Goal: Task Accomplishment & Management: Manage account settings

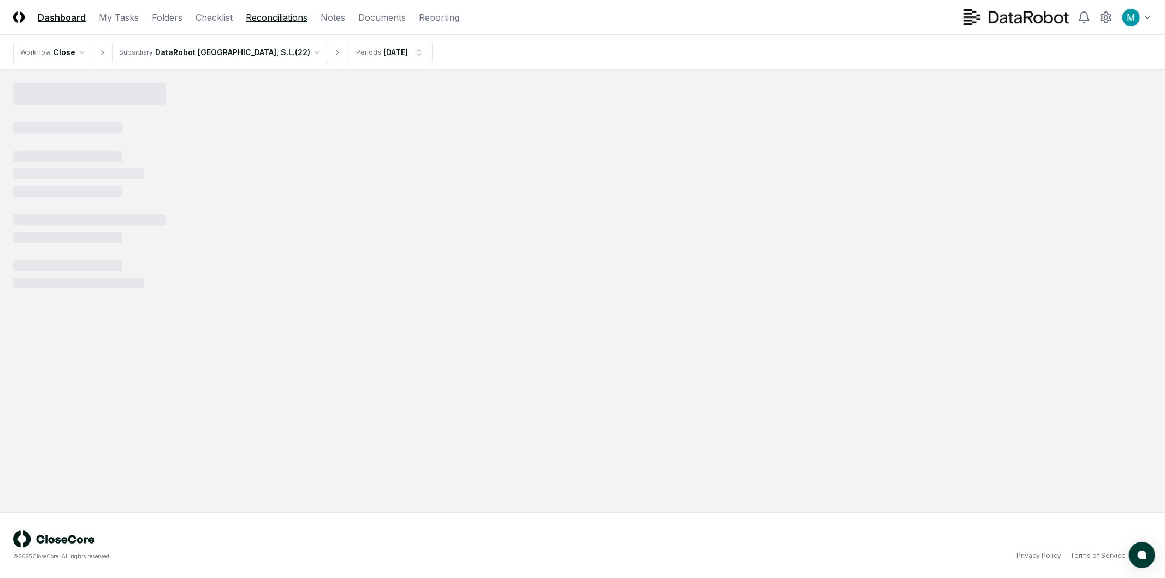
click at [268, 16] on link "Reconciliations" at bounding box center [277, 17] width 62 height 13
click at [221, 57] on html "CloseCore Dashboard My Tasks Folders Checklist Reconciliations Notes Documents …" at bounding box center [582, 289] width 1165 height 578
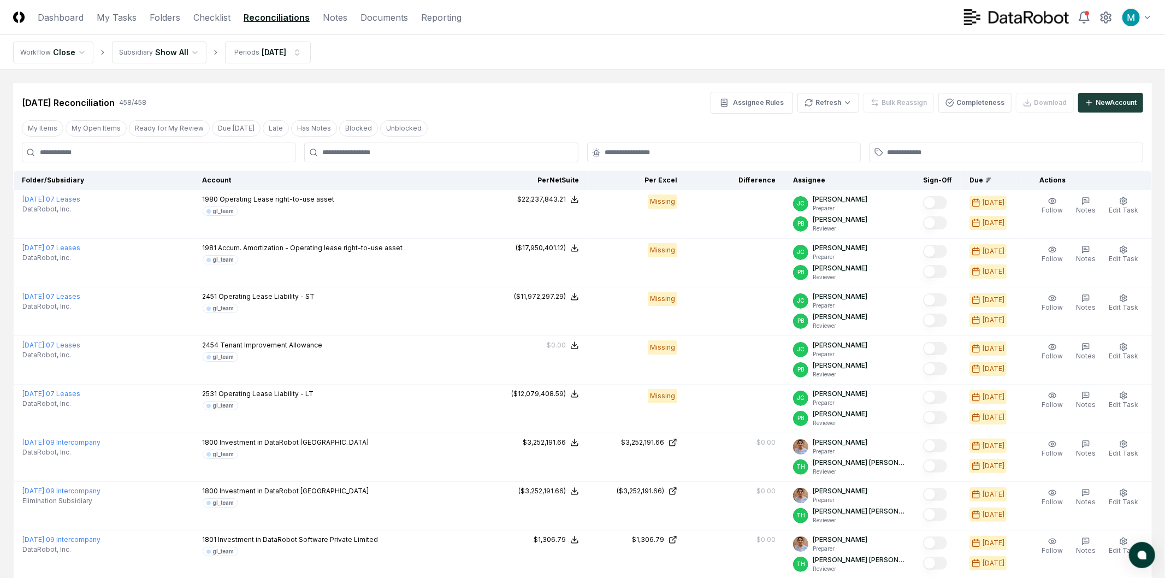
click at [590, 89] on div "[DATE] Reconciliation 458 / 458 Assignee Rules Refresh Bulk Reassign Completene…" at bounding box center [582, 98] width 1139 height 31
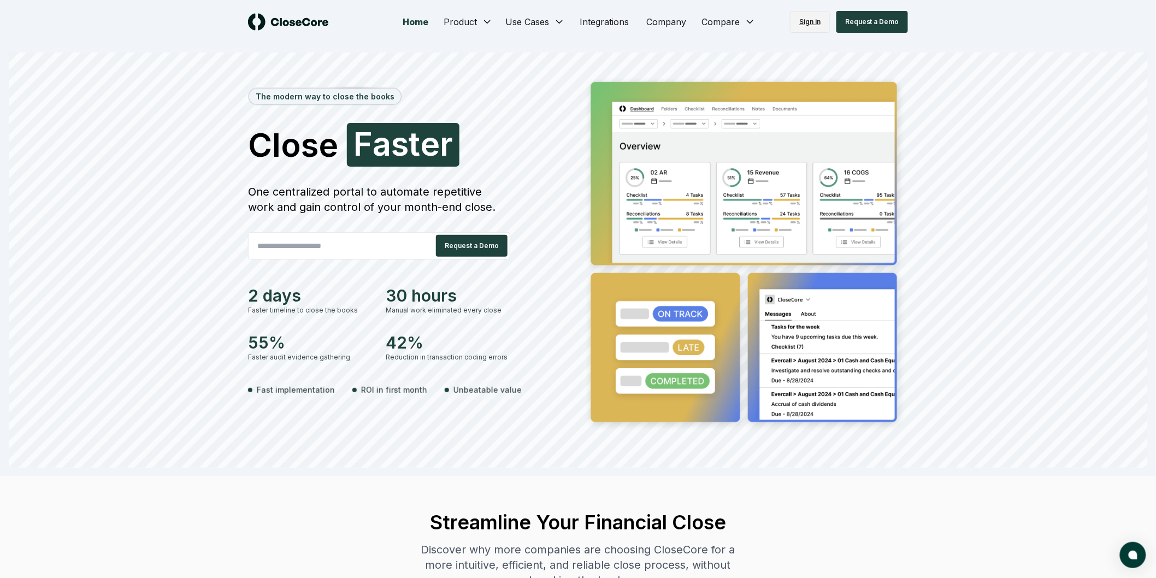
click at [806, 18] on link "Sign in" at bounding box center [810, 22] width 40 height 22
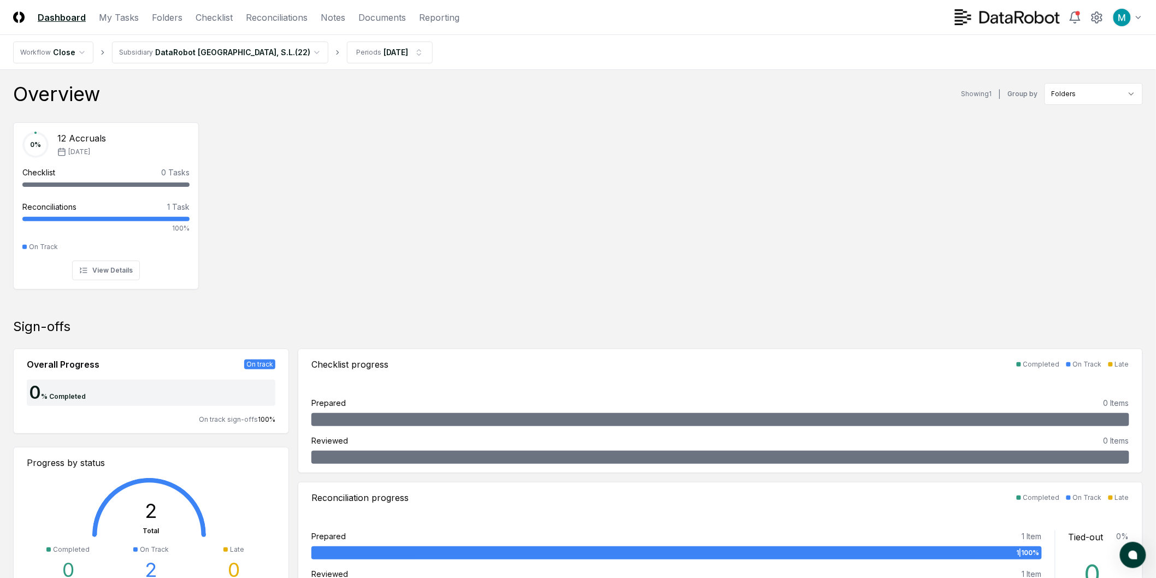
click at [228, 56] on html "CloseCore Dashboard My Tasks Folders Checklist Reconciliations Notes Documents …" at bounding box center [578, 581] width 1156 height 1162
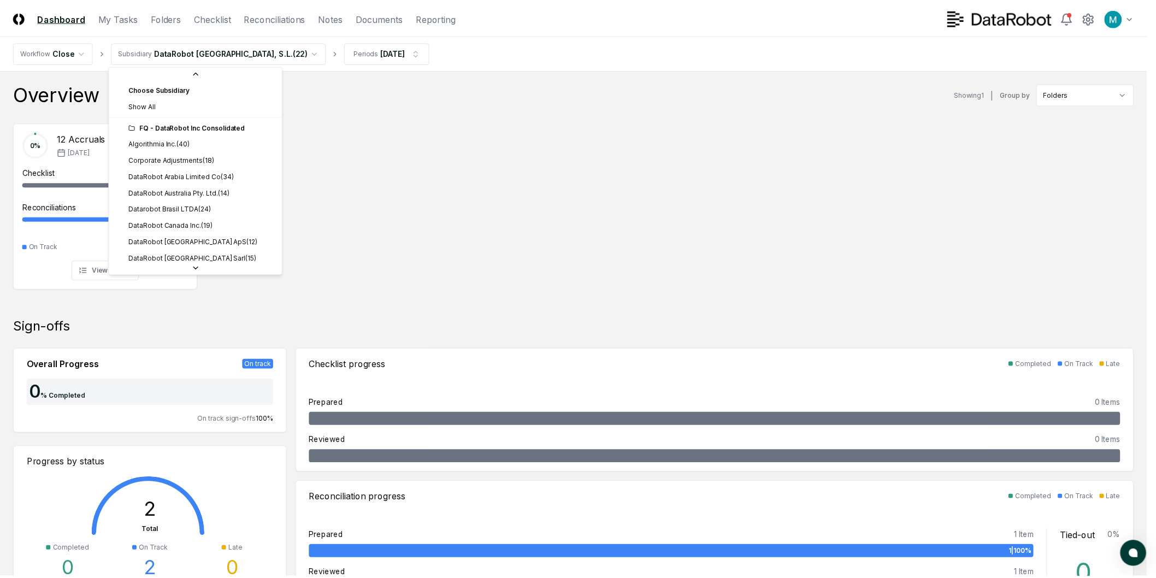
scroll to position [201, 0]
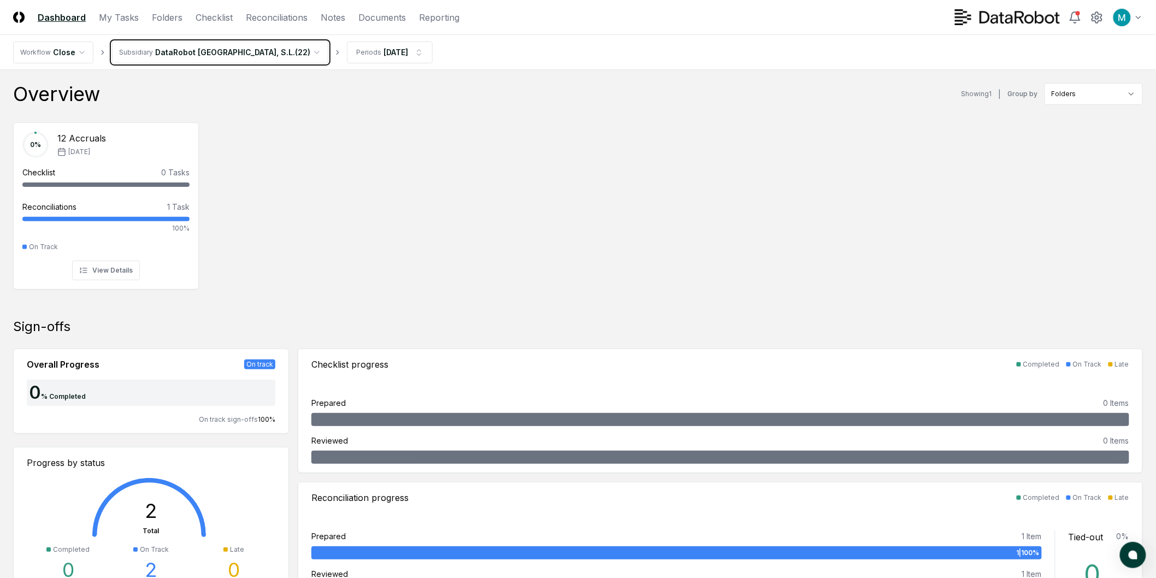
click at [228, 56] on html "CloseCore Dashboard My Tasks Folders Checklist Reconciliations Notes Documents …" at bounding box center [578, 581] width 1156 height 1162
click at [54, 16] on link "Dashboard" at bounding box center [62, 17] width 48 height 13
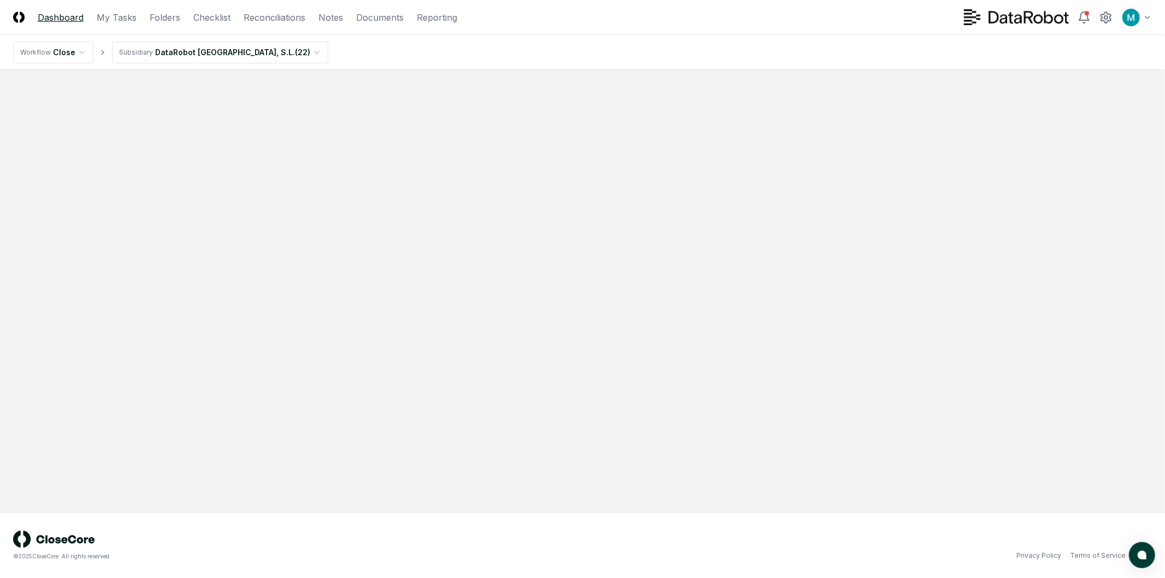
click at [54, 16] on link "Dashboard" at bounding box center [61, 17] width 46 height 13
click at [15, 15] on img at bounding box center [18, 16] width 11 height 11
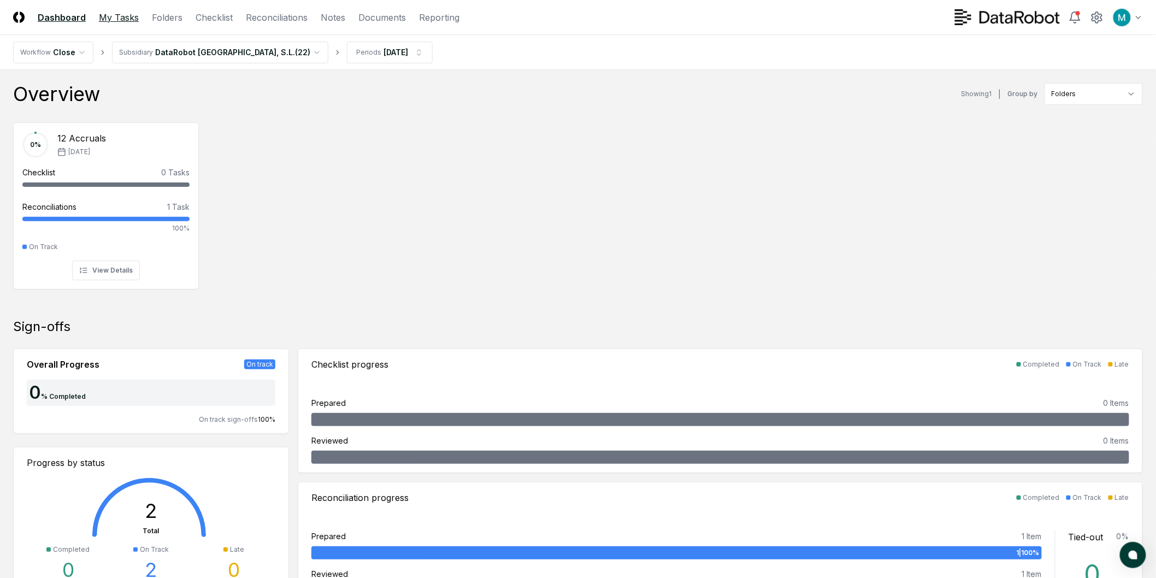
click at [120, 19] on link "My Tasks" at bounding box center [119, 17] width 40 height 13
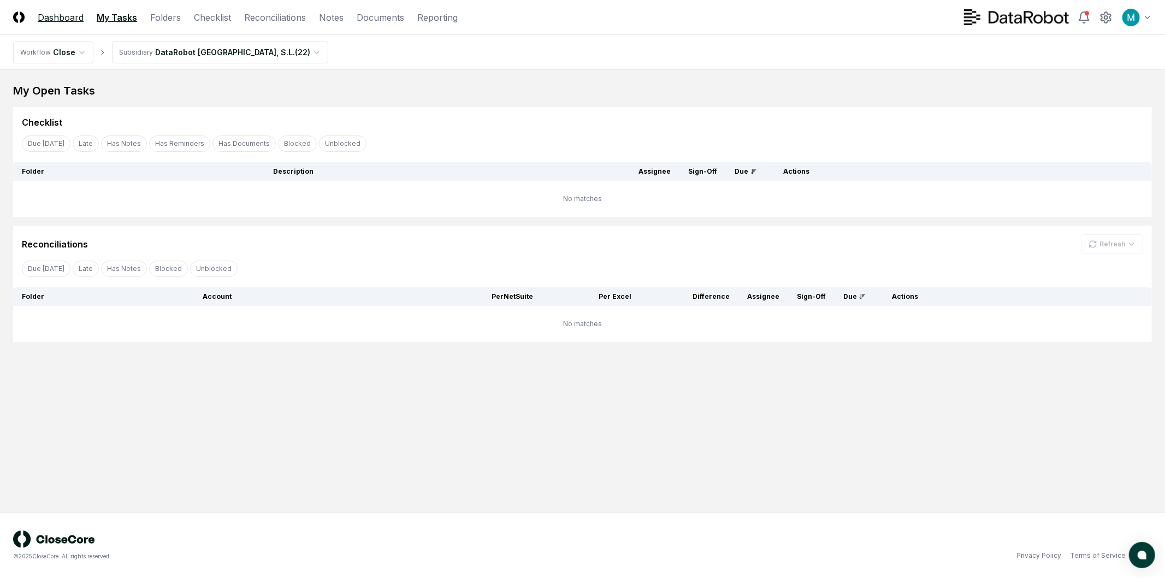
click at [55, 15] on link "Dashboard" at bounding box center [61, 17] width 46 height 13
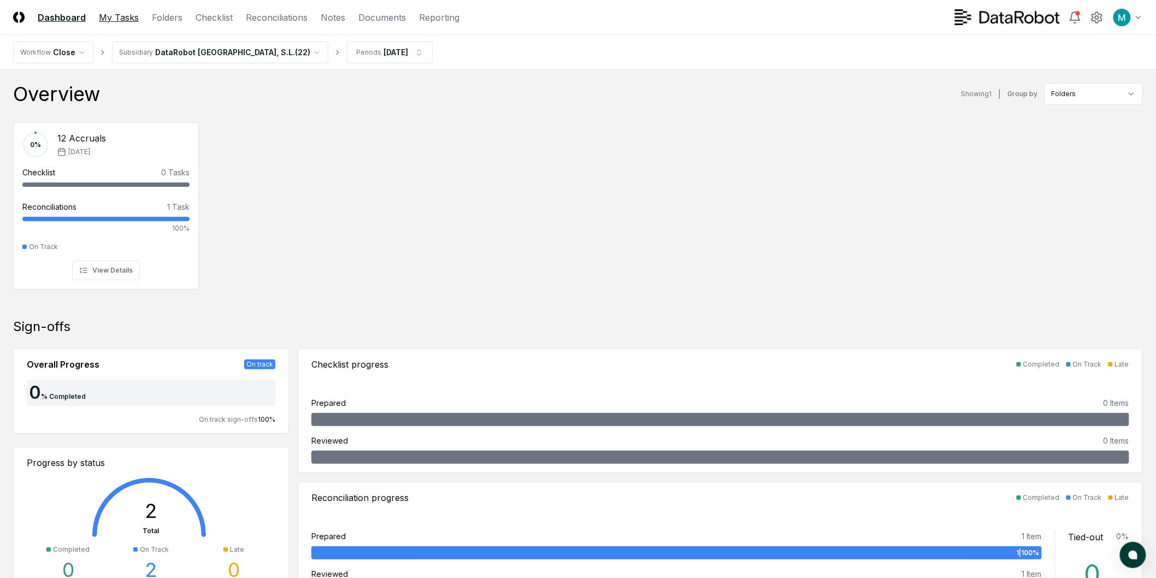
click at [107, 15] on link "My Tasks" at bounding box center [119, 17] width 40 height 13
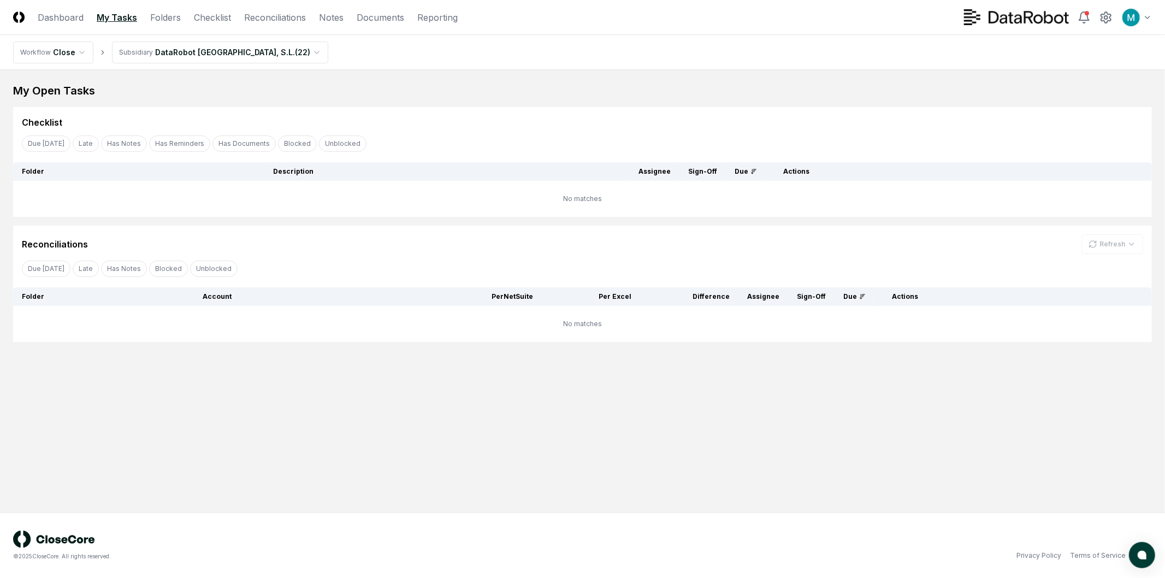
click at [19, 13] on img at bounding box center [18, 16] width 11 height 11
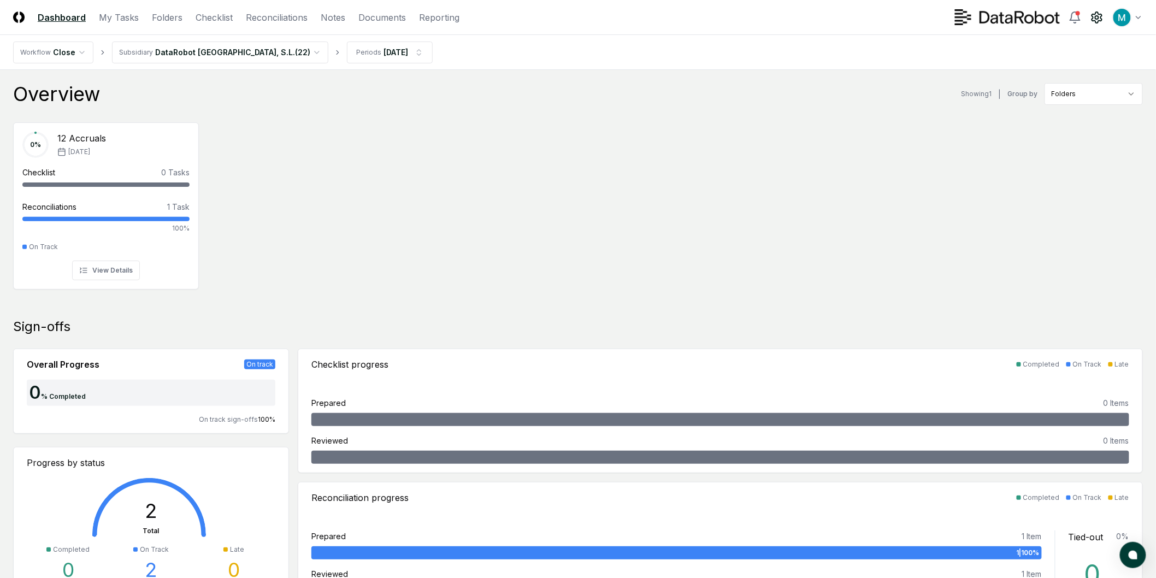
click at [1100, 17] on icon at bounding box center [1096, 17] width 13 height 13
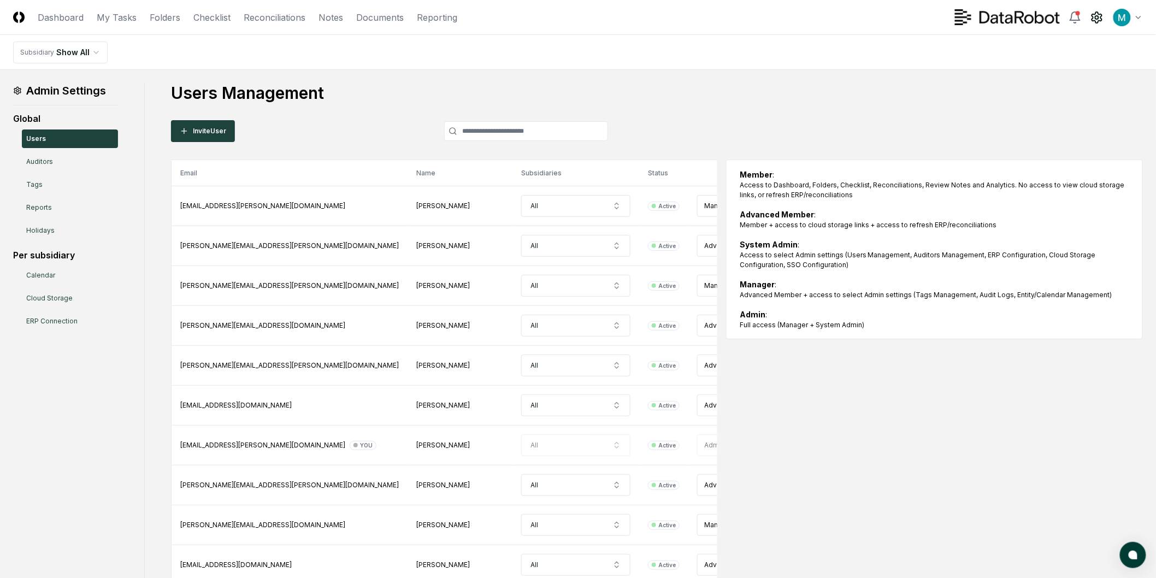
click at [1085, 15] on div "Toggle user menu" at bounding box center [1049, 18] width 188 height 20
click at [1079, 17] on icon at bounding box center [1074, 17] width 13 height 13
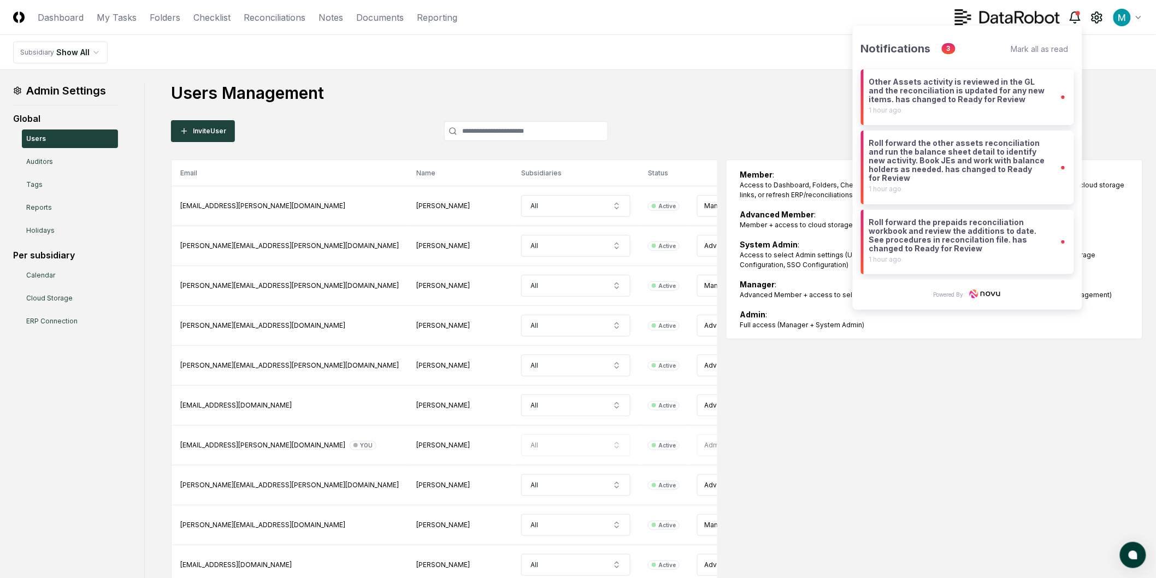
click at [1079, 17] on icon at bounding box center [1074, 17] width 13 height 13
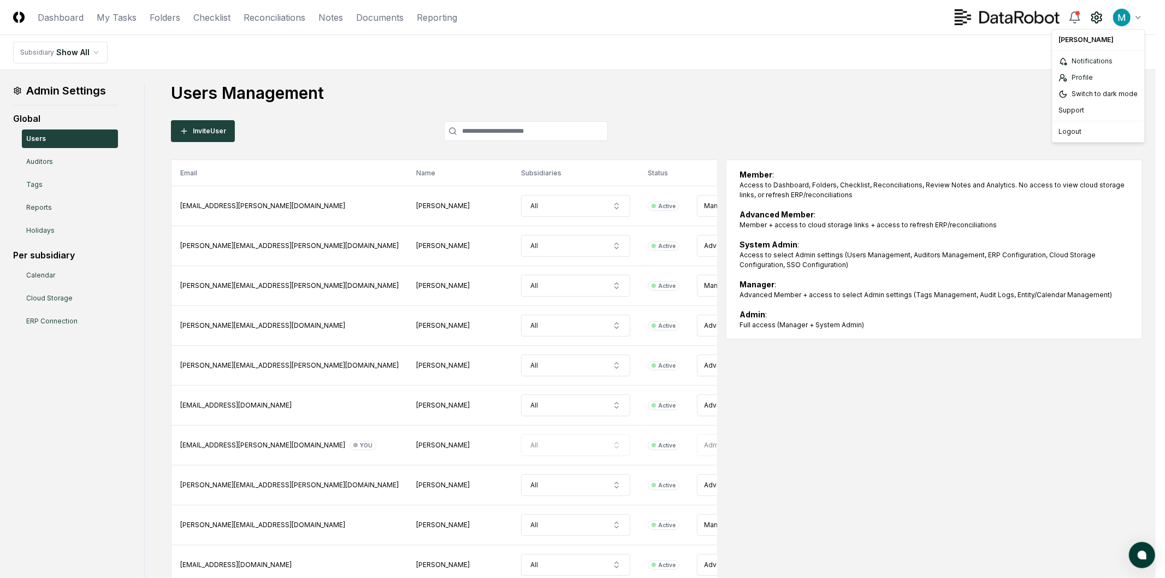
click at [1132, 13] on html "CloseCore Dashboard My Tasks Folders Checklist Reconciliations Notes Documents …" at bounding box center [582, 484] width 1165 height 968
click at [1112, 62] on div "Notifications" at bounding box center [1099, 61] width 88 height 16
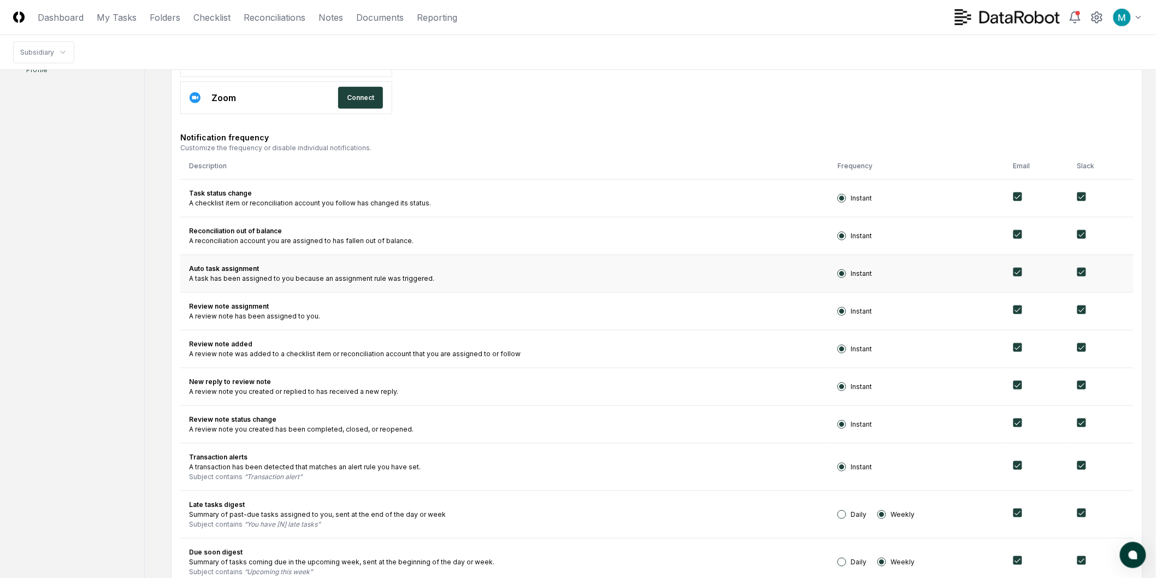
scroll to position [303, 0]
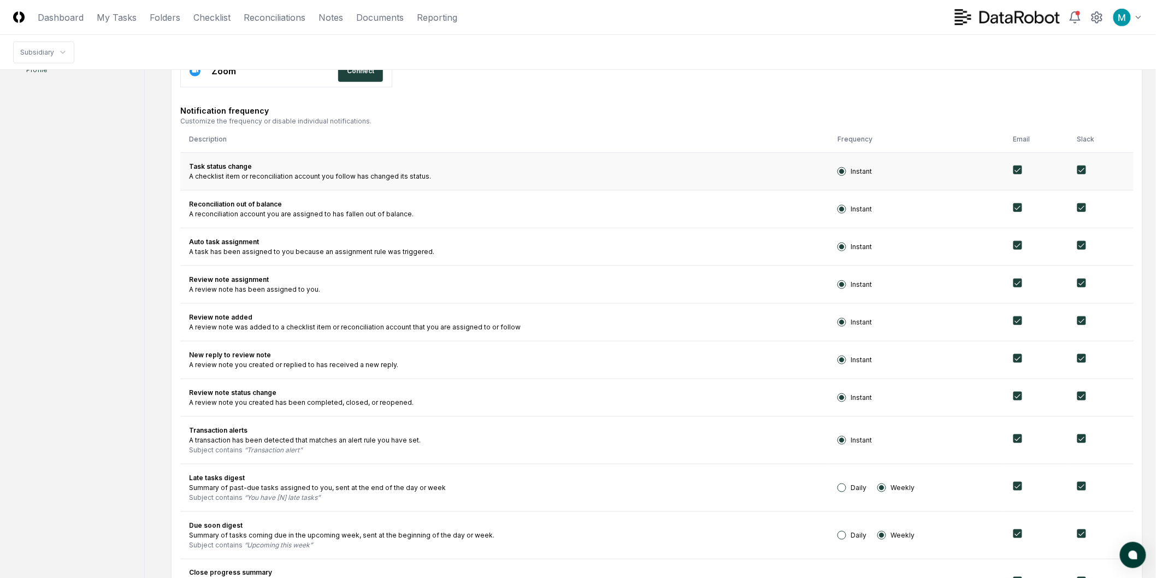
click at [840, 172] on circle "button" at bounding box center [842, 171] width 4 height 4
click at [840, 206] on circle "button" at bounding box center [842, 208] width 4 height 4
click at [840, 248] on circle "button" at bounding box center [842, 246] width 4 height 4
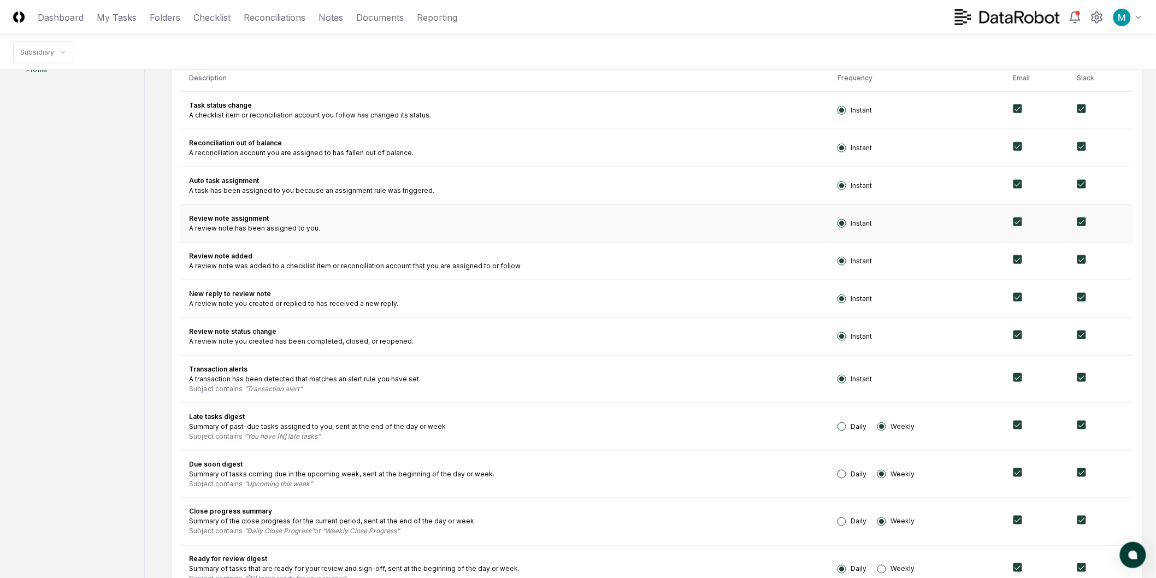
scroll to position [258, 0]
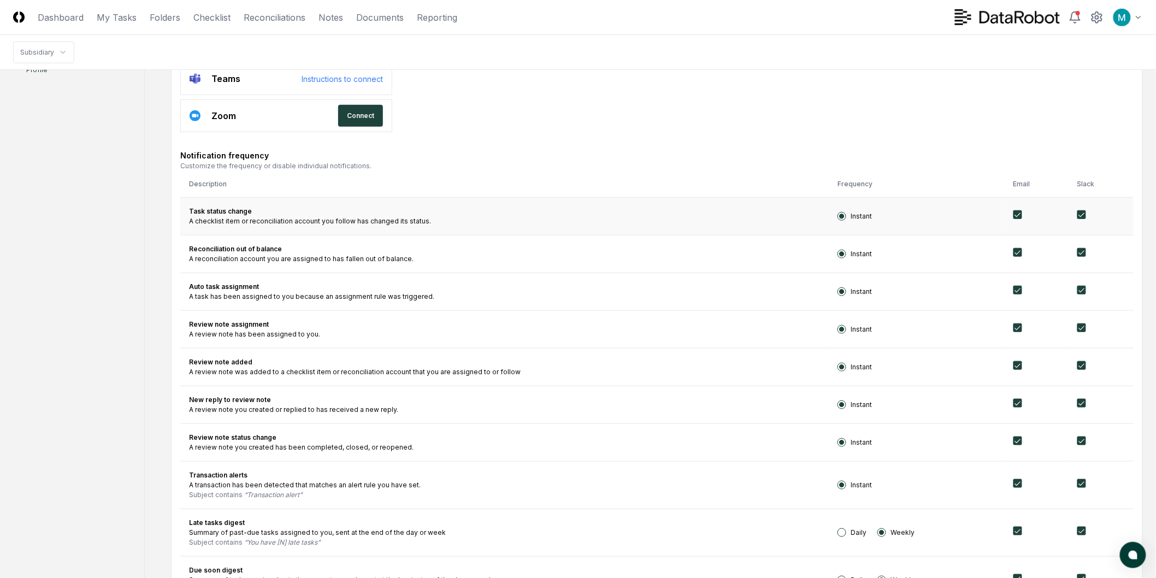
click at [1013, 216] on button "button" at bounding box center [1017, 214] width 9 height 9
click at [1013, 254] on button "button" at bounding box center [1017, 252] width 9 height 9
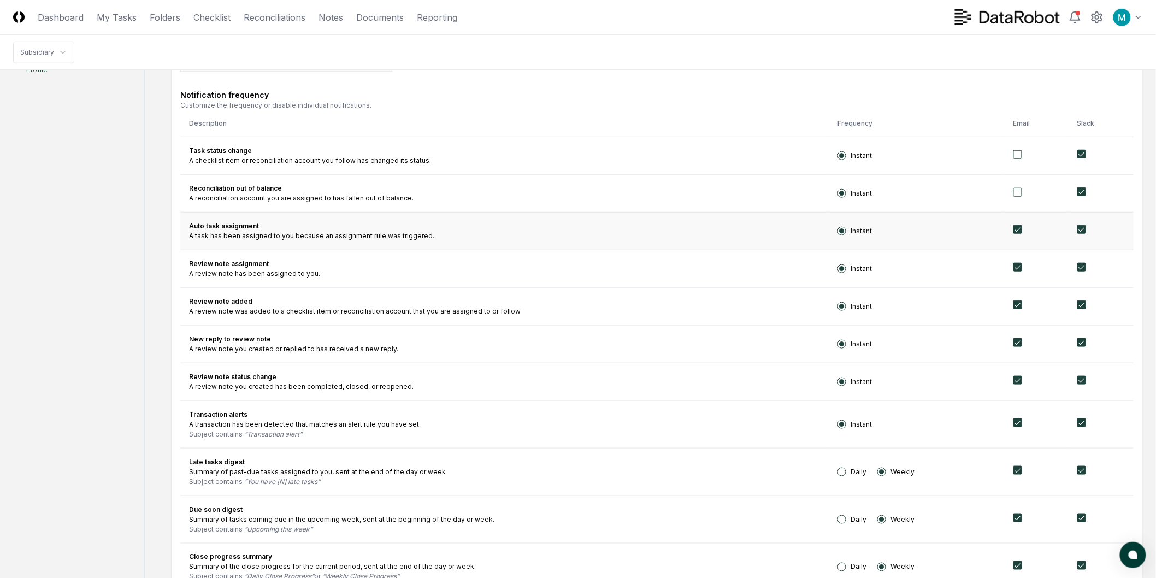
click at [1013, 226] on button "button" at bounding box center [1017, 229] width 9 height 9
click at [1016, 264] on button "button" at bounding box center [1017, 267] width 9 height 9
click at [1015, 306] on button "button" at bounding box center [1017, 304] width 9 height 9
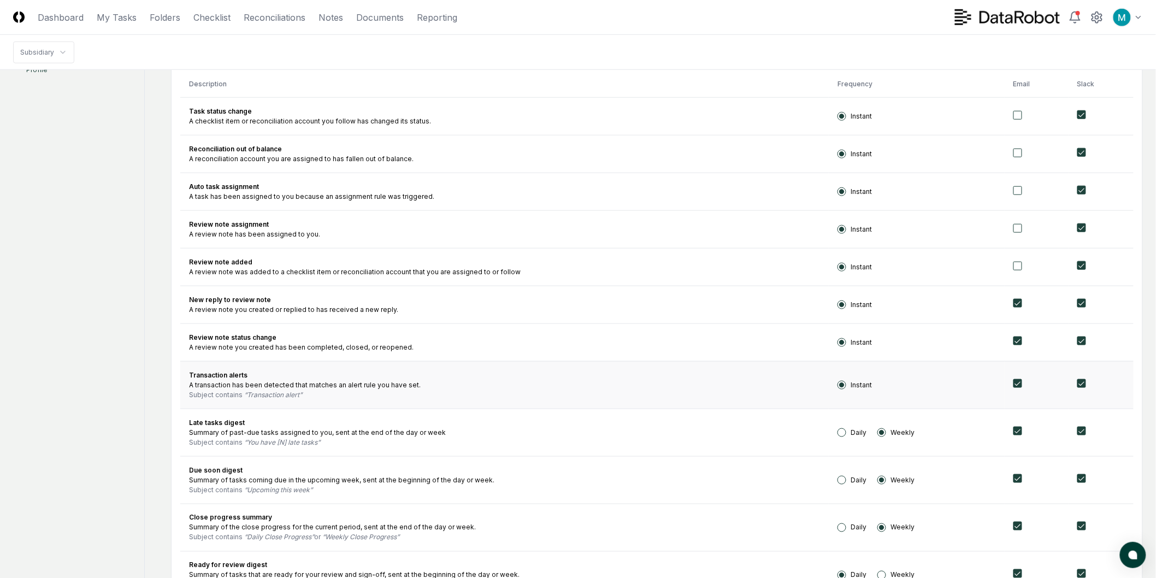
scroll to position [380, 0]
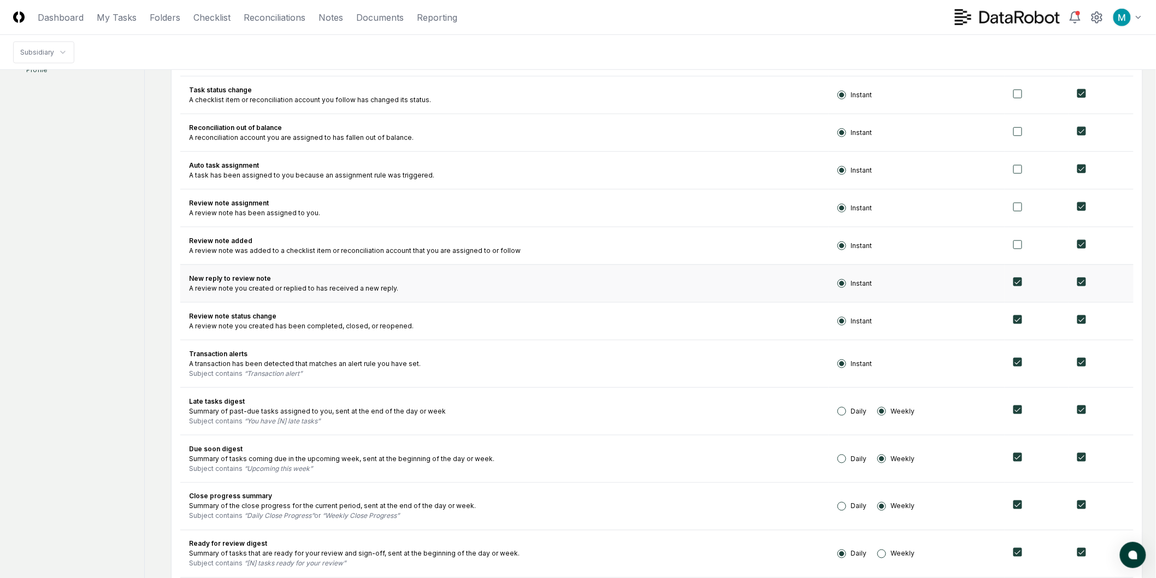
click at [1018, 281] on button "button" at bounding box center [1017, 281] width 9 height 9
click at [1020, 321] on td at bounding box center [1037, 321] width 64 height 38
click at [1014, 319] on button "button" at bounding box center [1017, 319] width 9 height 9
click at [1016, 363] on button "button" at bounding box center [1017, 362] width 9 height 9
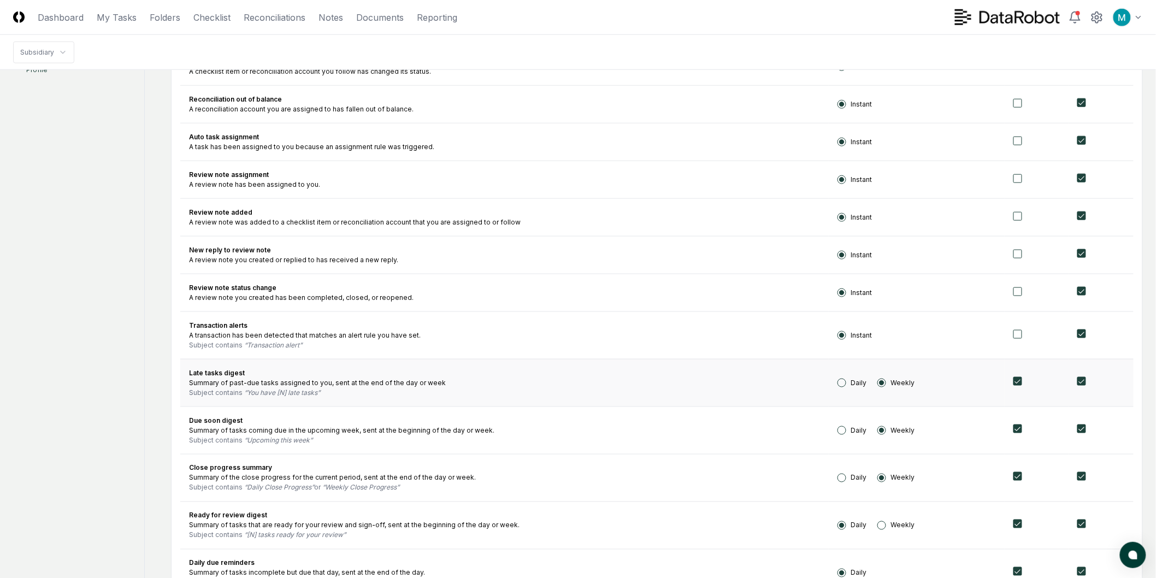
scroll to position [562, 0]
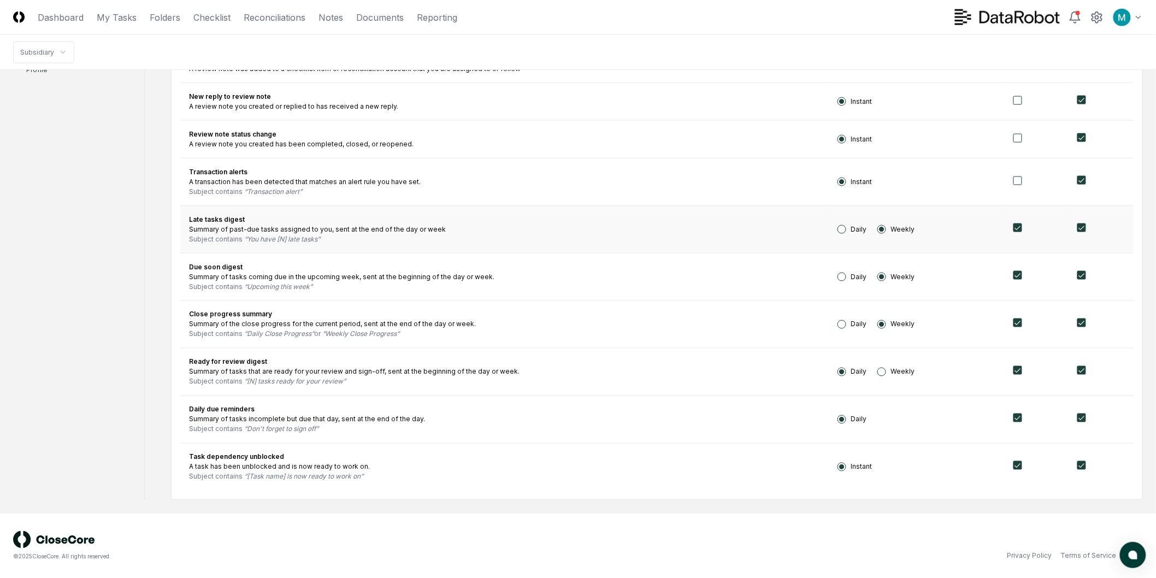
click at [837, 232] on button "Daily" at bounding box center [841, 229] width 9 height 9
click at [740, 246] on td "Late tasks digest Summary of past-due tasks assigned to you, sent at the end of…" at bounding box center [504, 229] width 648 height 48
click at [877, 232] on button "Weekly" at bounding box center [881, 229] width 9 height 9
click at [775, 415] on div "Summary of tasks incomplete but due that day, sent at the end of the day." at bounding box center [504, 420] width 631 height 10
click at [741, 482] on td "Task dependency unblocked A task has been unblocked and is now ready to work on…" at bounding box center [504, 467] width 648 height 48
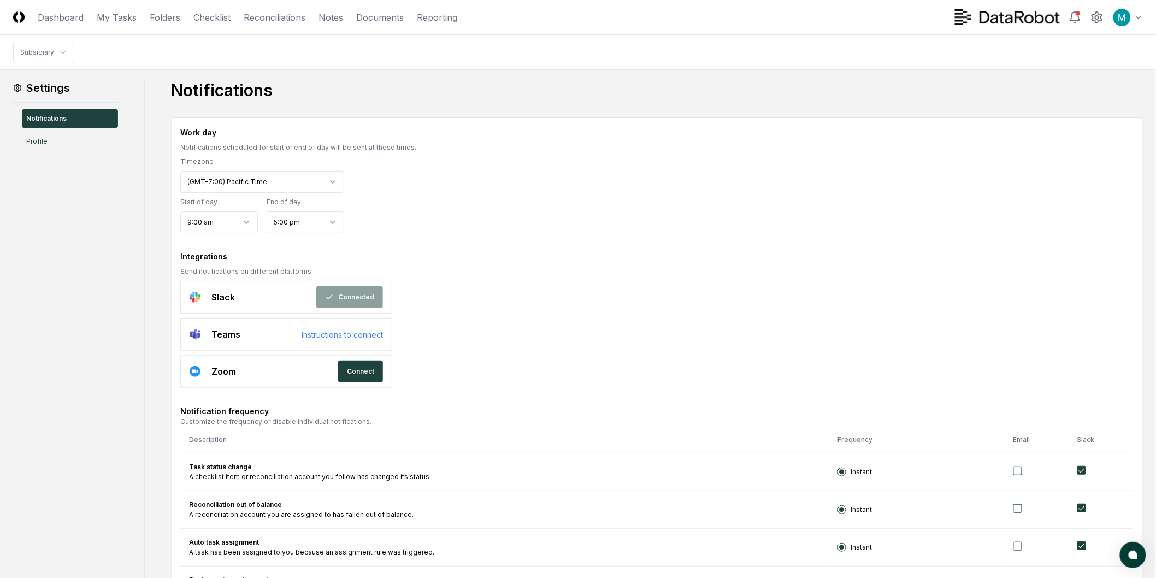
scroll to position [0, 0]
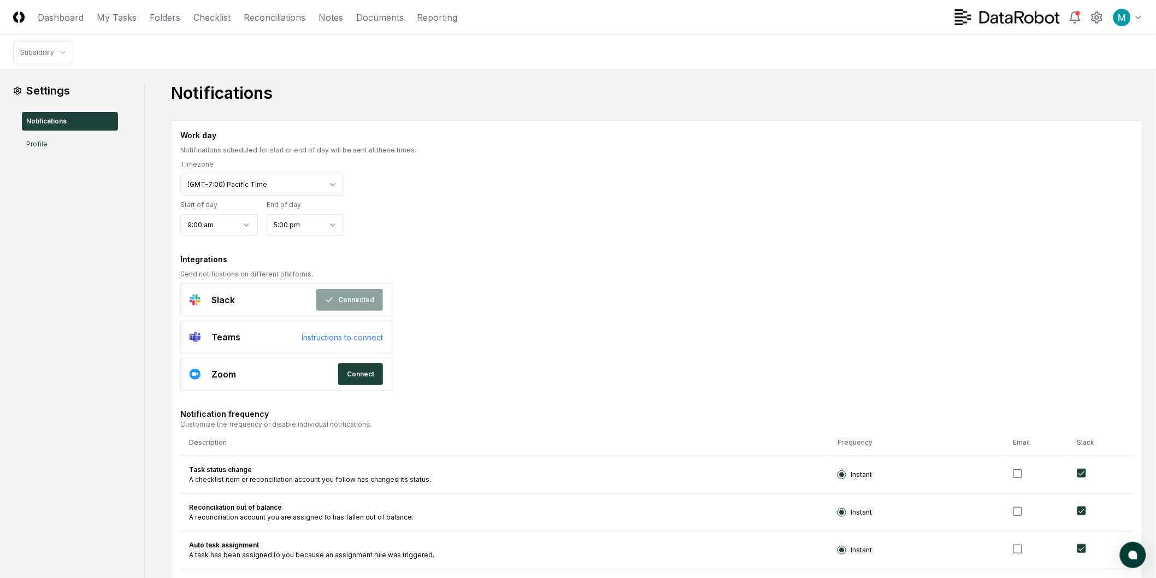
click at [45, 143] on link "Profile" at bounding box center [70, 144] width 96 height 19
click at [107, 21] on link "My Tasks" at bounding box center [117, 17] width 40 height 13
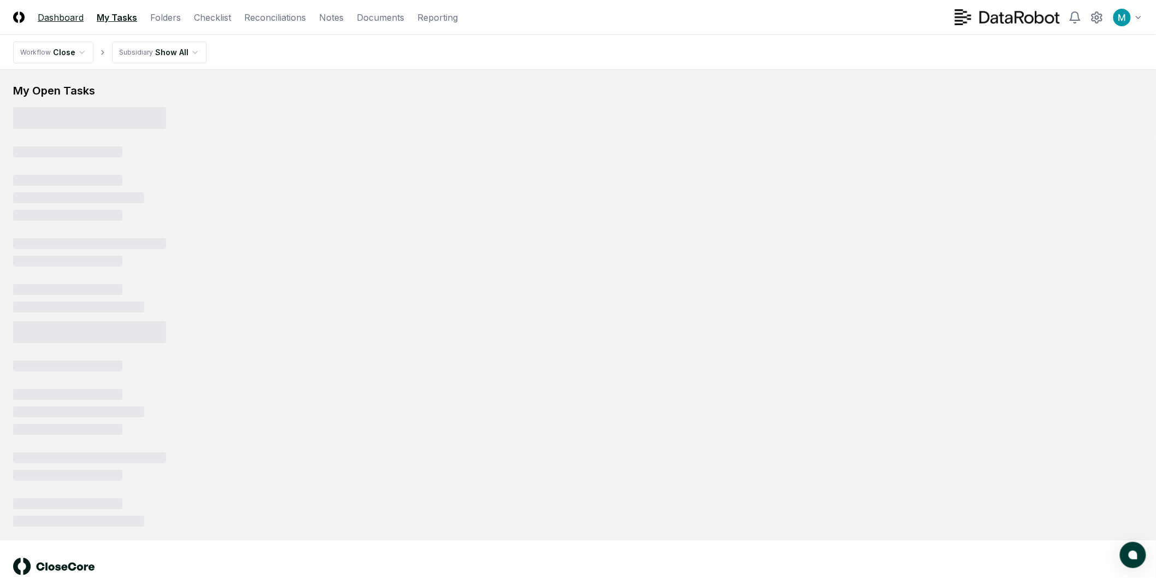
click at [54, 22] on link "Dashboard" at bounding box center [61, 17] width 46 height 13
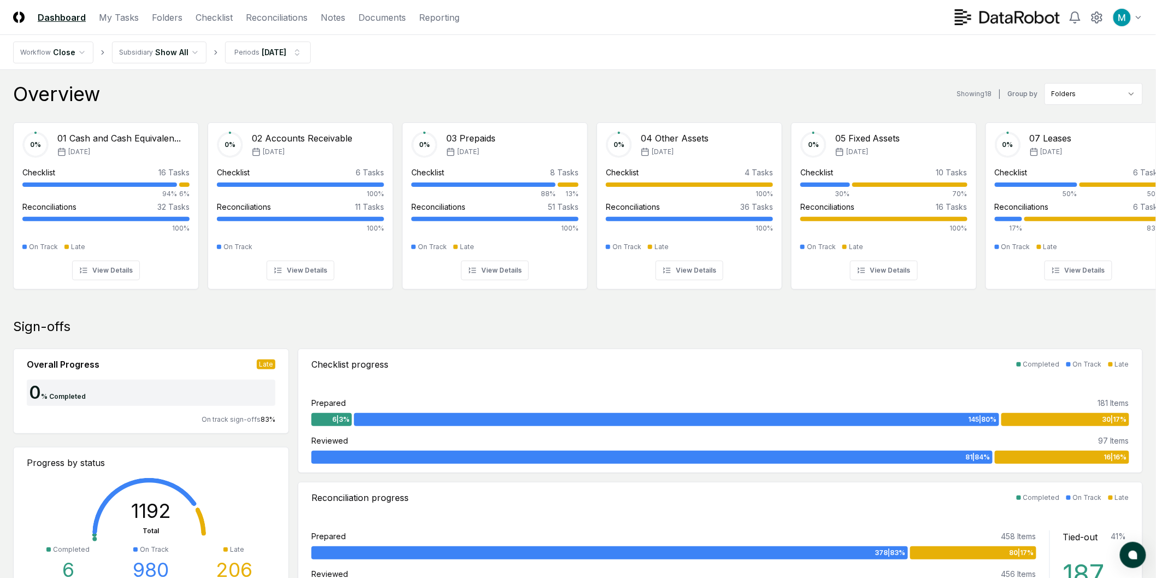
click at [13, 18] on img at bounding box center [18, 16] width 11 height 11
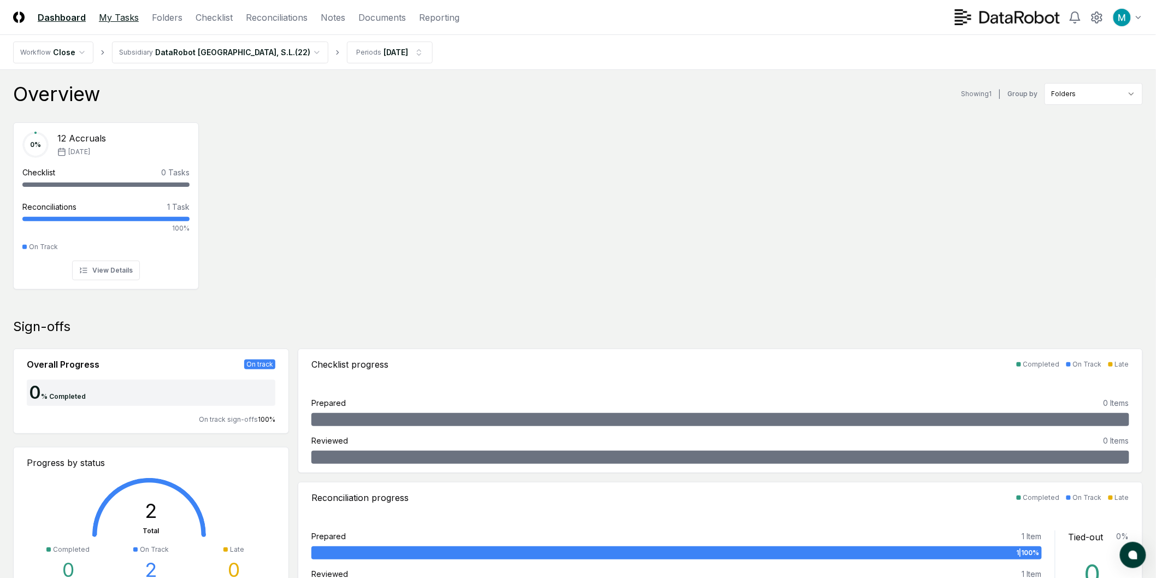
click at [110, 21] on link "My Tasks" at bounding box center [119, 17] width 40 height 13
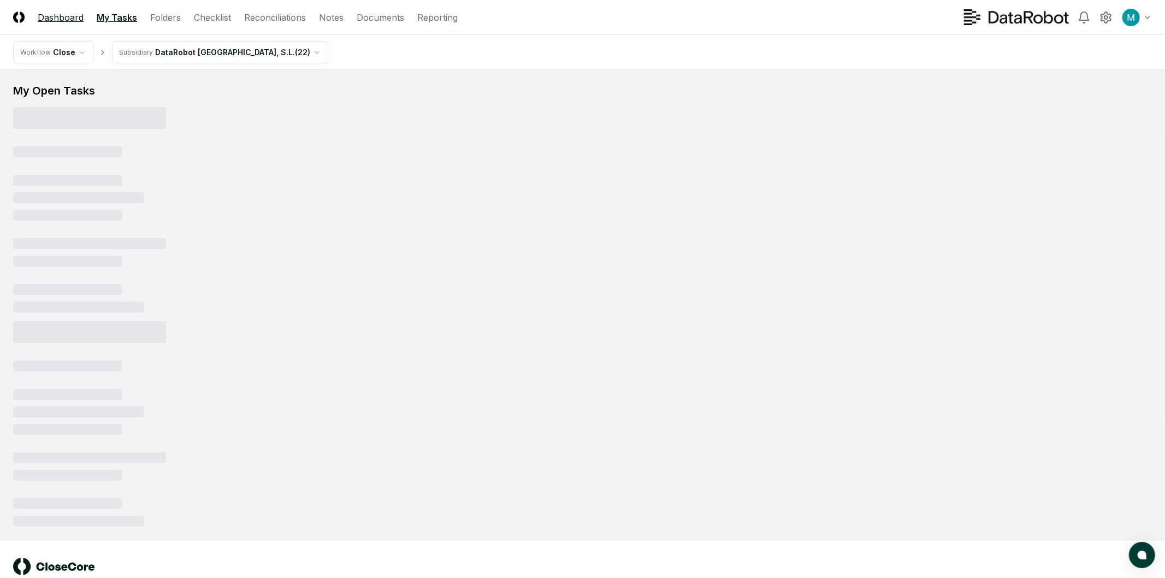
click at [58, 22] on link "Dashboard" at bounding box center [61, 17] width 46 height 13
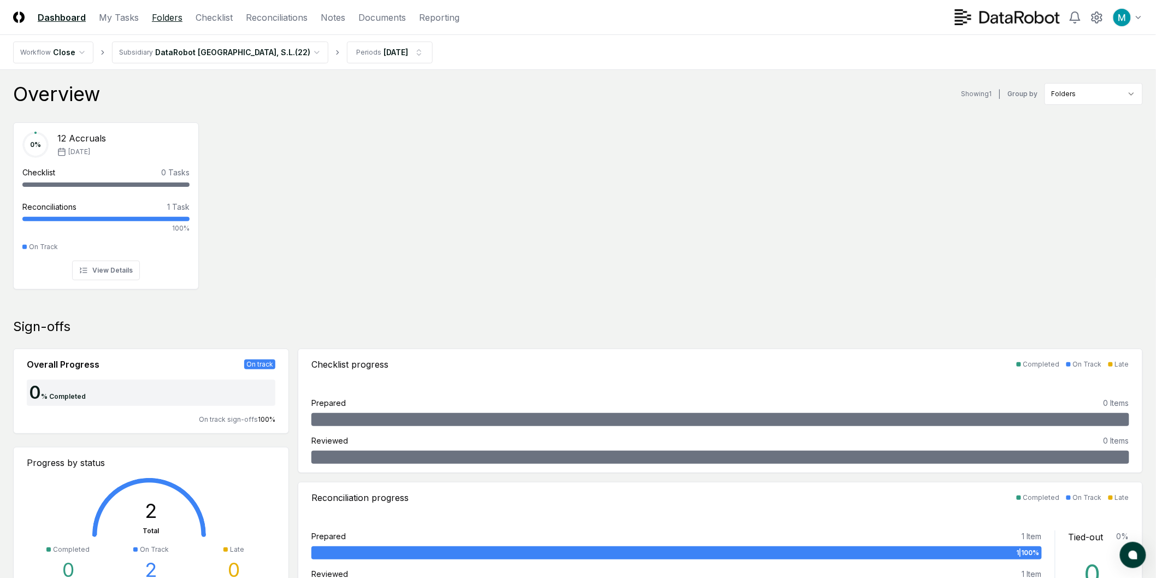
click at [166, 11] on link "Folders" at bounding box center [167, 17] width 31 height 13
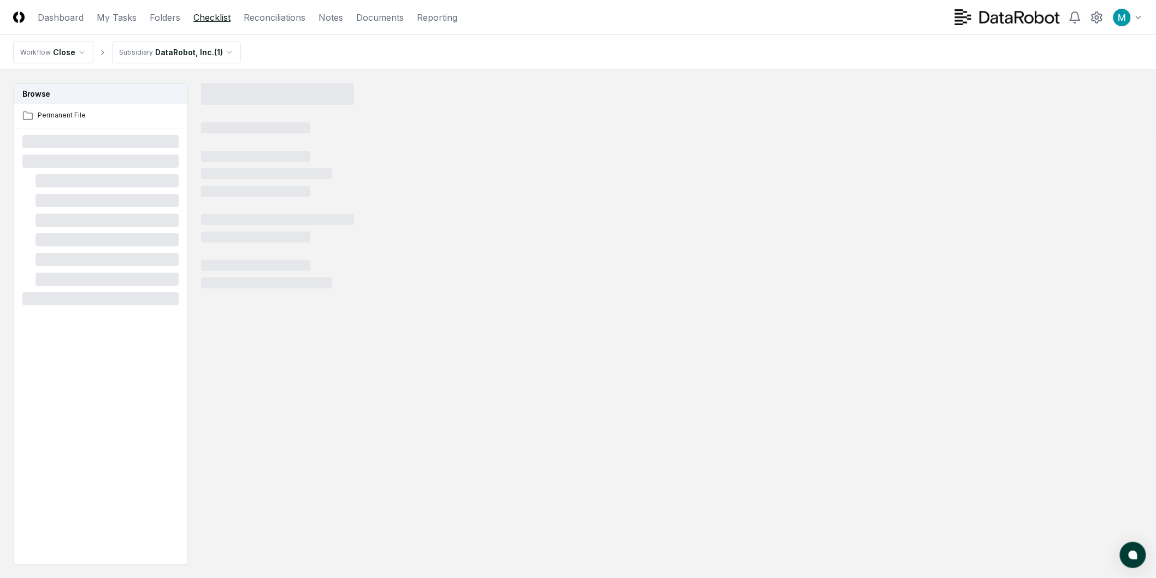
click at [210, 12] on link "Checklist" at bounding box center [211, 17] width 37 height 13
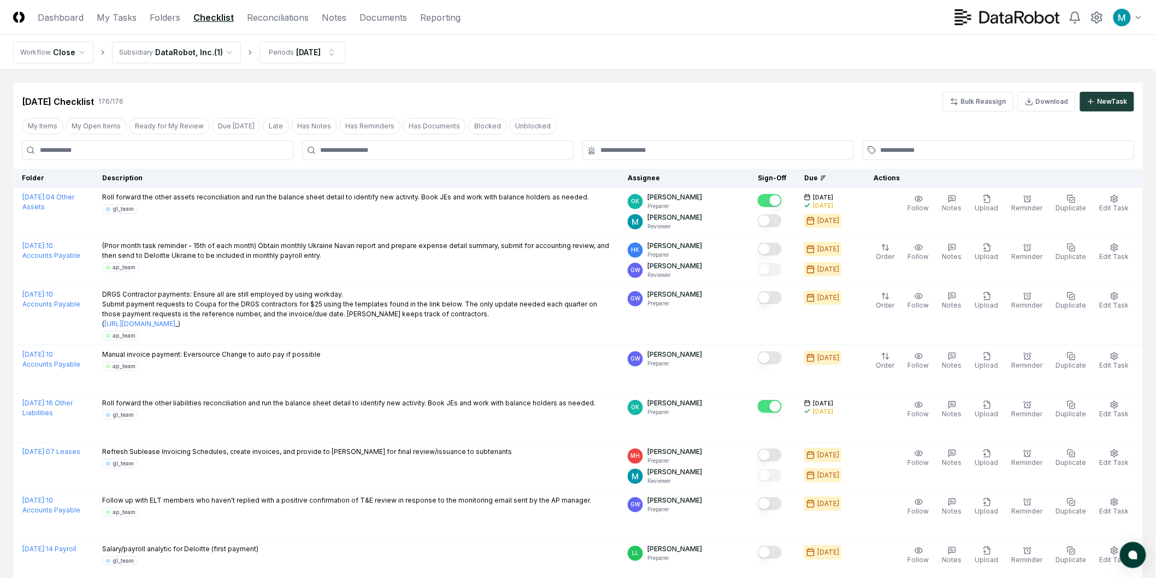
click at [15, 19] on img at bounding box center [18, 16] width 11 height 11
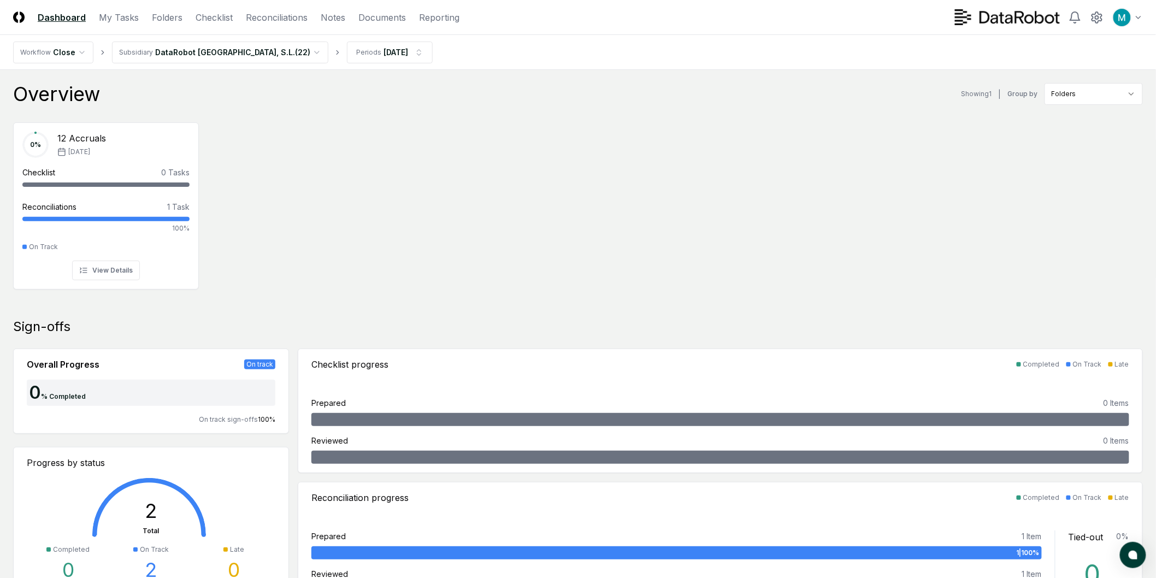
click at [15, 19] on img at bounding box center [18, 16] width 11 height 11
click at [47, 16] on link "Dashboard" at bounding box center [62, 17] width 48 height 13
click at [121, 18] on link "My Tasks" at bounding box center [119, 17] width 40 height 13
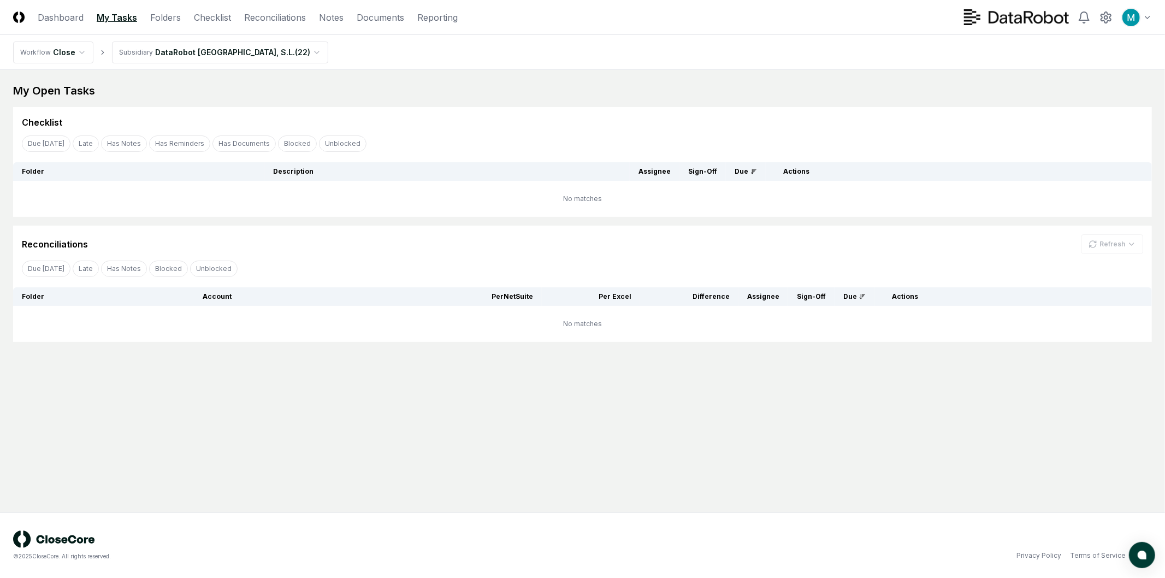
click at [295, 9] on header "CloseCore Dashboard My Tasks Folders Checklist Reconciliations Notes Documents …" at bounding box center [582, 17] width 1165 height 35
click at [291, 11] on link "Reconciliations" at bounding box center [275, 17] width 62 height 13
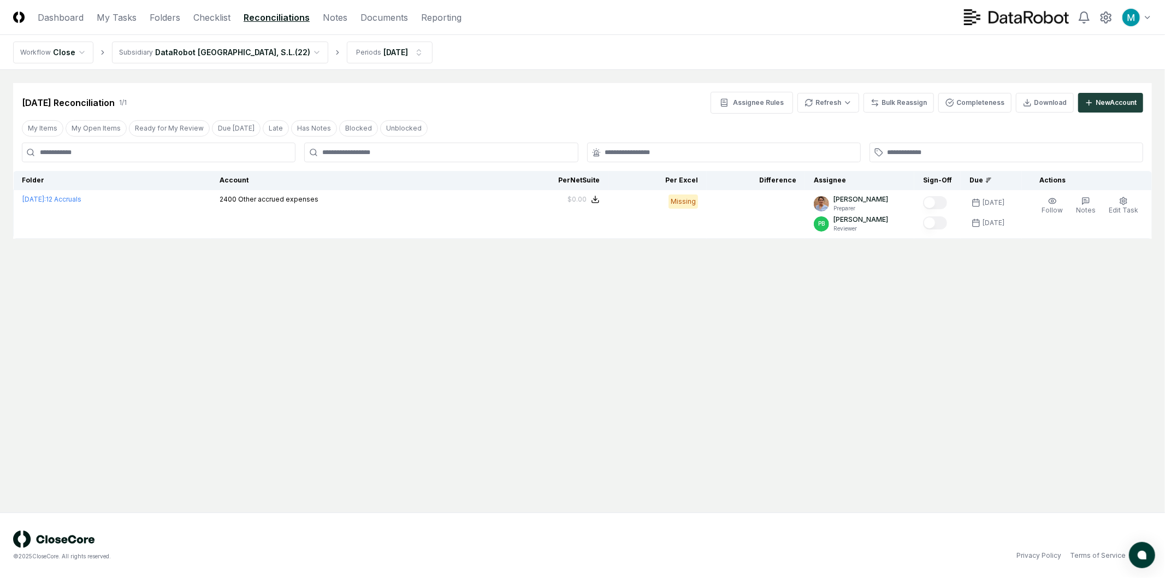
click at [210, 46] on html "CloseCore Dashboard My Tasks Folders Checklist Reconciliations Notes Documents …" at bounding box center [582, 289] width 1165 height 578
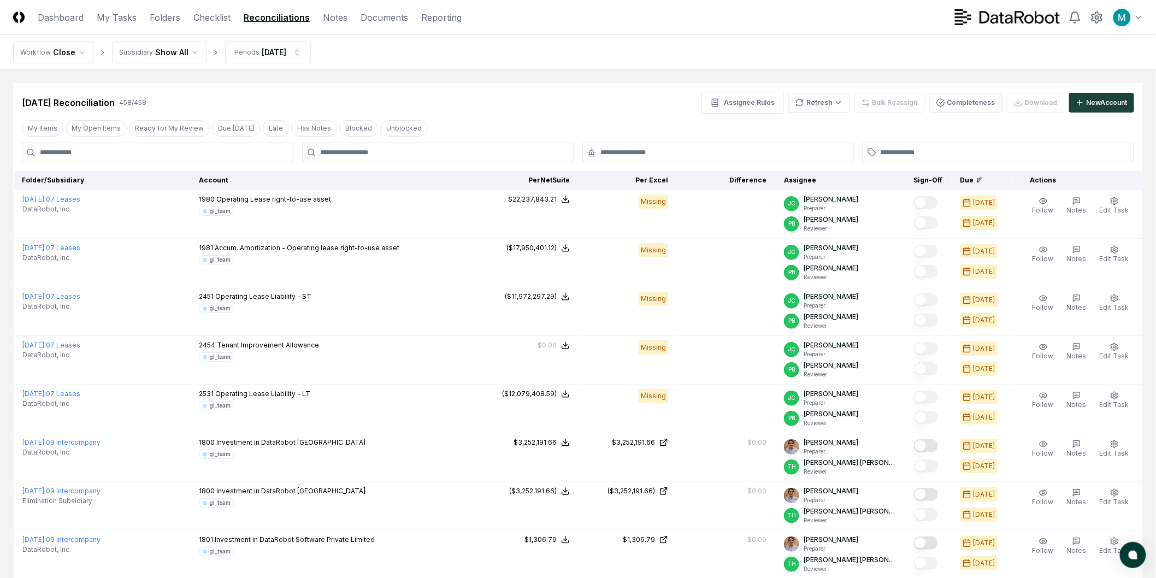
click at [162, 9] on header "CloseCore Dashboard My Tasks Folders Checklist Reconciliations Notes Documents …" at bounding box center [578, 17] width 1156 height 35
click at [164, 25] on header "CloseCore Dashboard My Tasks Folders Checklist Reconciliations Notes Documents …" at bounding box center [578, 17] width 1156 height 35
click at [164, 20] on link "Folders" at bounding box center [165, 17] width 31 height 13
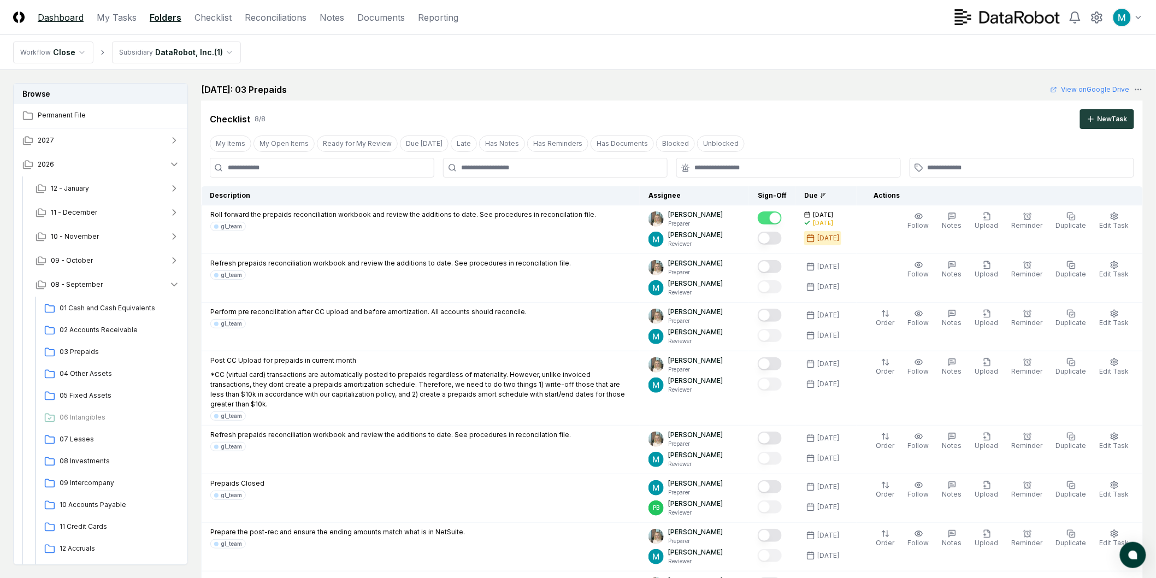
click at [72, 22] on link "Dashboard" at bounding box center [61, 17] width 46 height 13
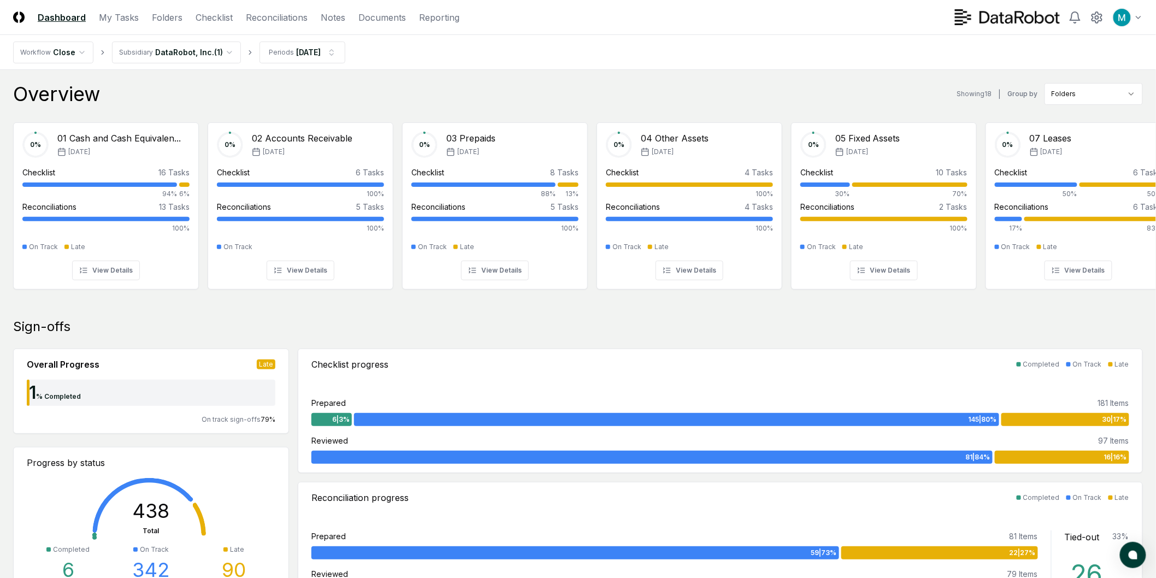
click at [19, 17] on img at bounding box center [18, 16] width 11 height 11
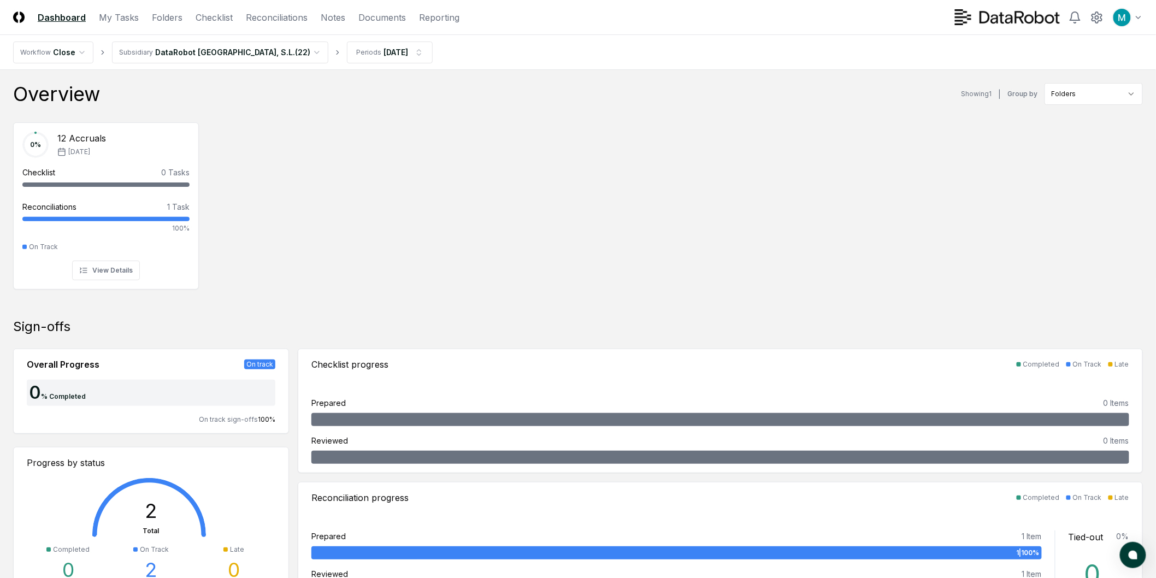
click at [166, 47] on html "CloseCore Dashboard My Tasks Folders Checklist Reconciliations Notes Documents …" at bounding box center [578, 581] width 1156 height 1162
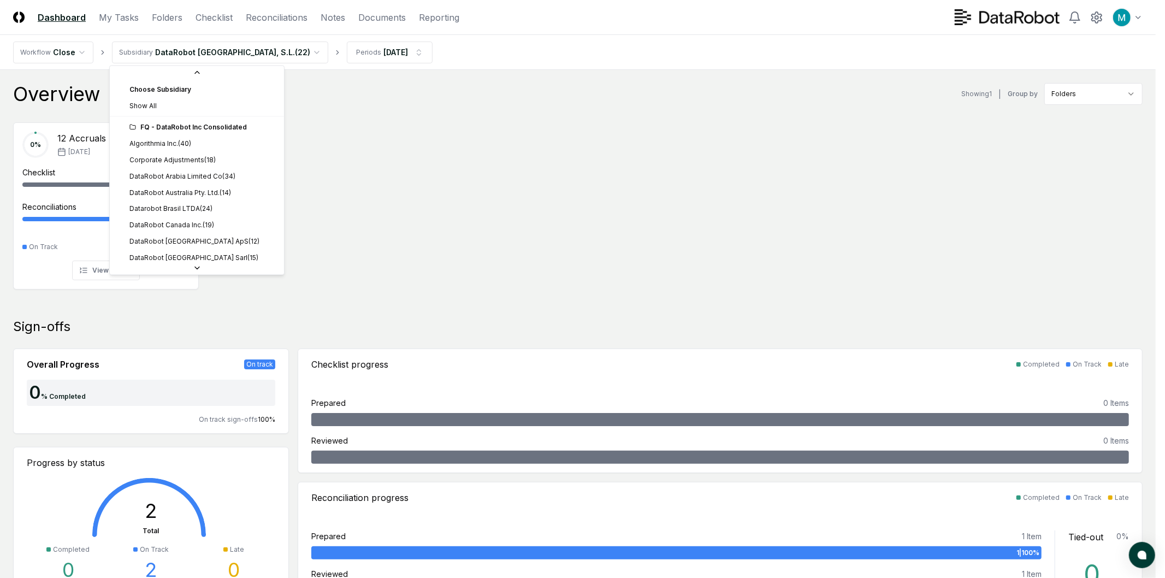
scroll to position [201, 0]
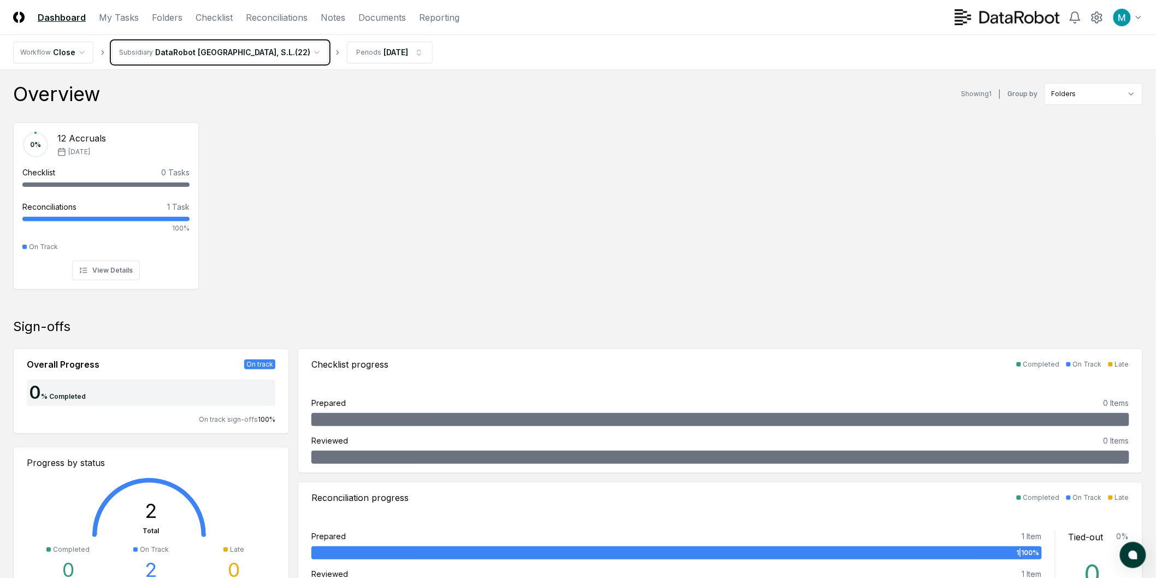
click at [22, 17] on html "CloseCore Dashboard My Tasks Folders Checklist Reconciliations Notes Documents …" at bounding box center [578, 581] width 1156 height 1162
click at [22, 17] on img at bounding box center [18, 16] width 11 height 11
click at [192, 44] on html "CloseCore Dashboard My Tasks Folders Checklist Reconciliations Notes Documents …" at bounding box center [578, 581] width 1156 height 1162
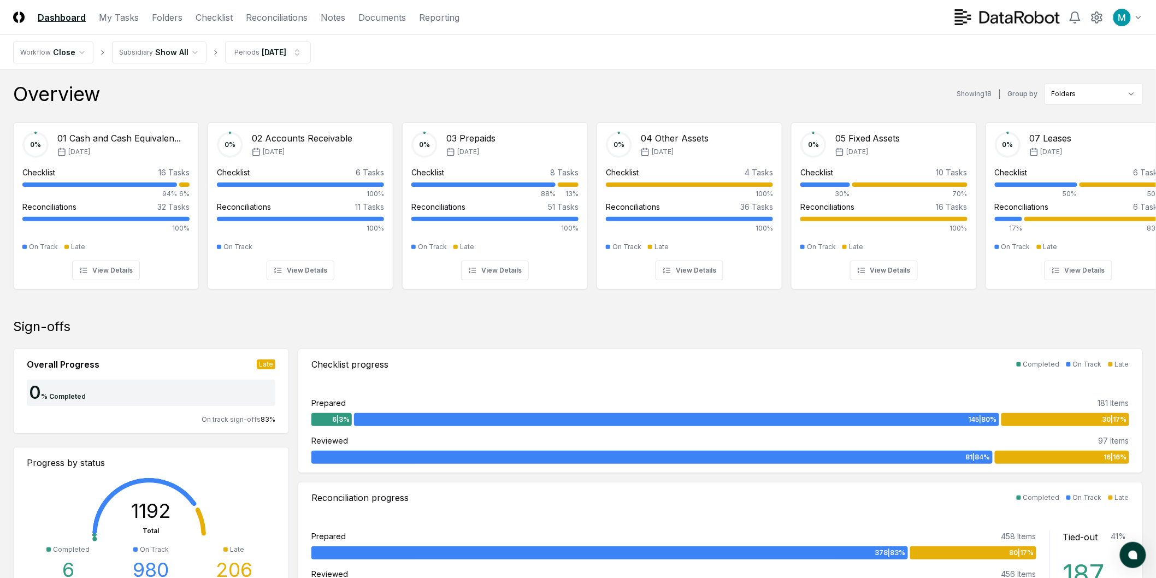
click at [493, 50] on nav "Workflow Close Subsidiary Show All Periods Sep 2025" at bounding box center [578, 52] width 1156 height 35
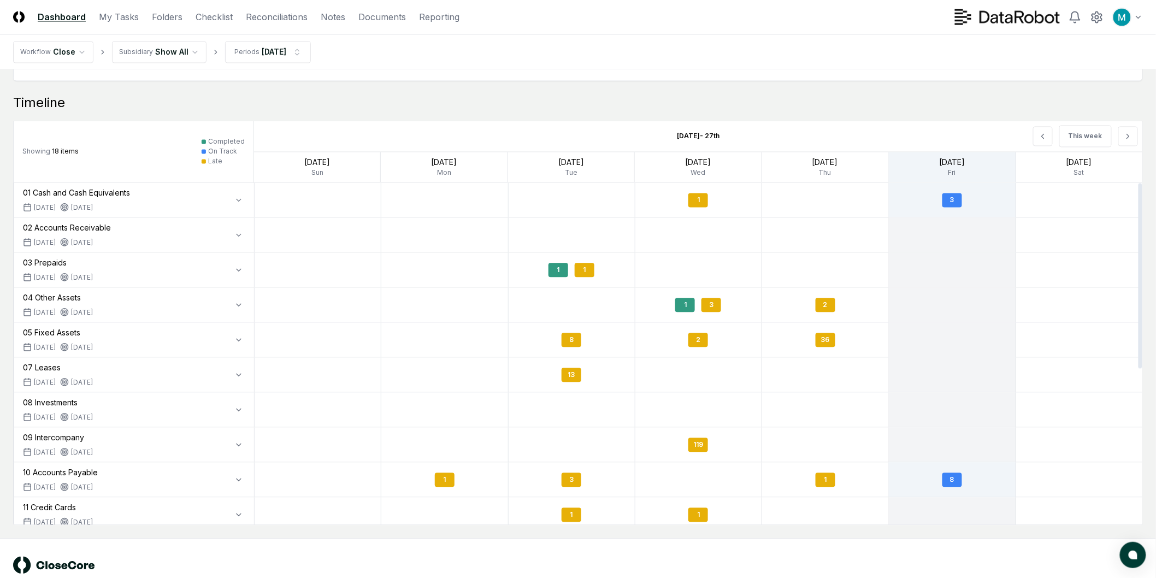
scroll to position [891, 0]
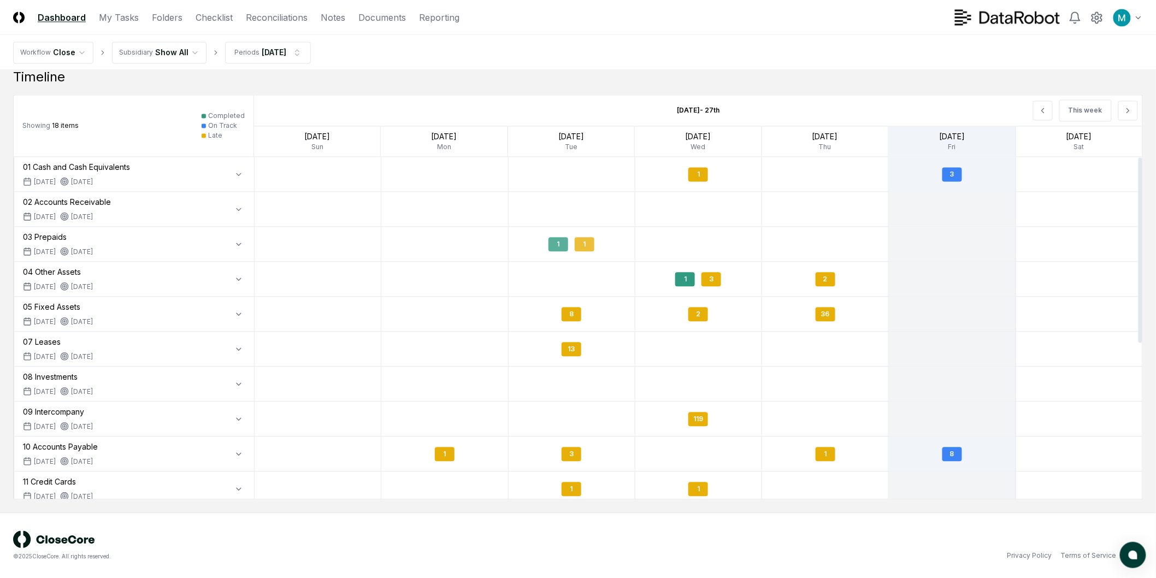
click at [533, 242] on div "1 1" at bounding box center [572, 244] width 126 height 26
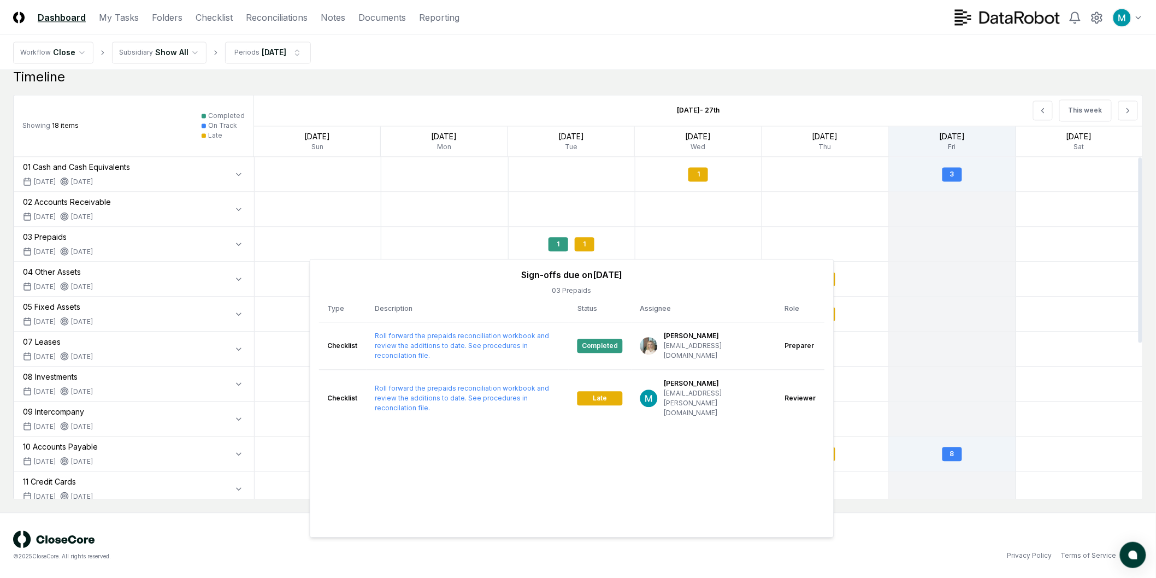
click at [685, 225] on div at bounding box center [698, 209] width 127 height 34
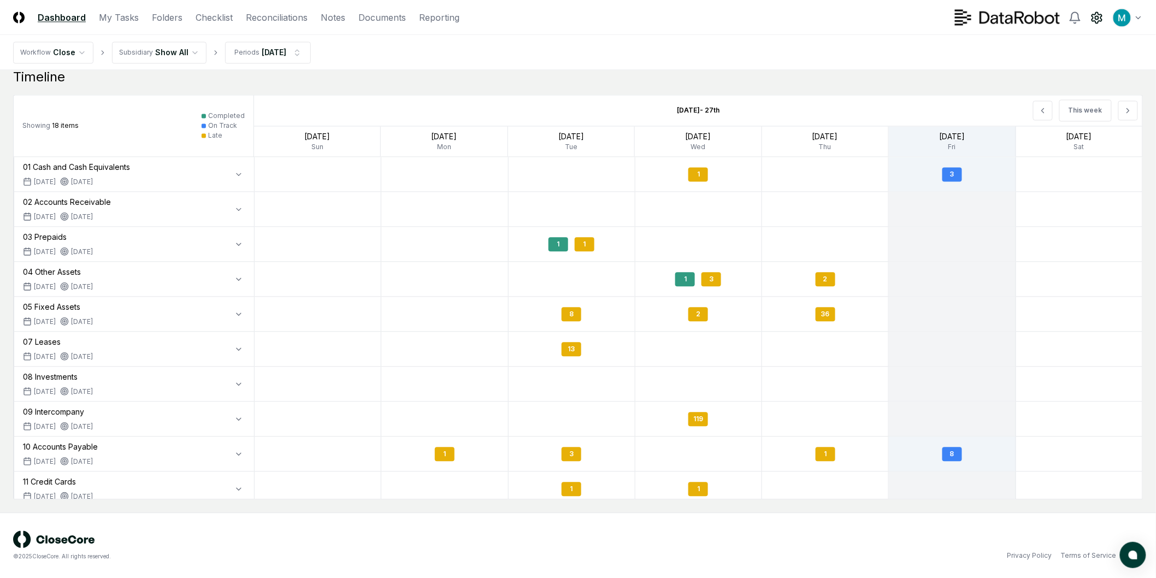
click at [1096, 13] on icon at bounding box center [1097, 17] width 10 height 11
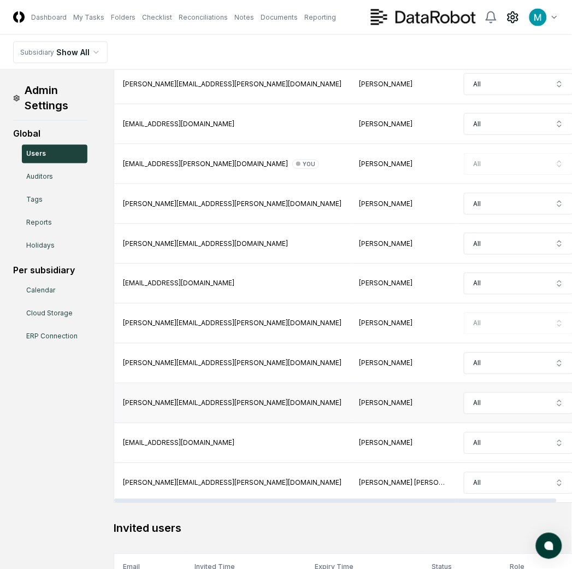
scroll to position [303, 0]
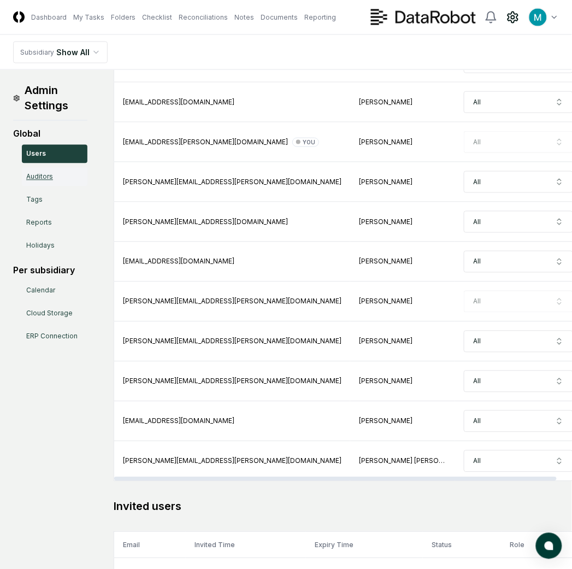
click at [64, 174] on link "Auditors" at bounding box center [55, 177] width 66 height 19
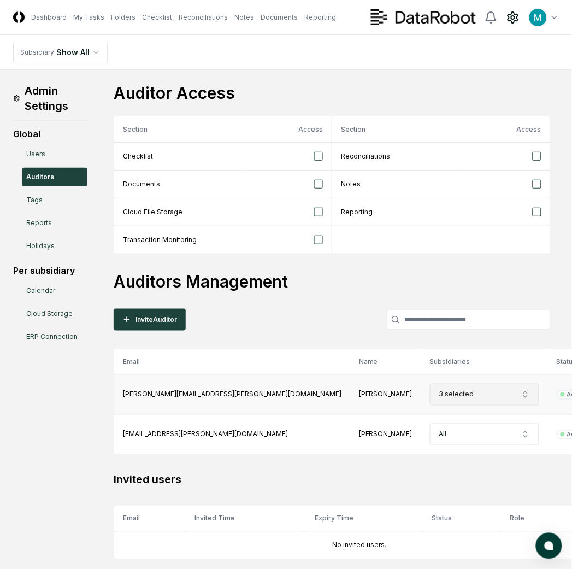
click at [430, 401] on button "3 selected" at bounding box center [484, 394] width 109 height 22
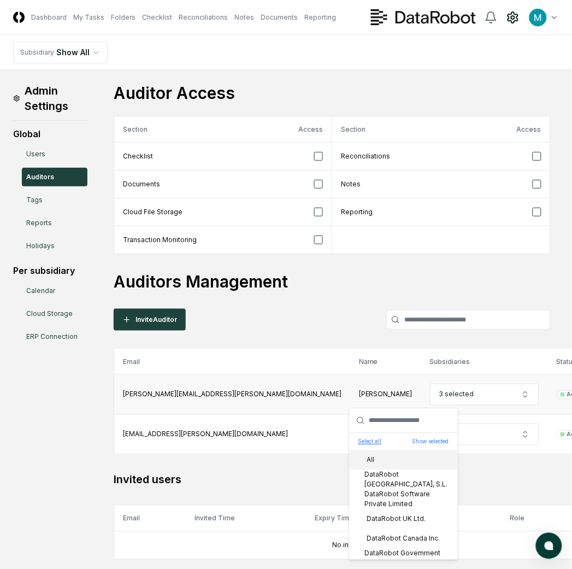
click at [372, 444] on button "Select all" at bounding box center [369, 442] width 23 height 8
click at [516, 476] on h2 "Invited users" at bounding box center [360, 479] width 492 height 15
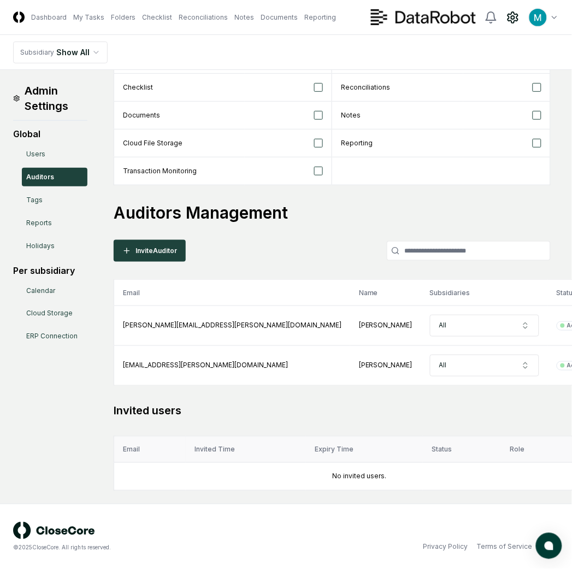
scroll to position [69, 0]
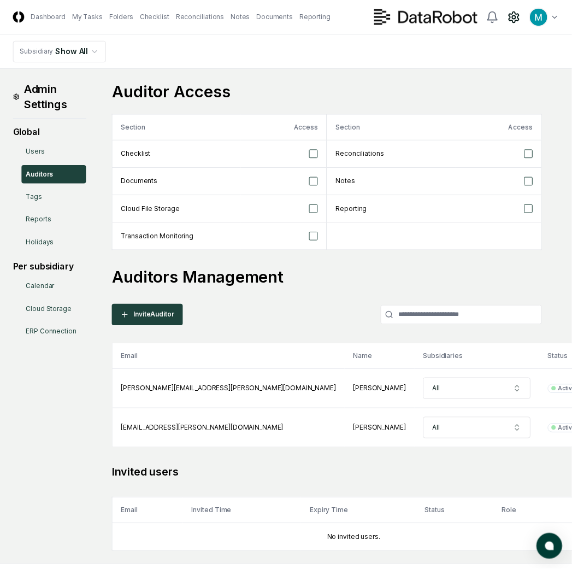
scroll to position [69, 0]
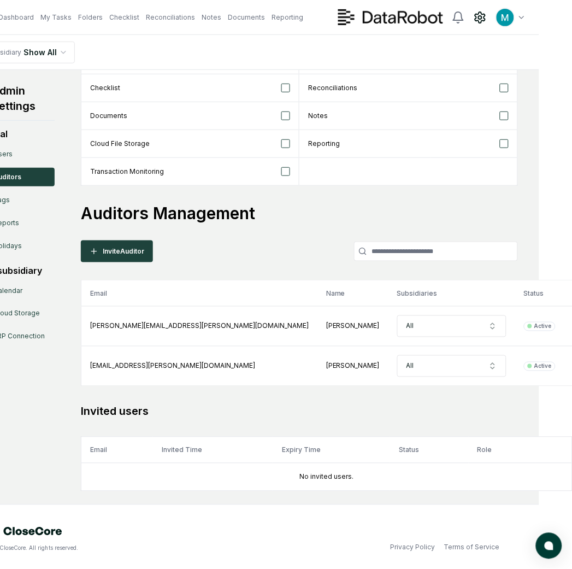
drag, startPoint x: 364, startPoint y: 401, endPoint x: 465, endPoint y: 390, distance: 101.6
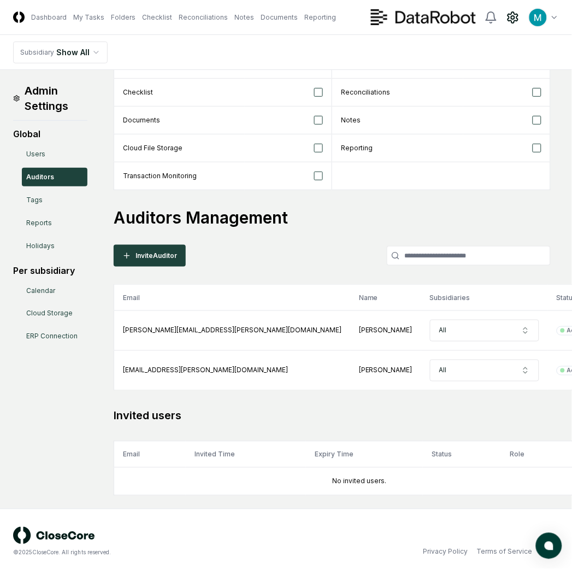
drag, startPoint x: 377, startPoint y: 430, endPoint x: 246, endPoint y: 420, distance: 131.6
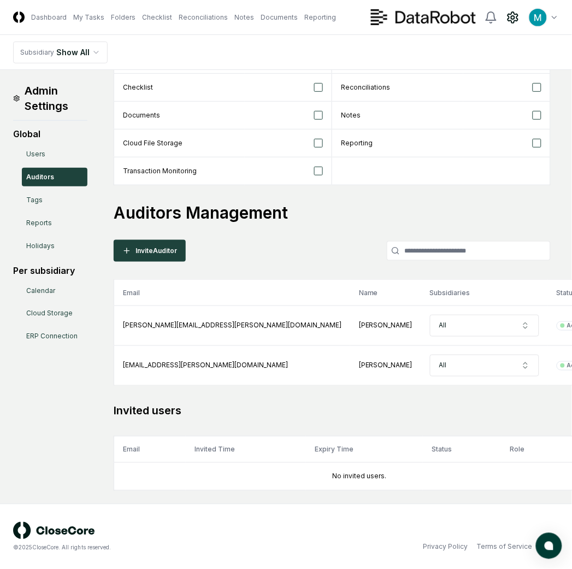
scroll to position [69, 0]
click at [76, 150] on link "Users" at bounding box center [55, 154] width 66 height 19
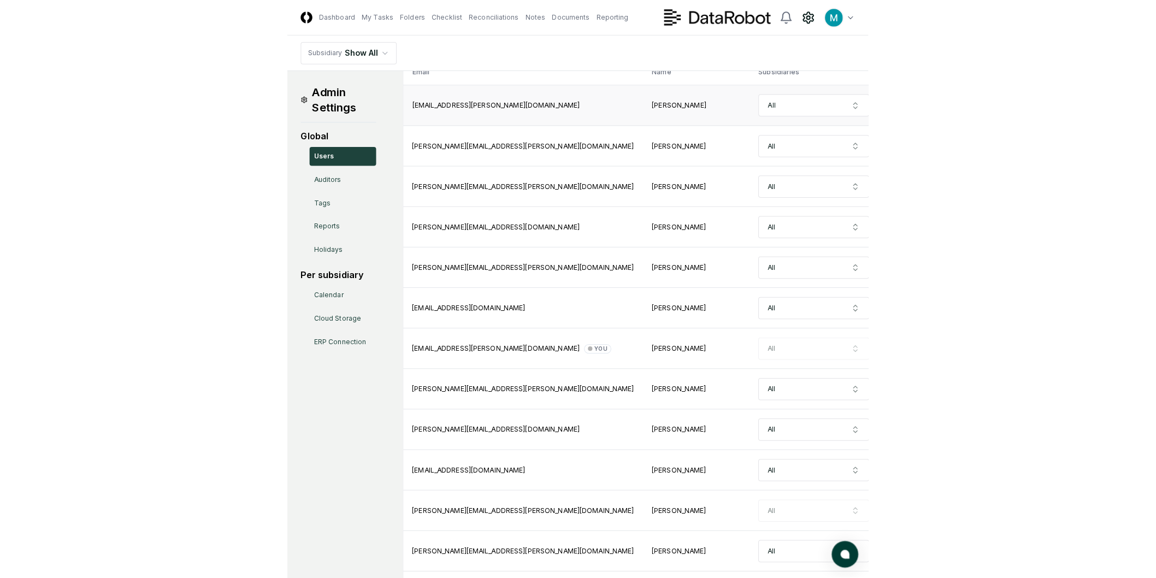
scroll to position [364, 0]
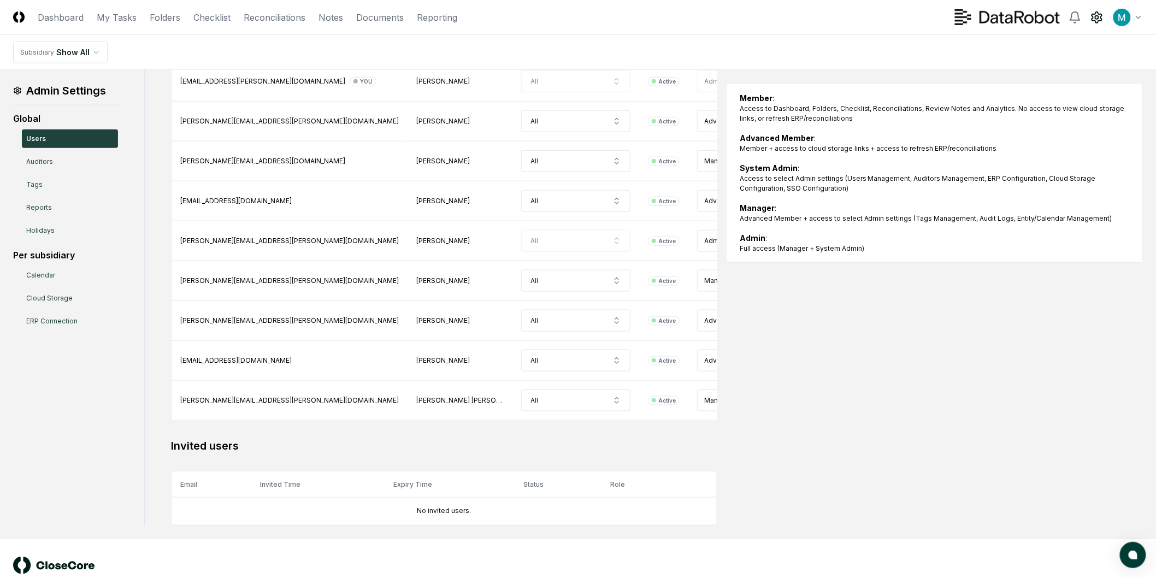
drag, startPoint x: 280, startPoint y: 19, endPoint x: 469, endPoint y: 68, distance: 195.4
click at [280, 18] on link "Reconciliations" at bounding box center [275, 17] width 62 height 13
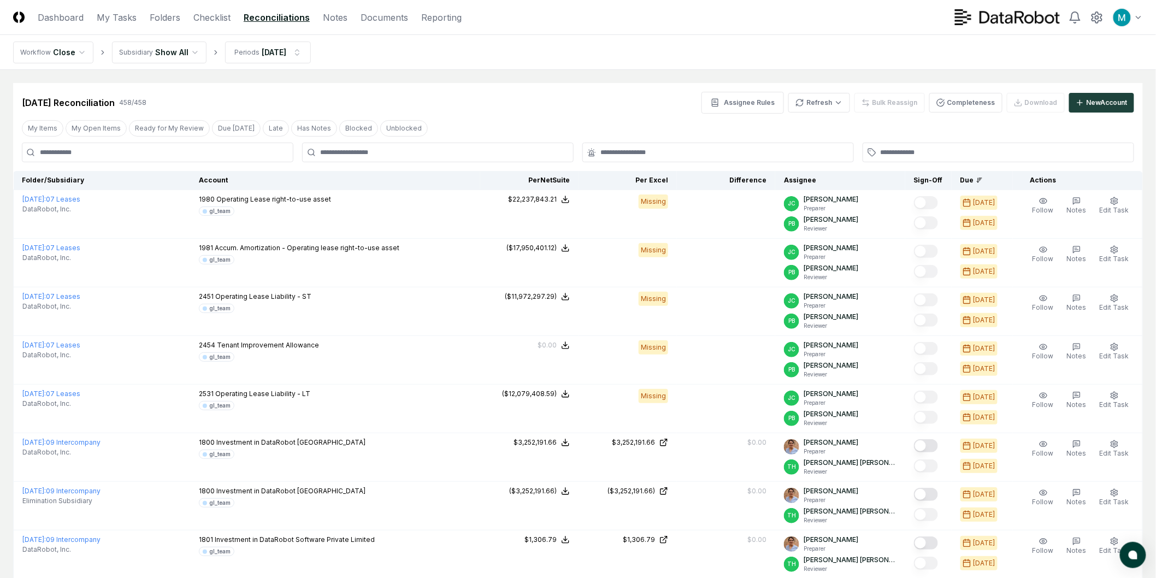
click at [505, 105] on div "Sep 2025 Reconciliation 458 / 458 Assignee Rules Refresh Bulk Reassign Complete…" at bounding box center [578, 103] width 1112 height 22
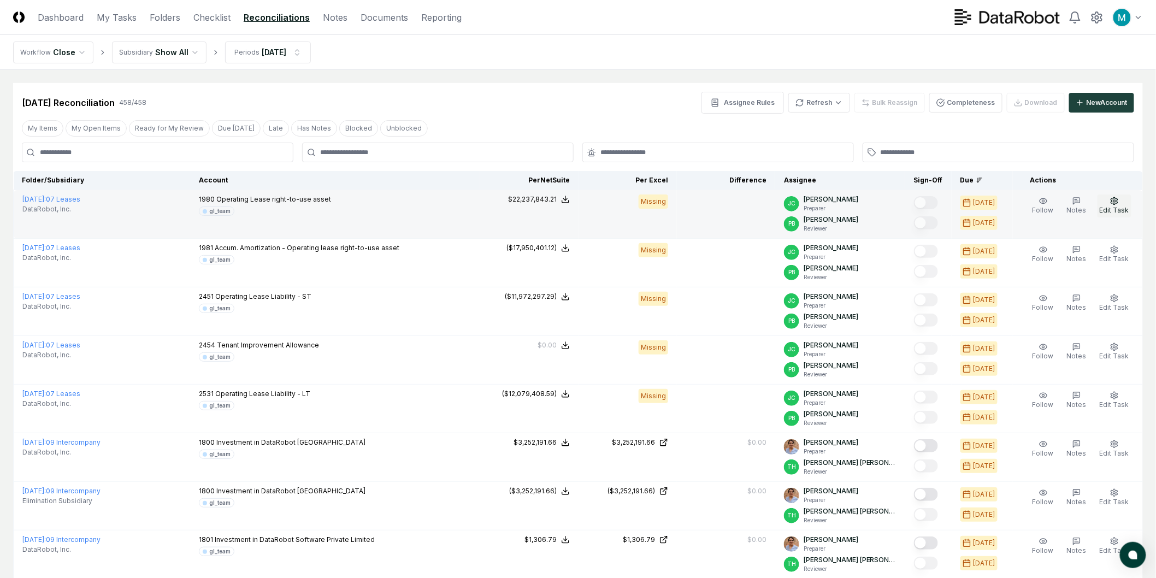
click at [581, 205] on button "Edit Task" at bounding box center [1114, 205] width 34 height 23
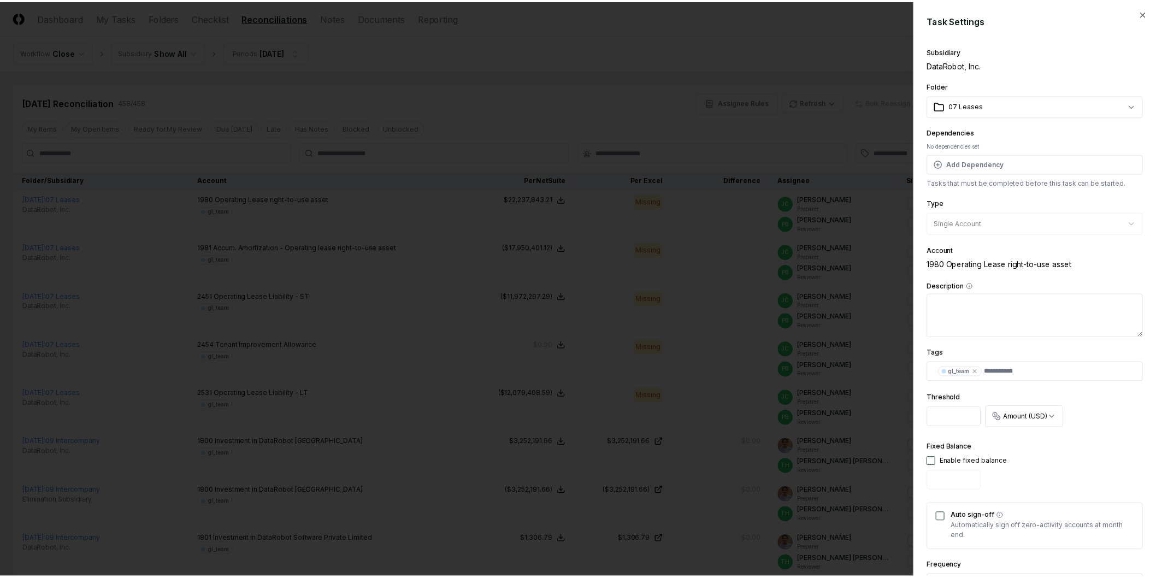
scroll to position [138, 0]
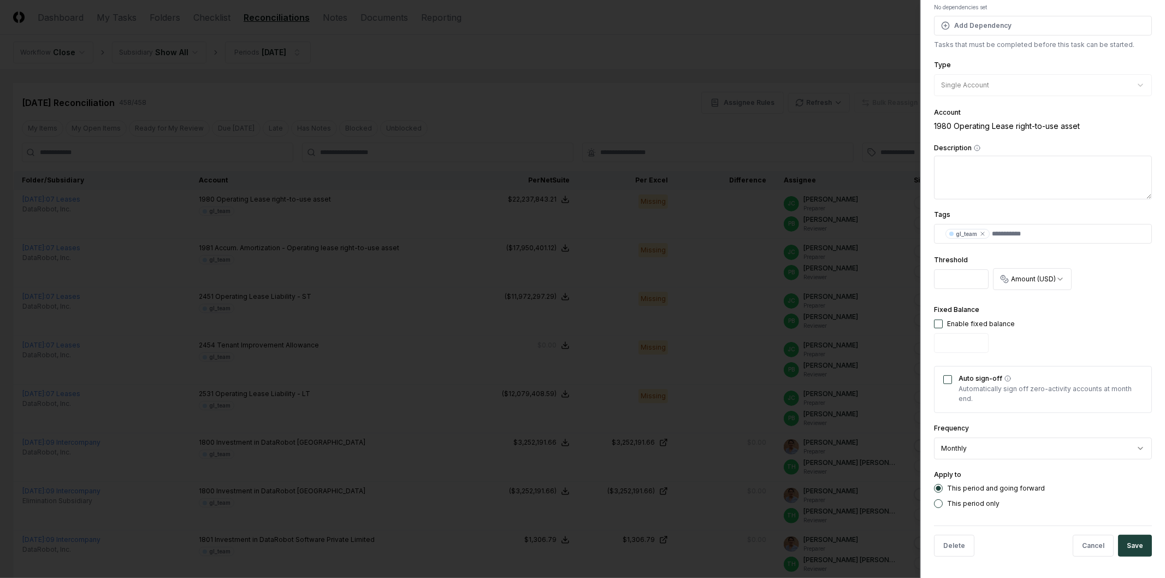
click at [581, 72] on div at bounding box center [582, 289] width 1165 height 578
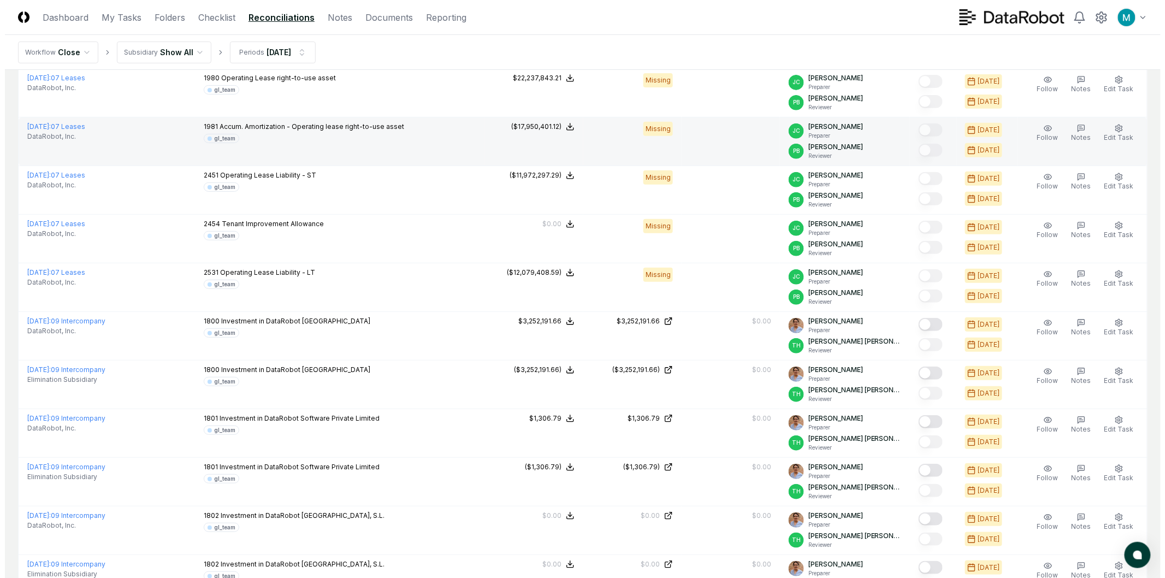
scroll to position [0, 0]
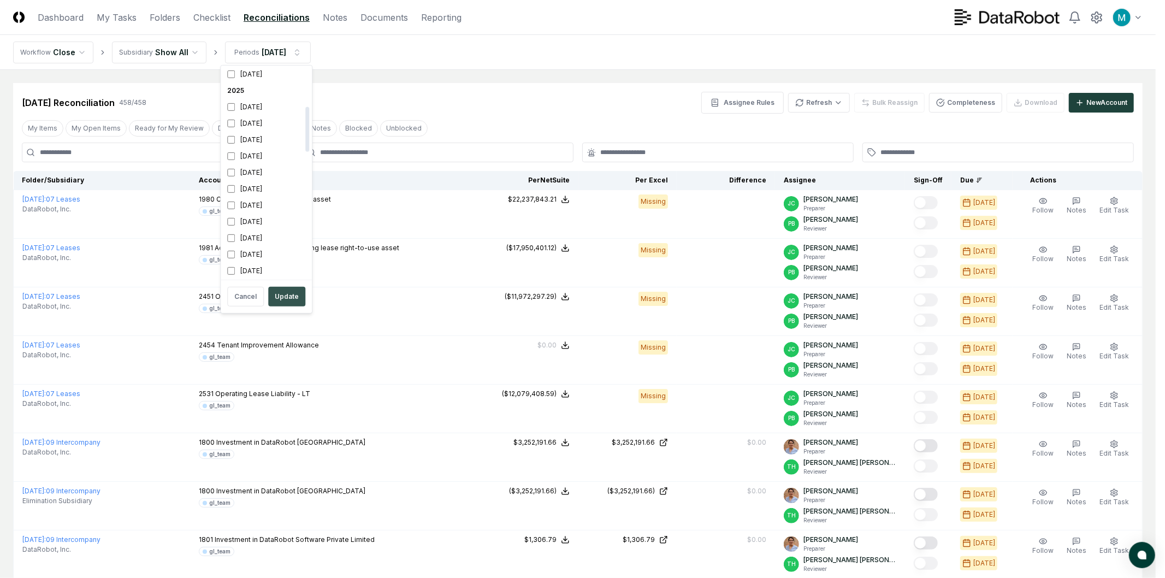
scroll to position [183, 0]
click at [290, 296] on button "Update" at bounding box center [286, 297] width 37 height 20
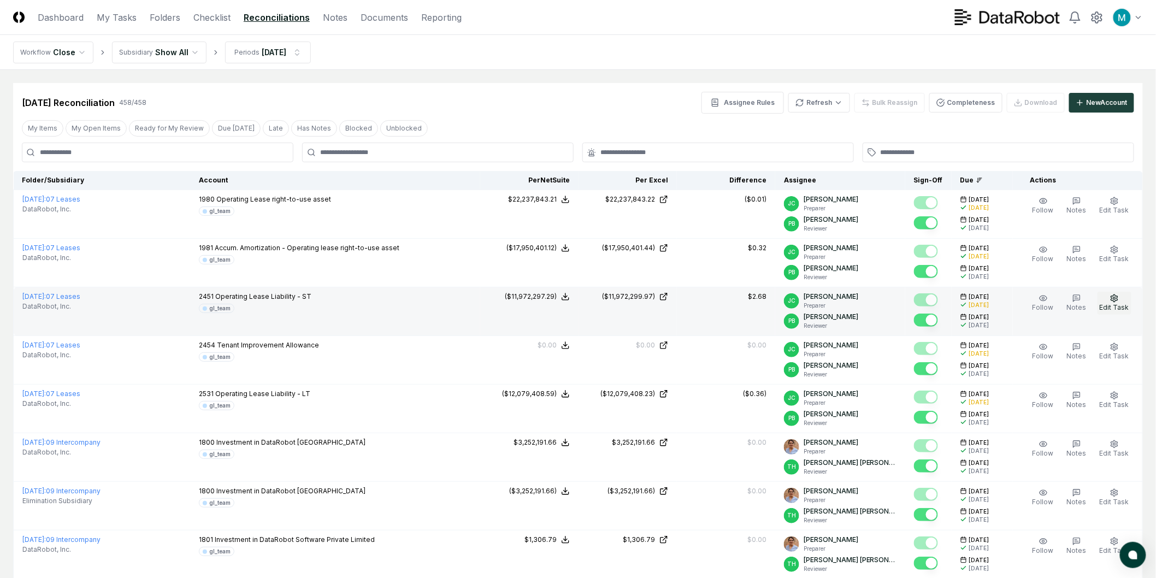
click at [581, 301] on button "Edit Task" at bounding box center [1114, 303] width 34 height 23
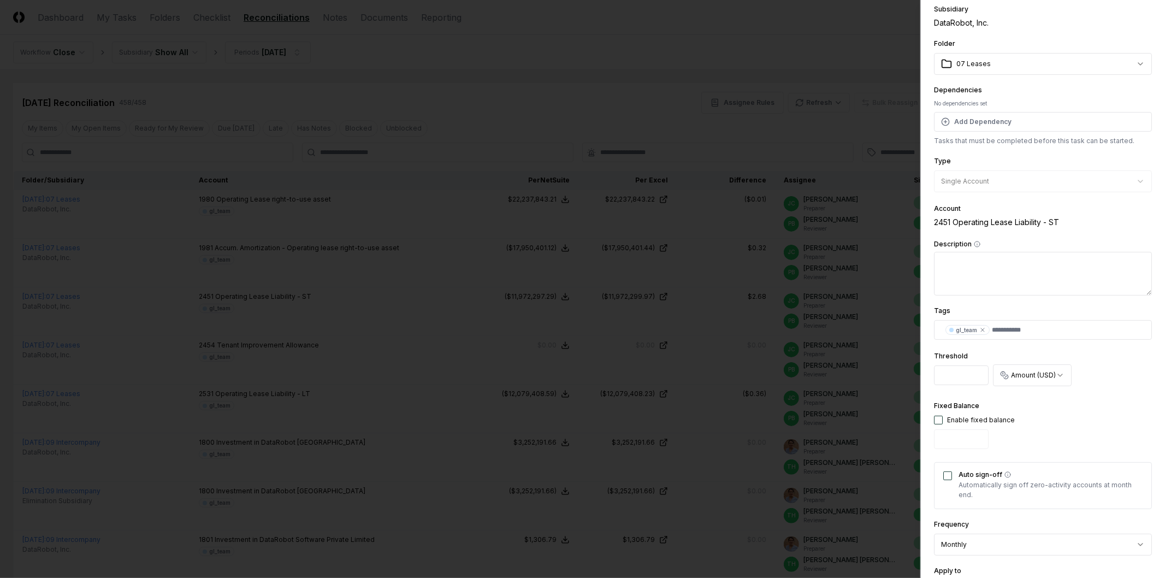
scroll to position [61, 0]
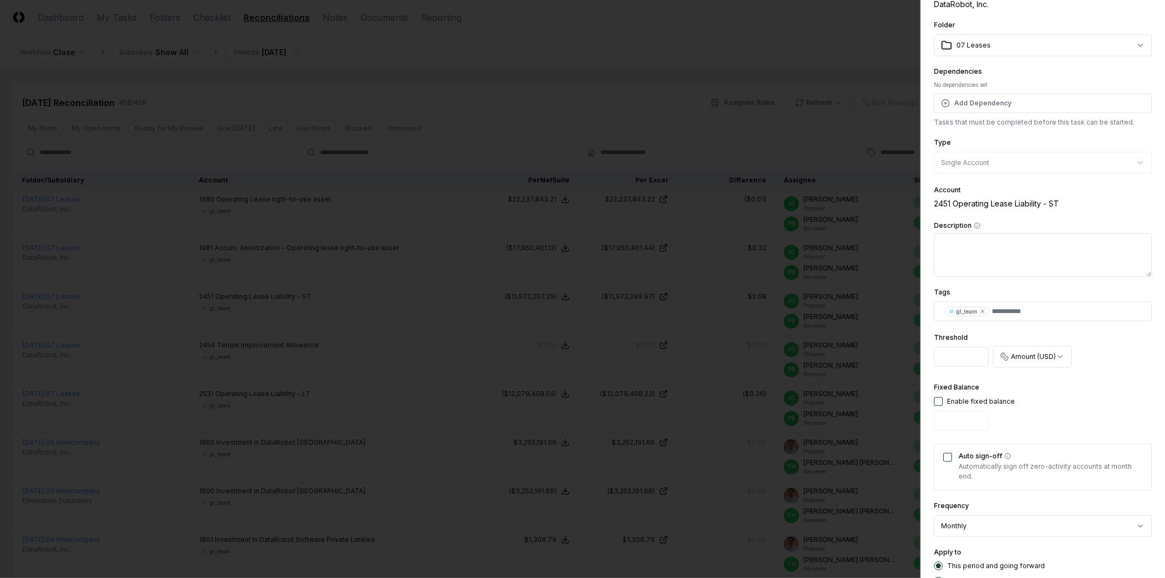
drag, startPoint x: 956, startPoint y: 356, endPoint x: 902, endPoint y: 353, distance: 54.1
type input "***"
click at [581, 407] on div "Fixed Balance Enable fixed balance" at bounding box center [1043, 408] width 218 height 54
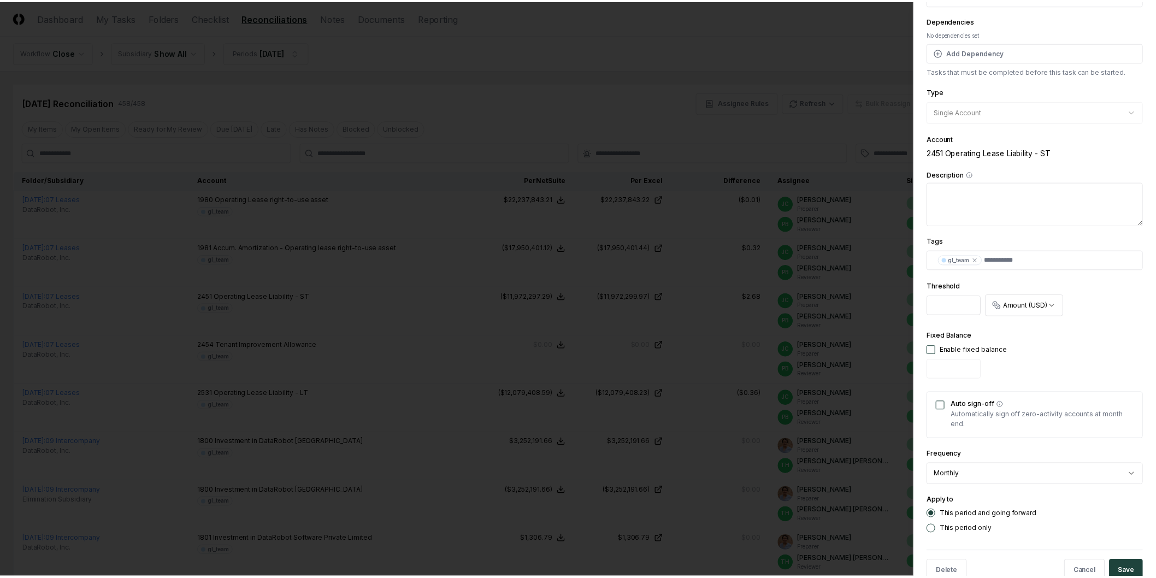
scroll to position [138, 0]
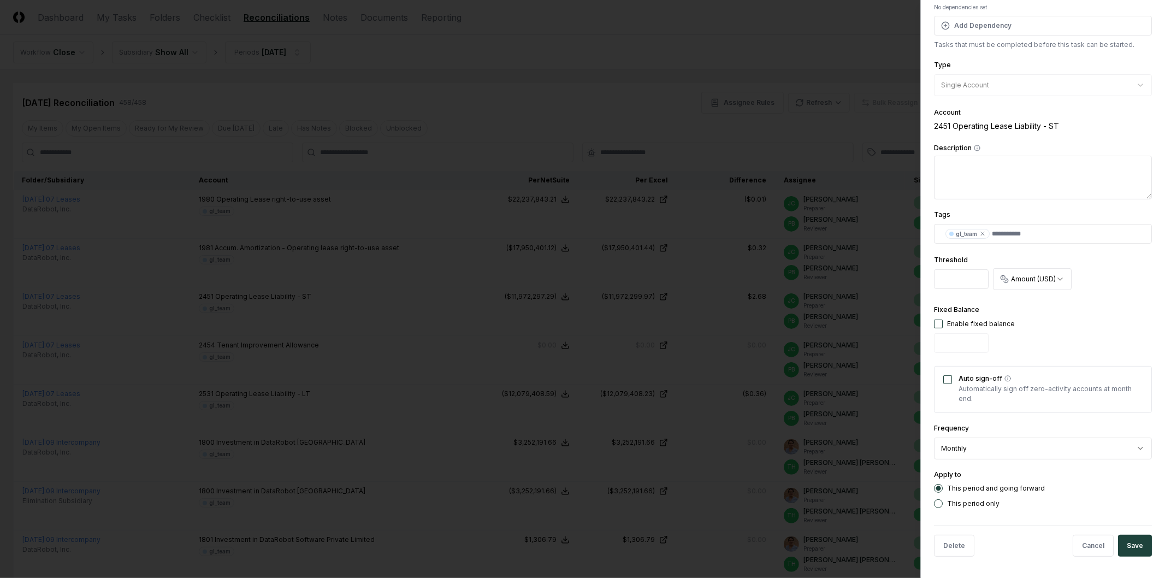
click at [581, 548] on button "Save" at bounding box center [1135, 546] width 34 height 22
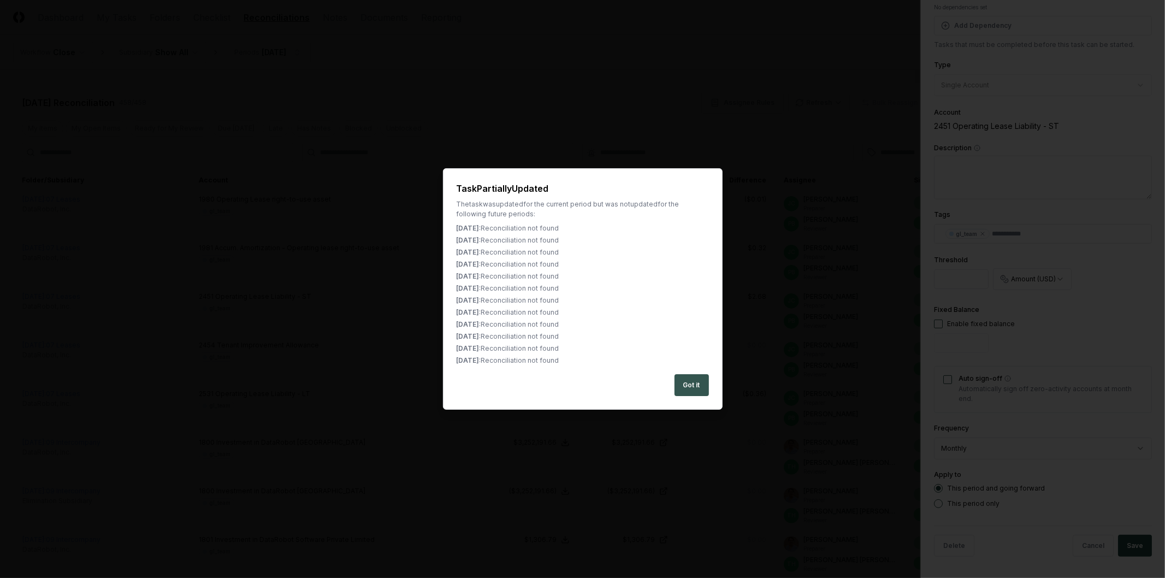
click at [581, 383] on button "Got it" at bounding box center [692, 385] width 34 height 22
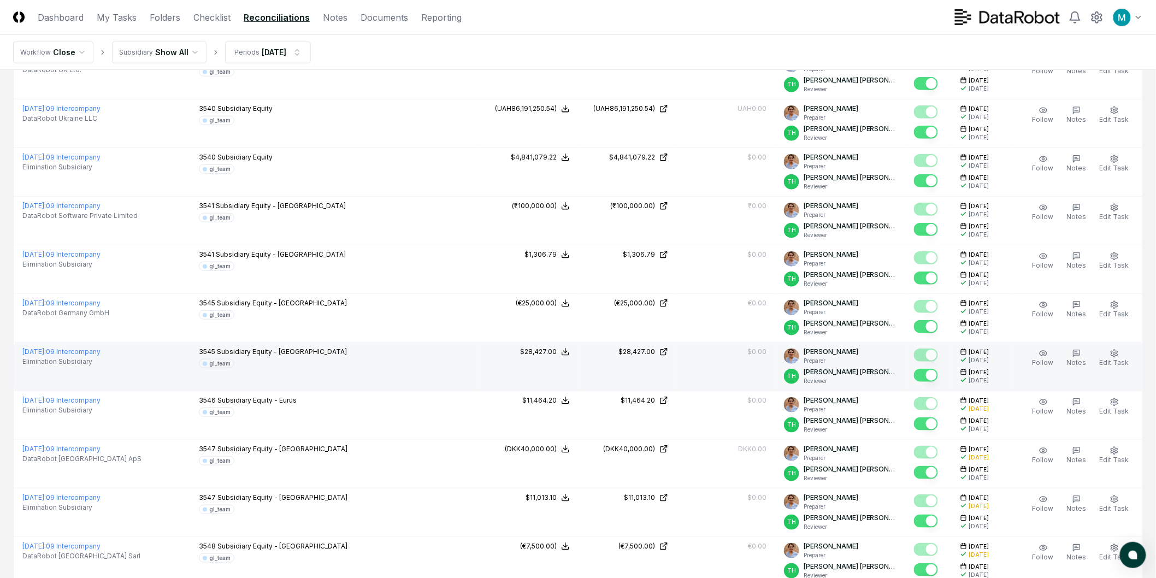
scroll to position [2145, 0]
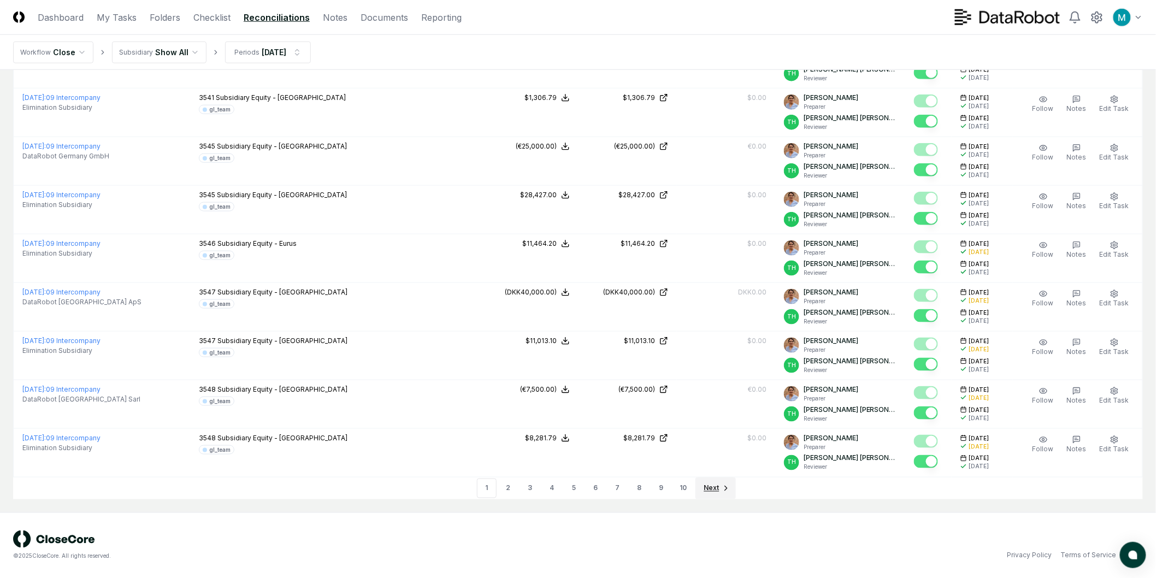
click at [581, 485] on icon "Go to next page" at bounding box center [726, 488] width 9 height 9
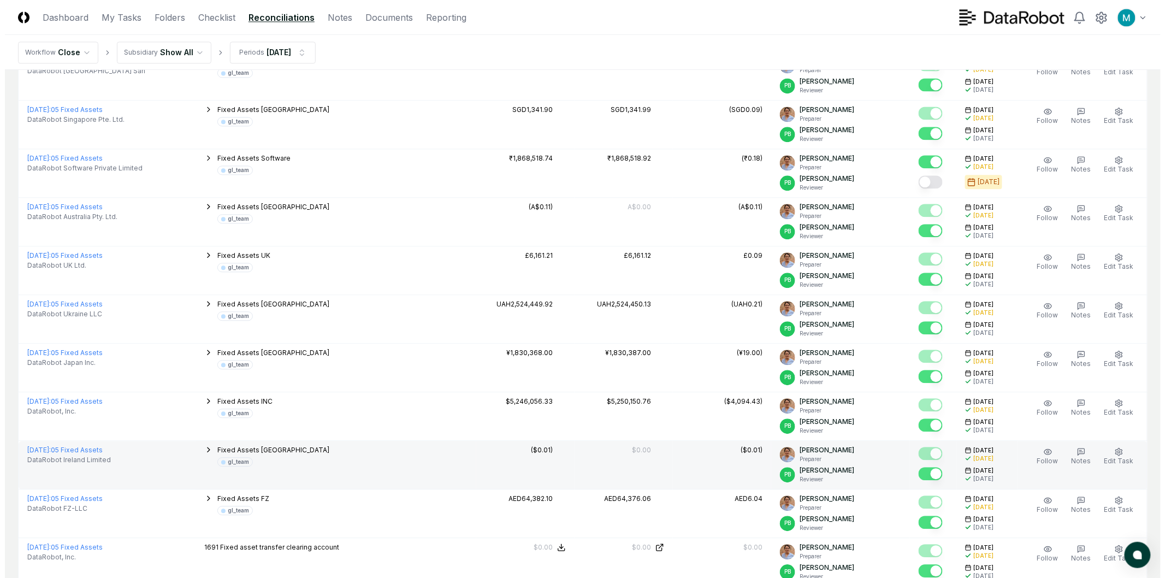
scroll to position [1053, 0]
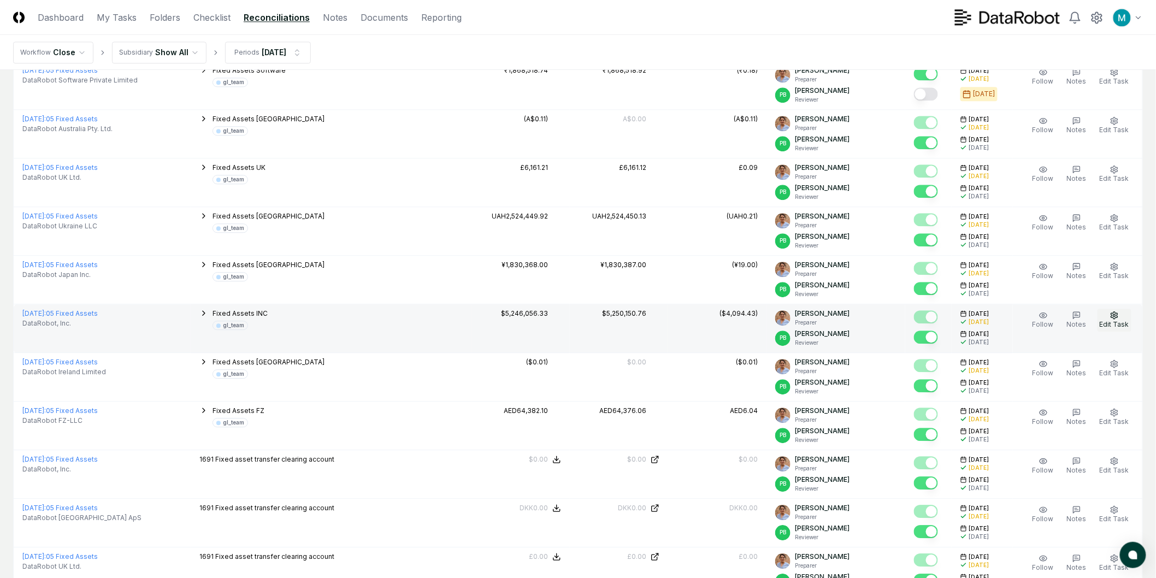
click at [581, 320] on button "Edit Task" at bounding box center [1114, 320] width 34 height 23
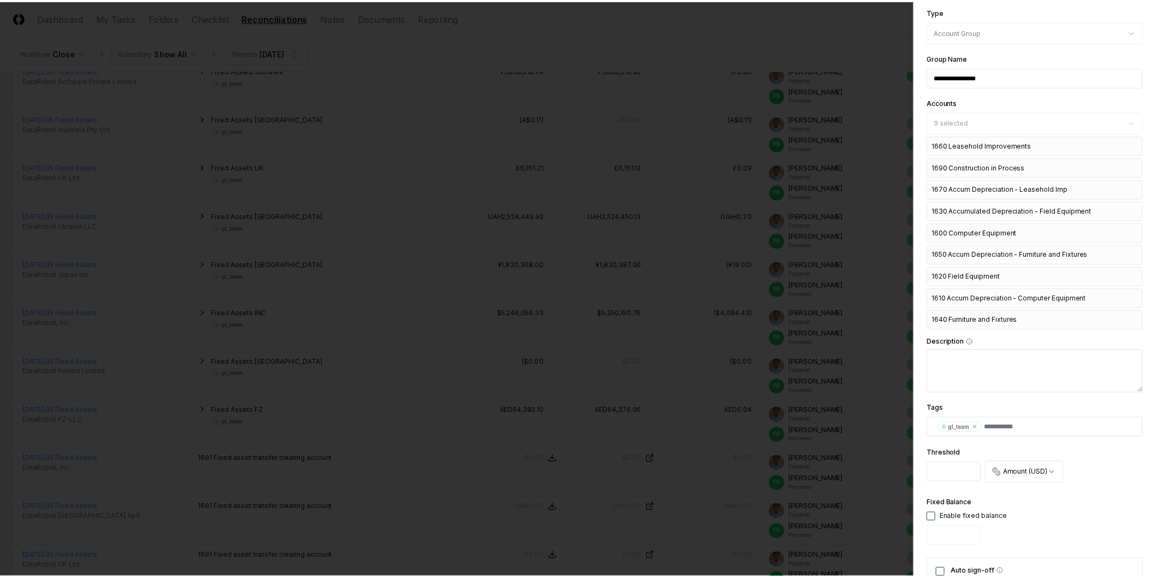
scroll to position [386, 0]
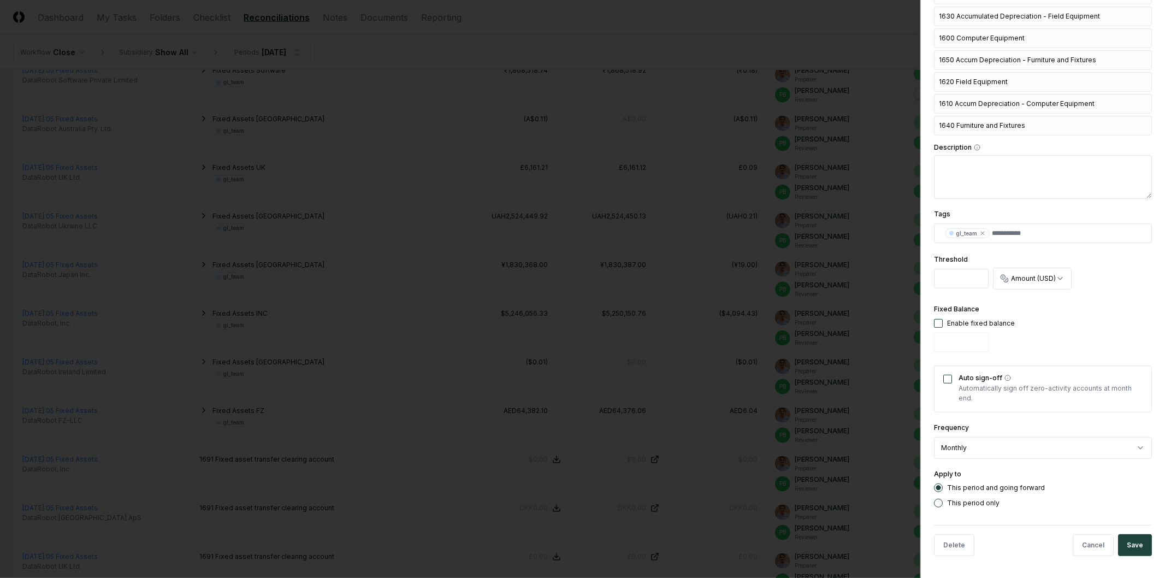
click at [581, 305] on div at bounding box center [582, 289] width 1165 height 578
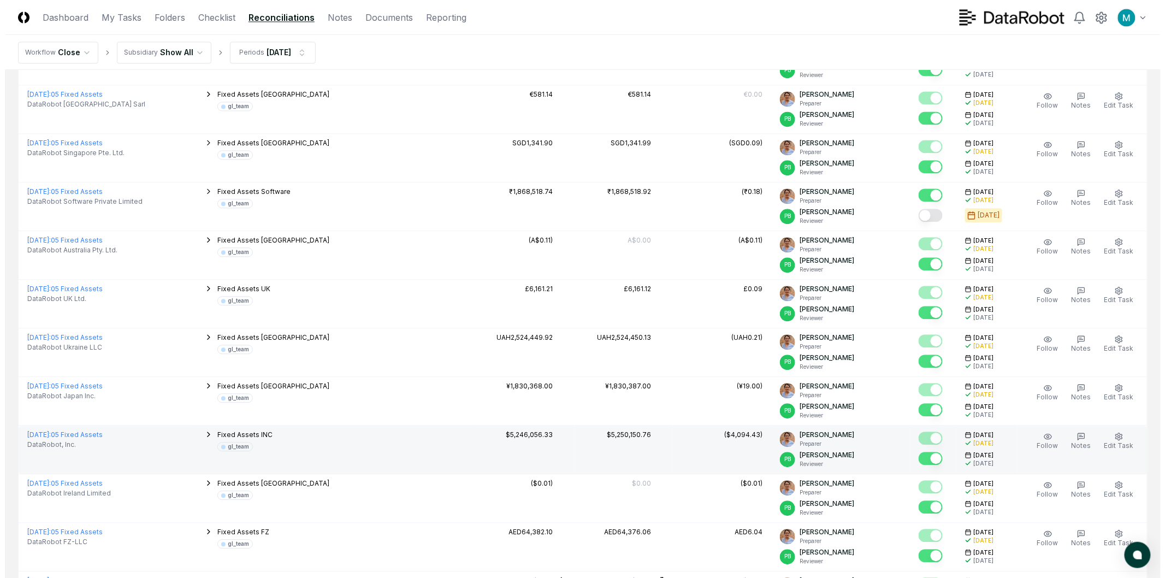
scroll to position [871, 0]
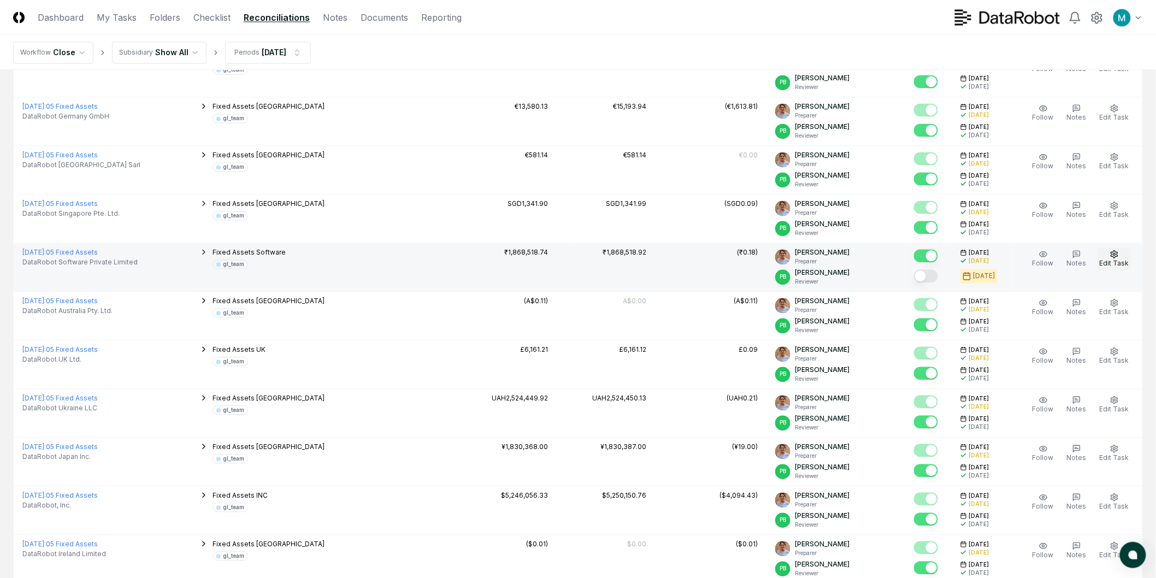
click at [581, 252] on icon "button" at bounding box center [1114, 254] width 9 height 9
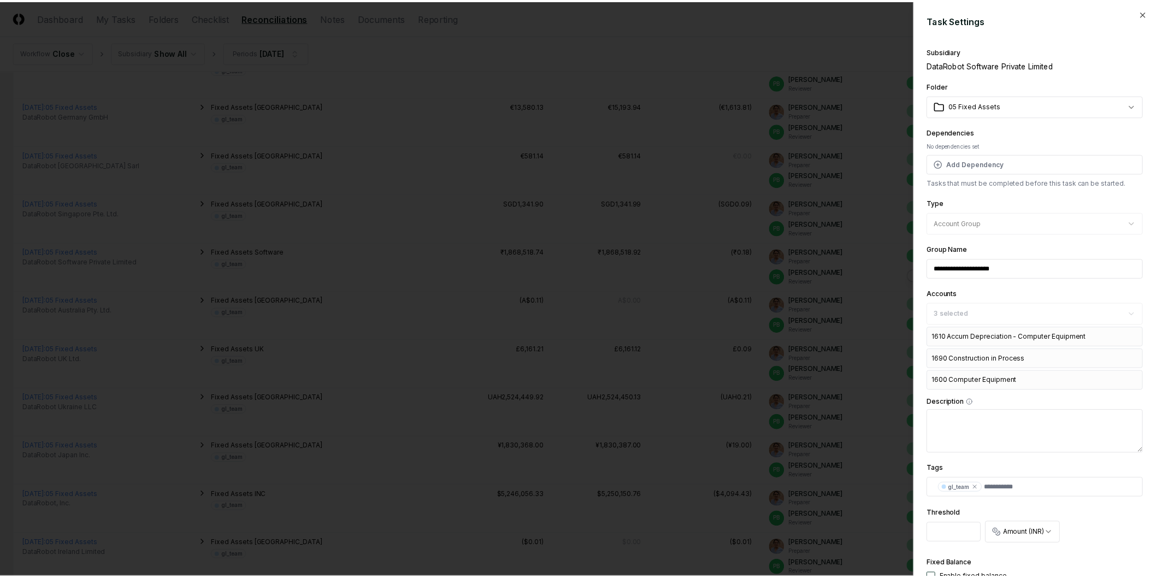
scroll to position [182, 0]
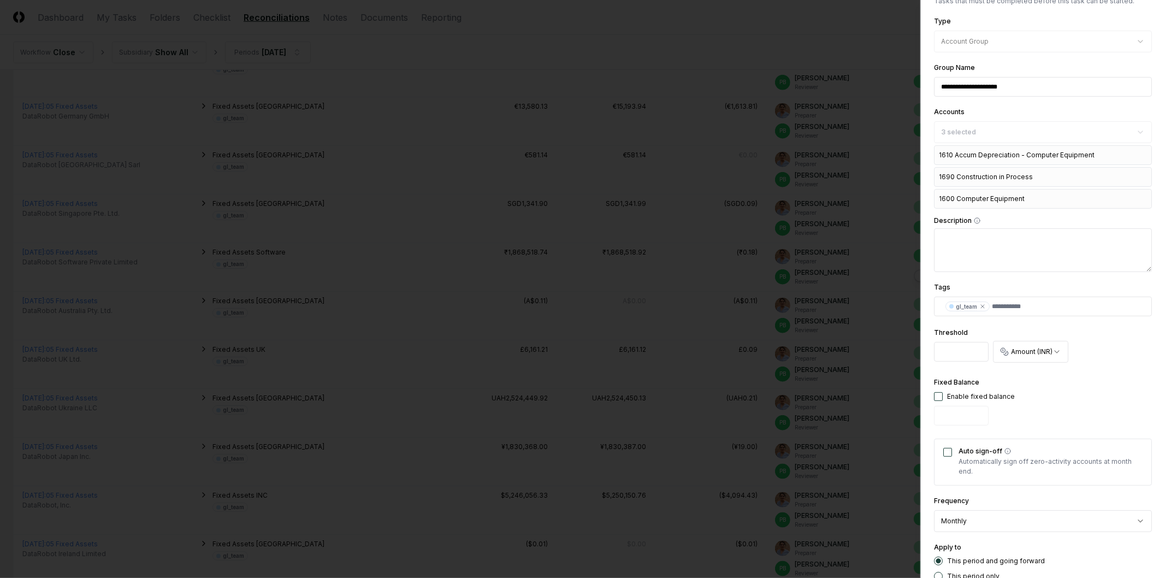
click at [581, 339] on div at bounding box center [582, 289] width 1165 height 578
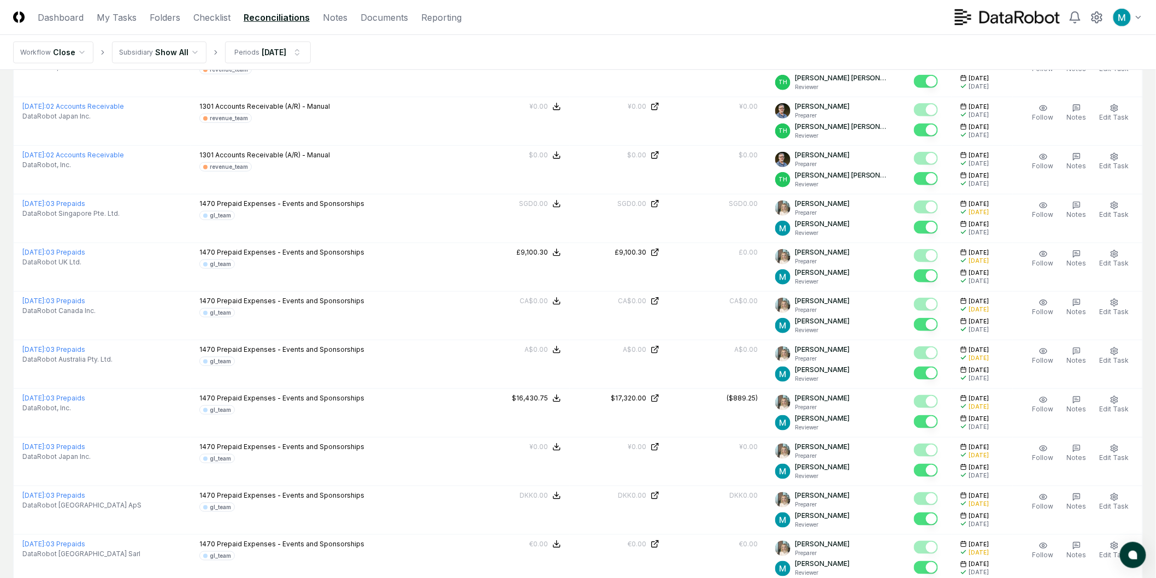
scroll to position [2145, 0]
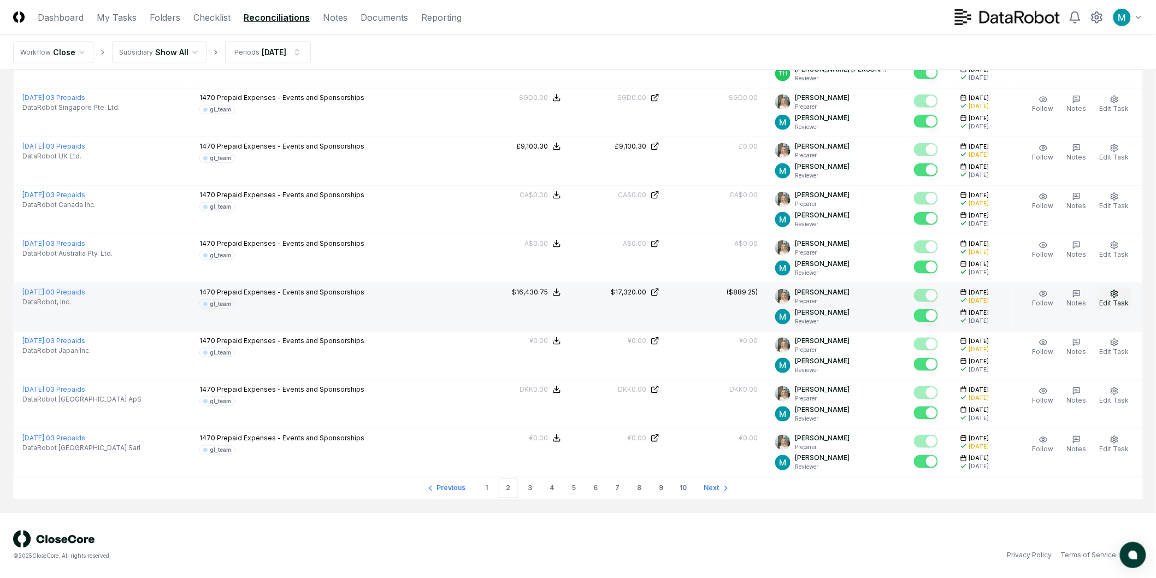
click at [581, 298] on button "Edit Task" at bounding box center [1114, 298] width 34 height 23
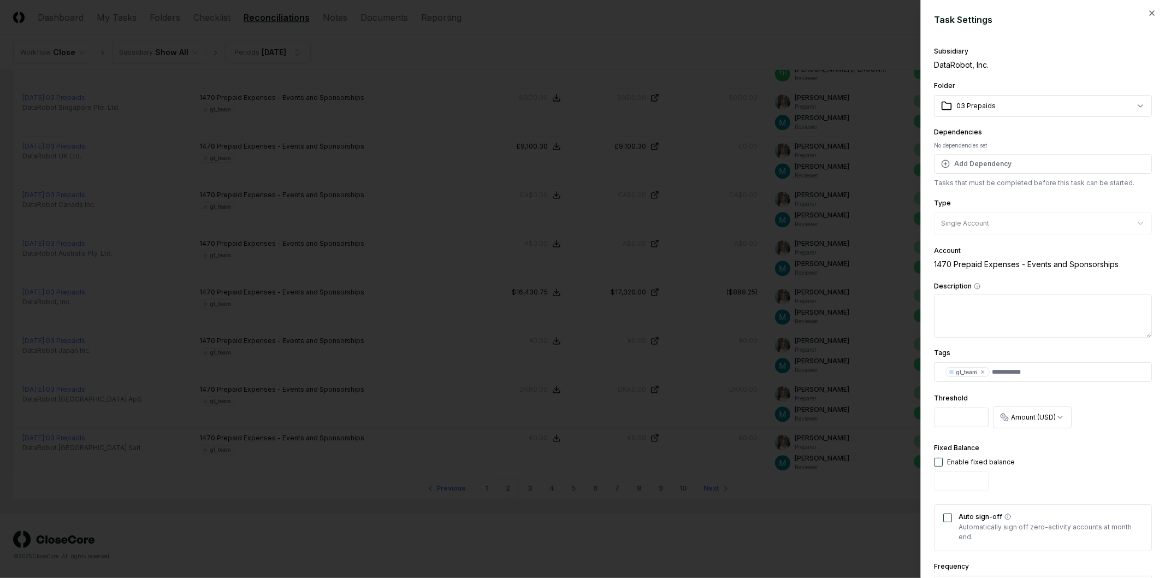
click at [581, 396] on div at bounding box center [582, 289] width 1165 height 578
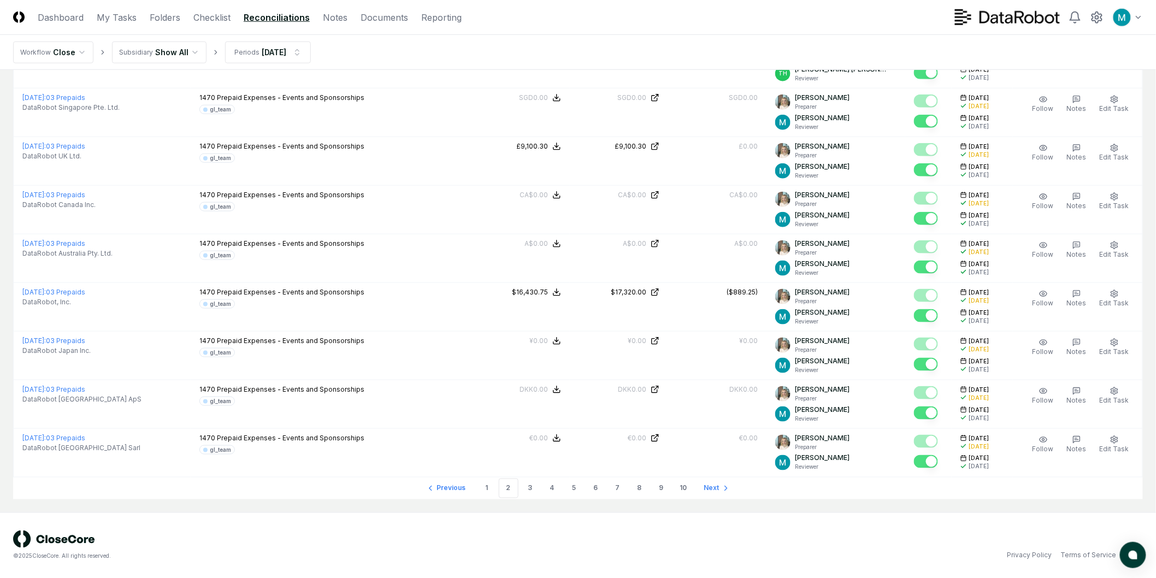
click at [581, 489] on icon "Go to next page" at bounding box center [726, 488] width 9 height 9
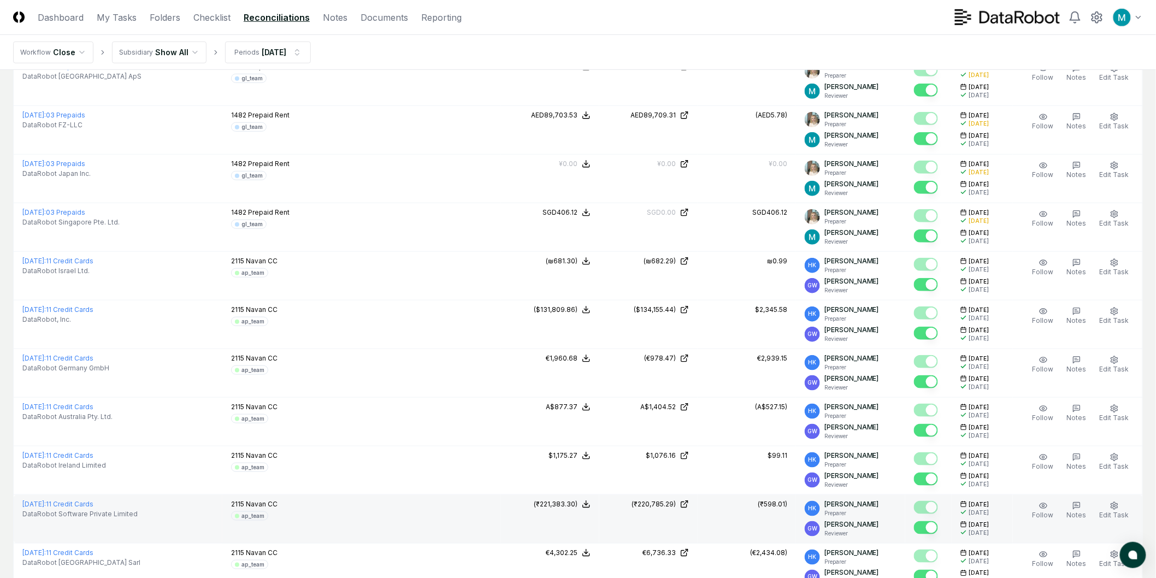
scroll to position [2024, 0]
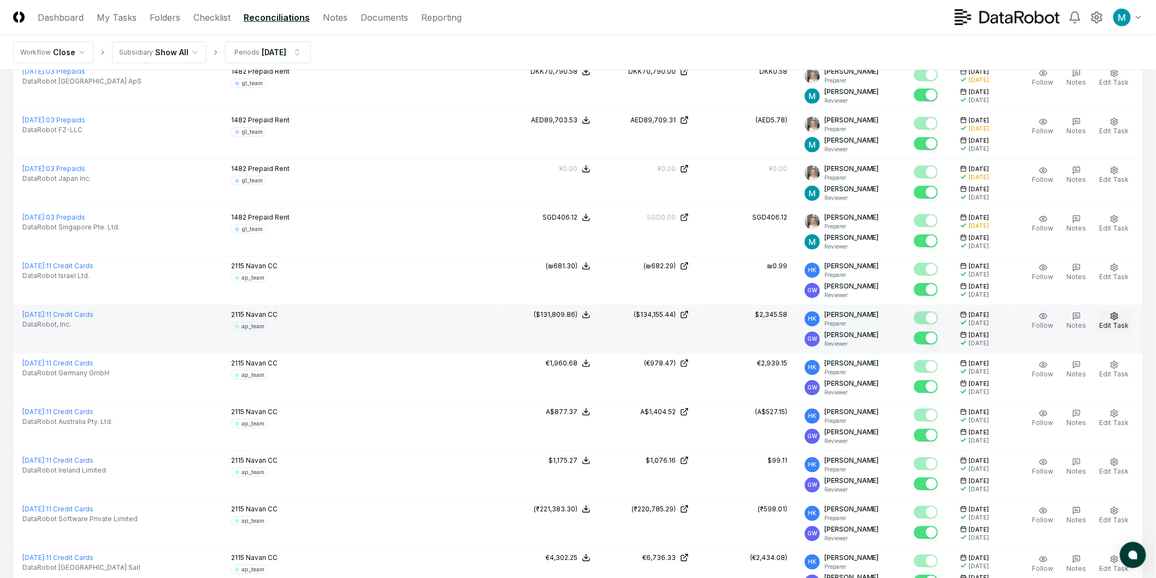
click at [581, 316] on button "Edit Task" at bounding box center [1114, 321] width 34 height 23
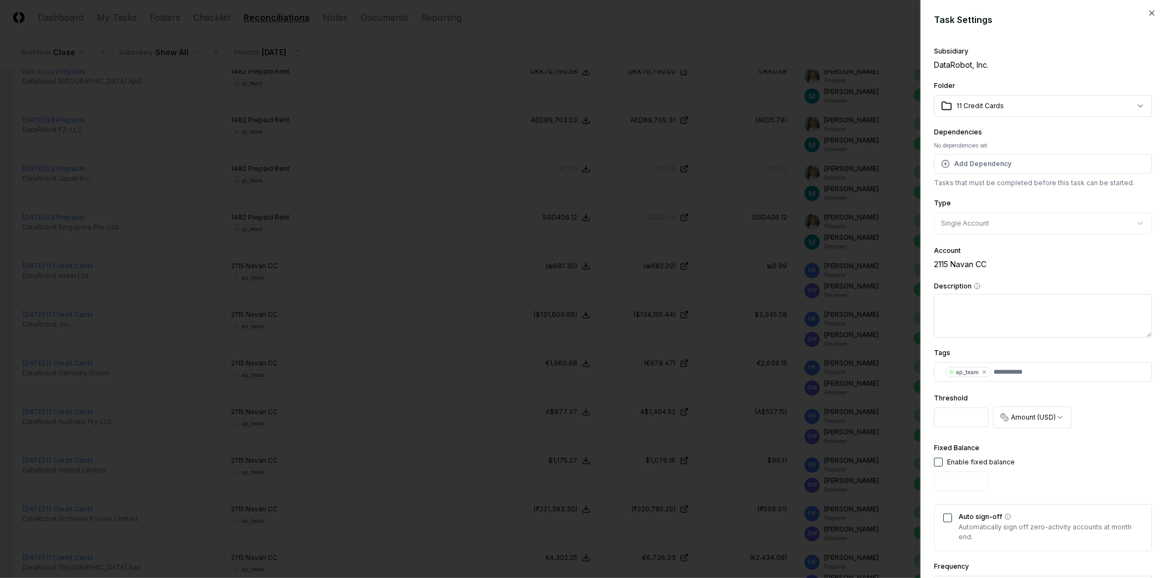
click at [581, 388] on div at bounding box center [582, 289] width 1165 height 578
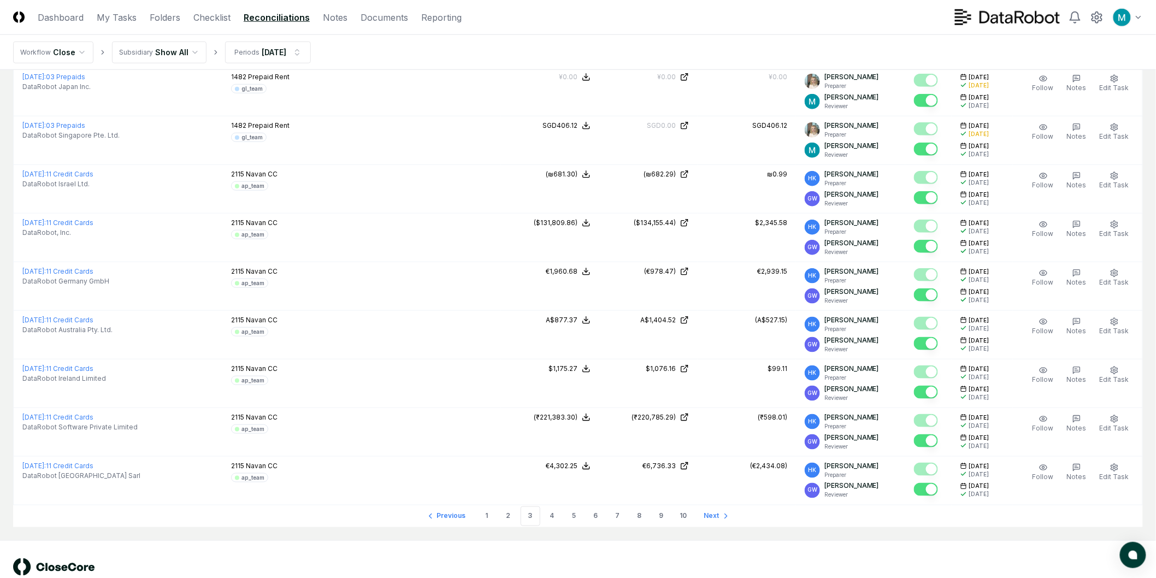
scroll to position [2145, 0]
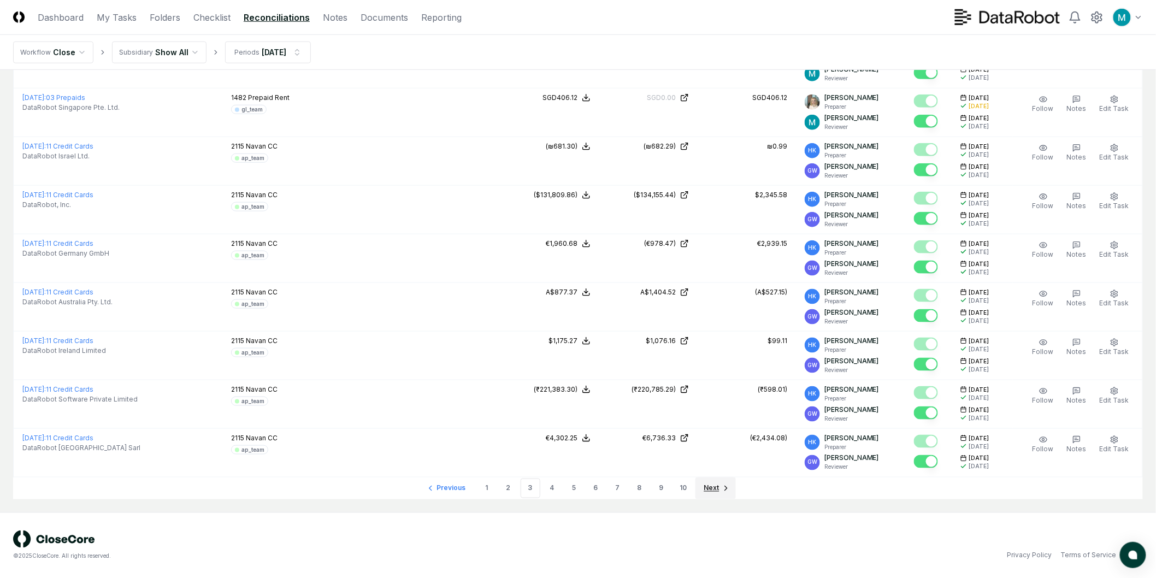
click at [581, 482] on link "Next" at bounding box center [715, 488] width 40 height 22
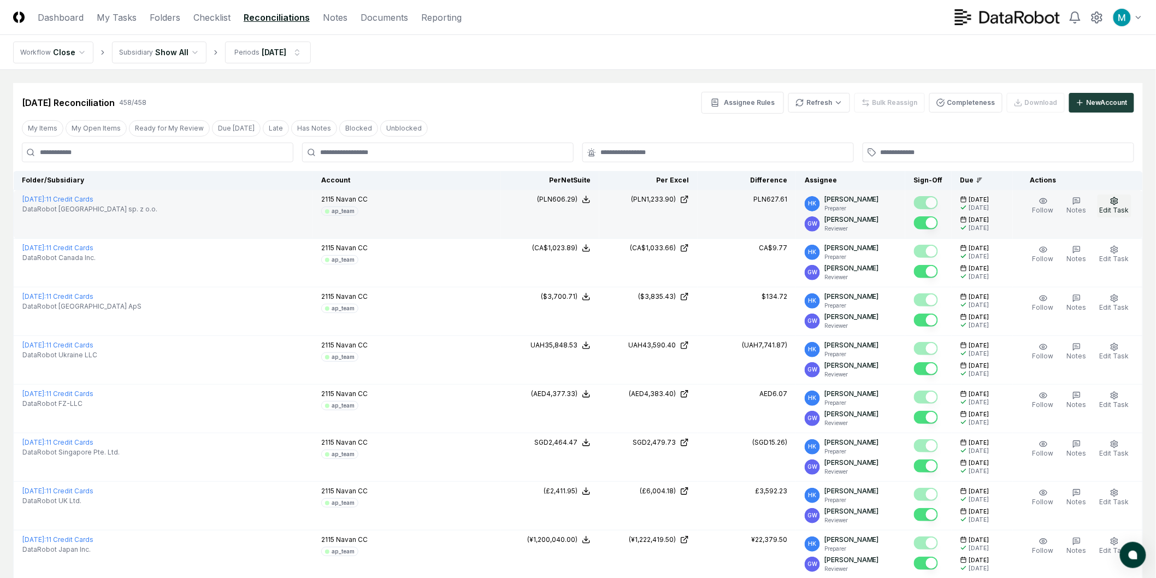
click at [581, 213] on span "Edit Task" at bounding box center [1114, 210] width 29 height 8
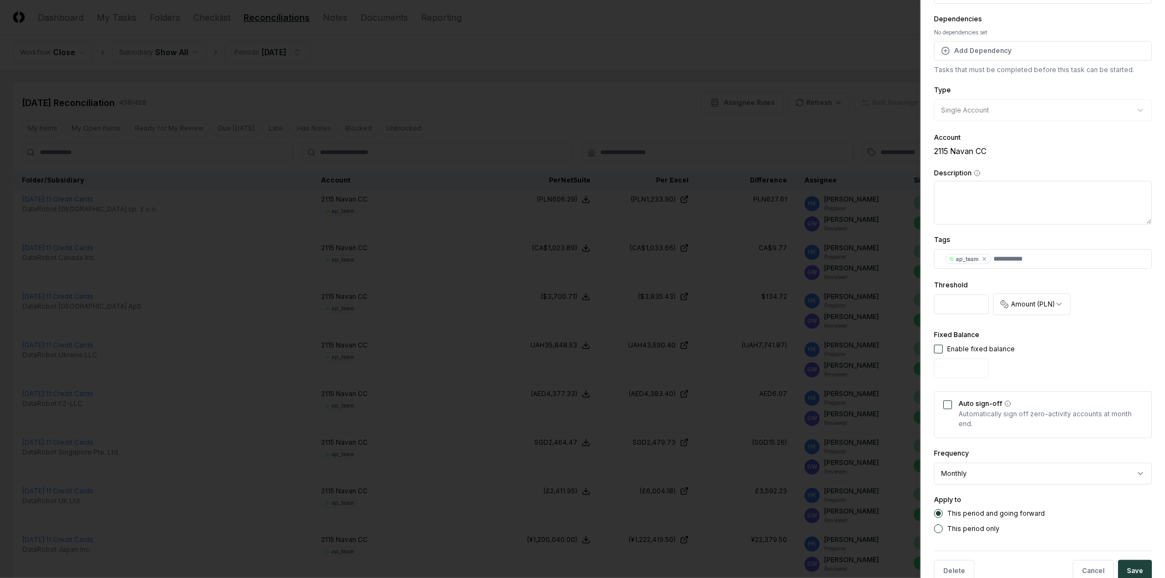
scroll to position [138, 0]
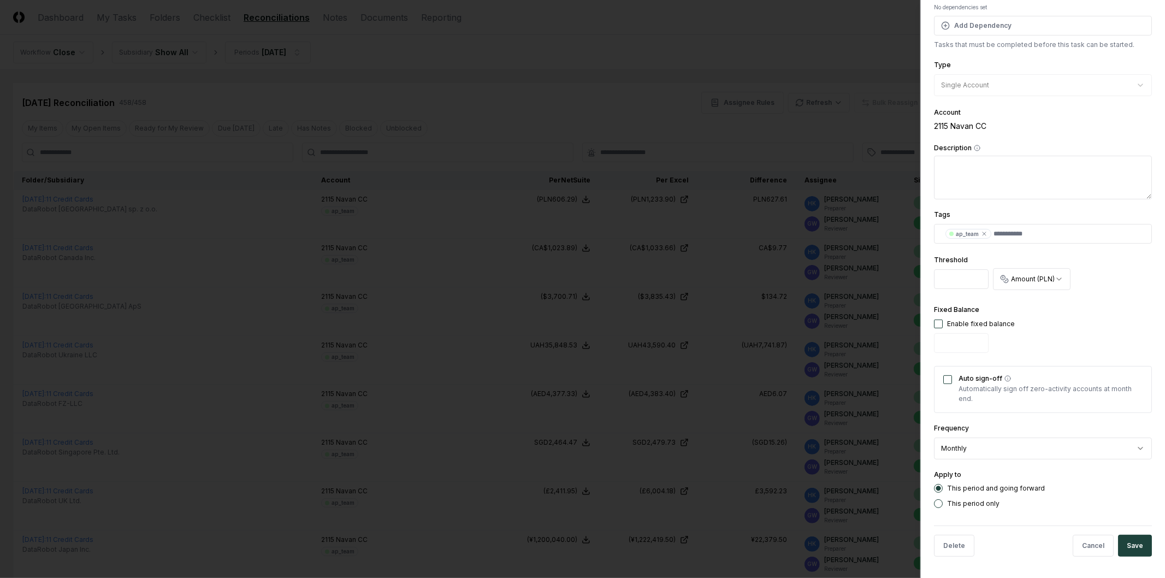
click at [581, 280] on div at bounding box center [582, 289] width 1165 height 578
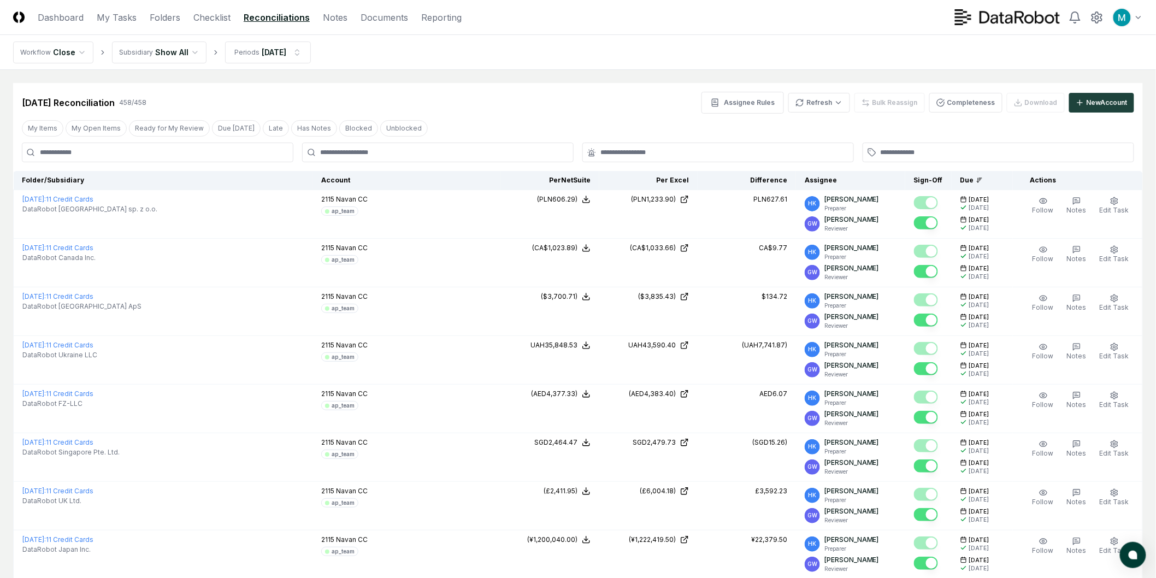
click at [15, 14] on img at bounding box center [18, 16] width 11 height 11
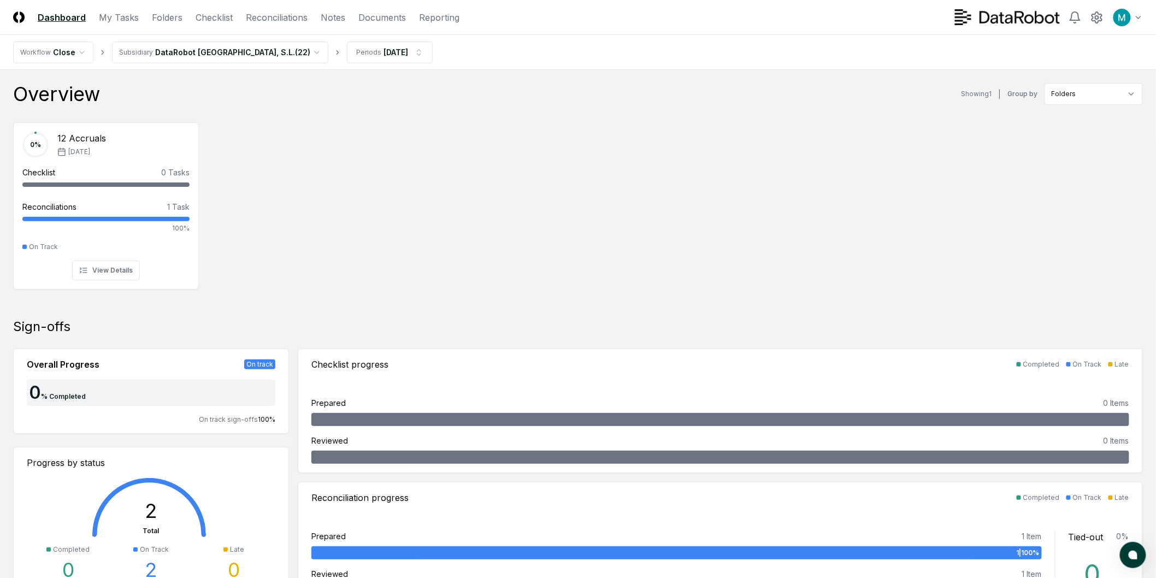
click at [190, 50] on html "CloseCore Dashboard My Tasks Folders Checklist Reconciliations Notes Documents …" at bounding box center [578, 581] width 1156 height 1162
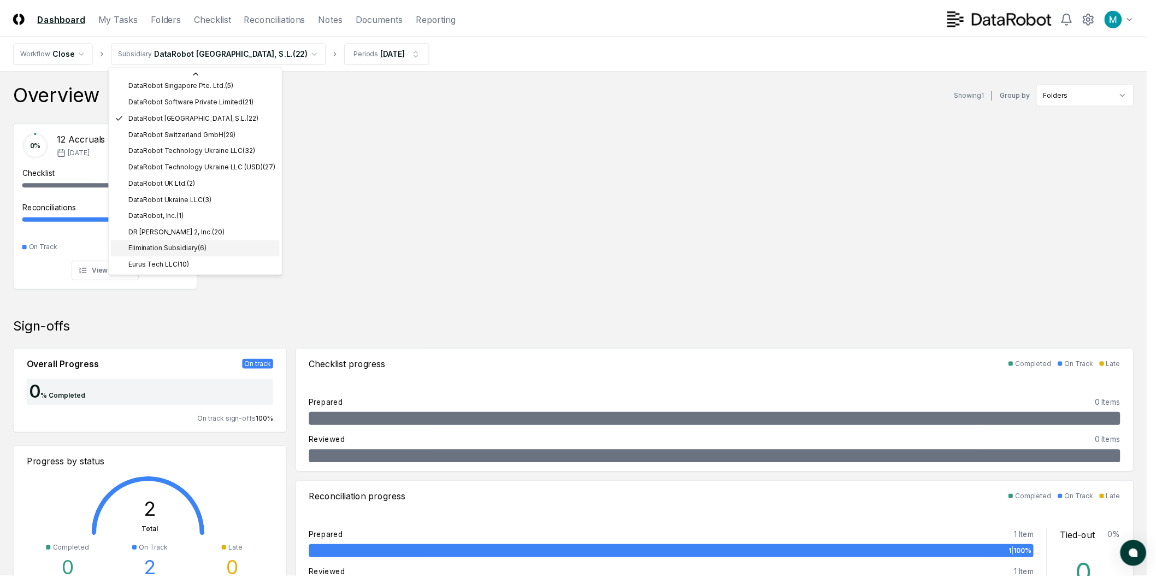
scroll to position [337, 0]
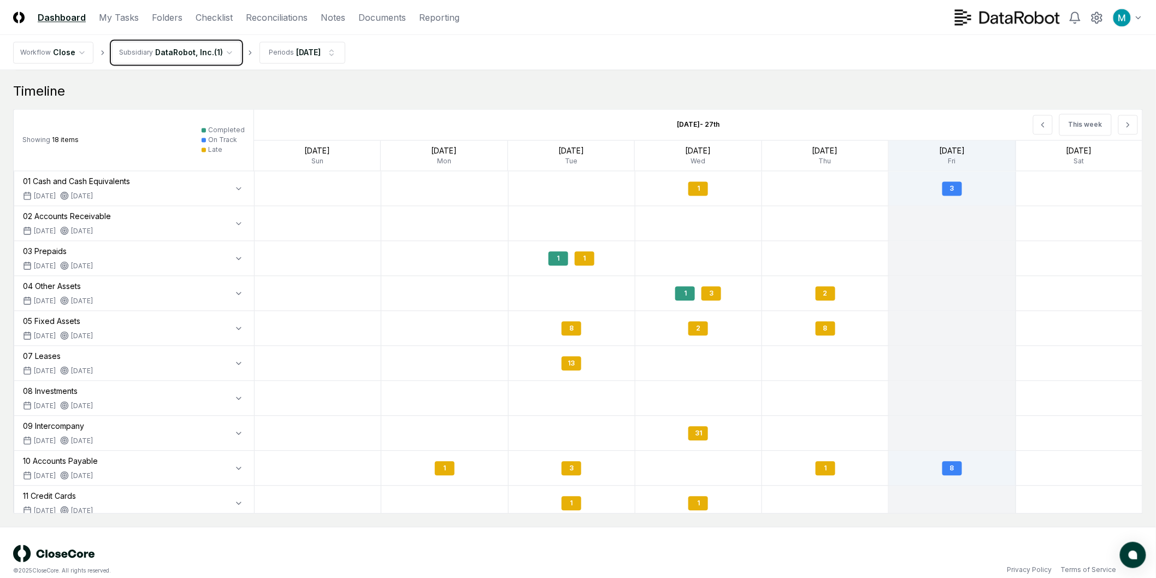
scroll to position [891, 0]
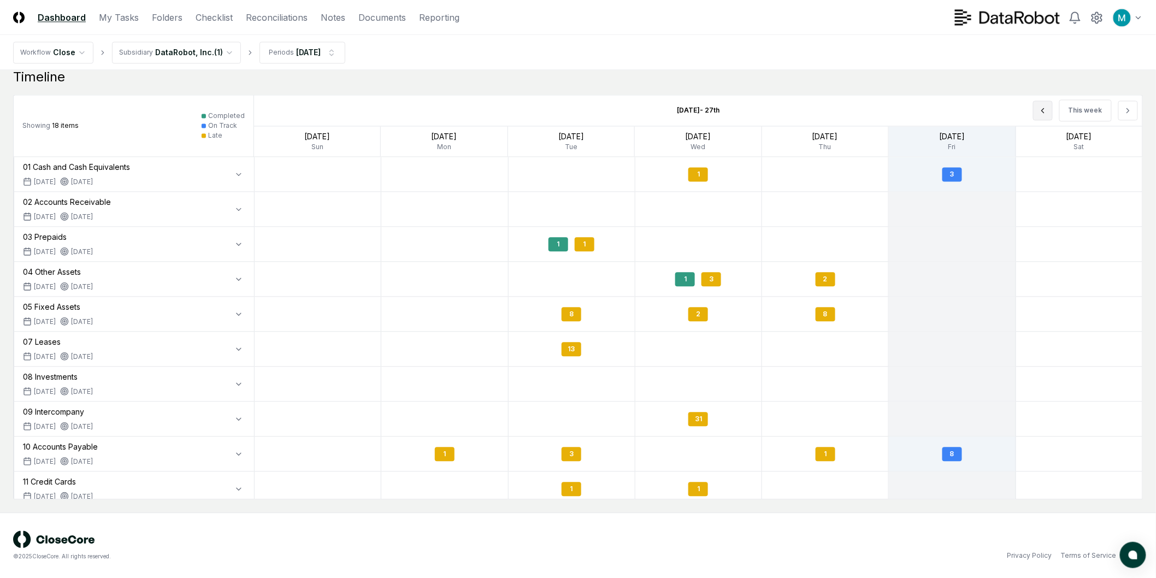
click at [581, 116] on button at bounding box center [1043, 111] width 20 height 20
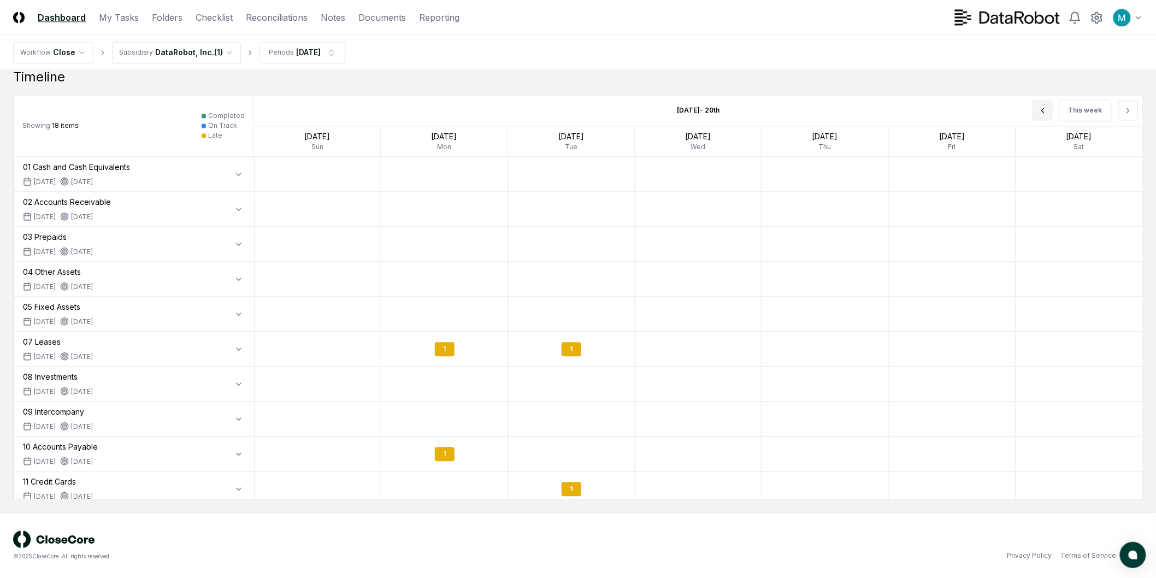
click at [581, 116] on button at bounding box center [1043, 111] width 20 height 20
click at [581, 116] on div "This week" at bounding box center [964, 110] width 355 height 31
drag, startPoint x: 966, startPoint y: 93, endPoint x: 971, endPoint y: 101, distance: 9.8
click at [581, 91] on div "Timeline Showing 18 items Completed On Track Late Sep 7th - 13th This week Sep …" at bounding box center [578, 283] width 1130 height 431
click at [581, 280] on div "1" at bounding box center [965, 279] width 20 height 14
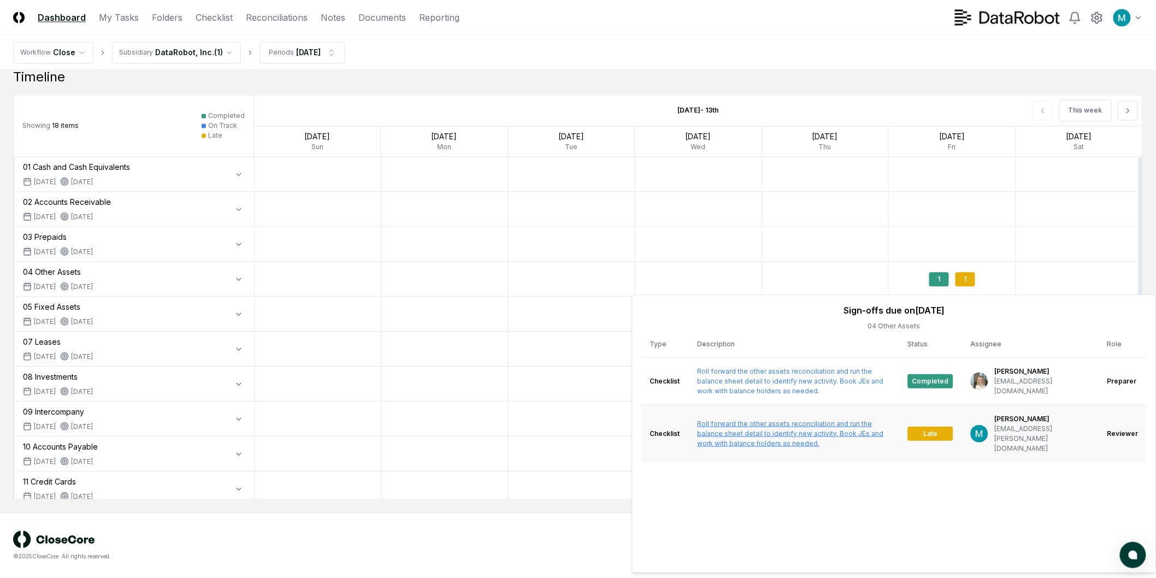
click at [581, 426] on link "Roll forward the other assets reconciliation and run the balance sheet detail t…" at bounding box center [791, 433] width 186 height 28
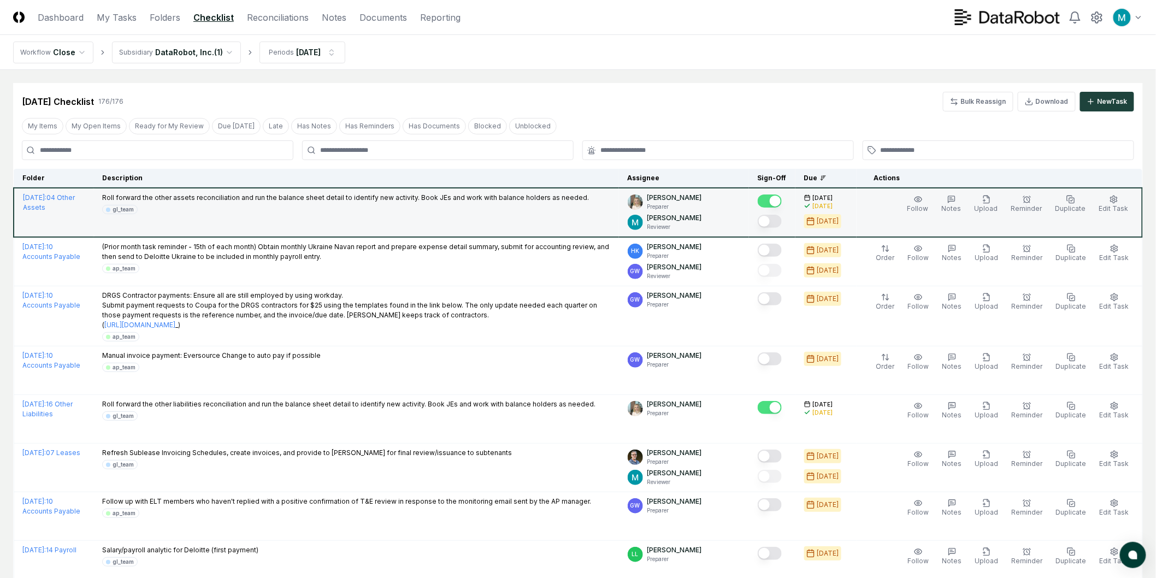
click at [581, 217] on button "Mark complete" at bounding box center [770, 221] width 24 height 13
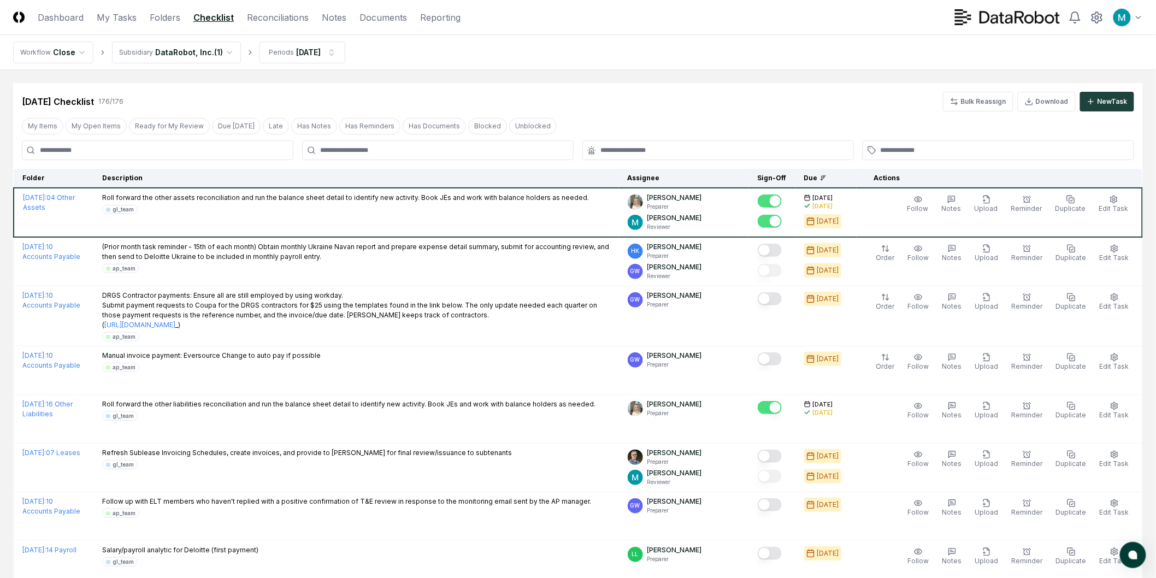
click at [581, 88] on div "Sep 2025 Checklist 176 / 176 Bulk Reassign Download New Task" at bounding box center [578, 97] width 1130 height 28
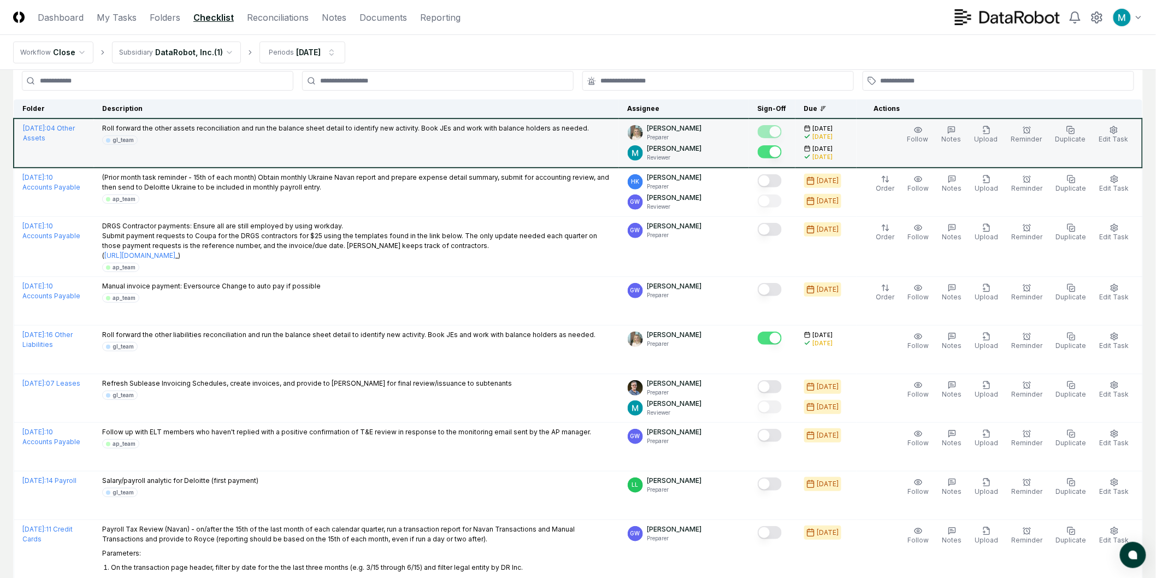
scroll to position [243, 0]
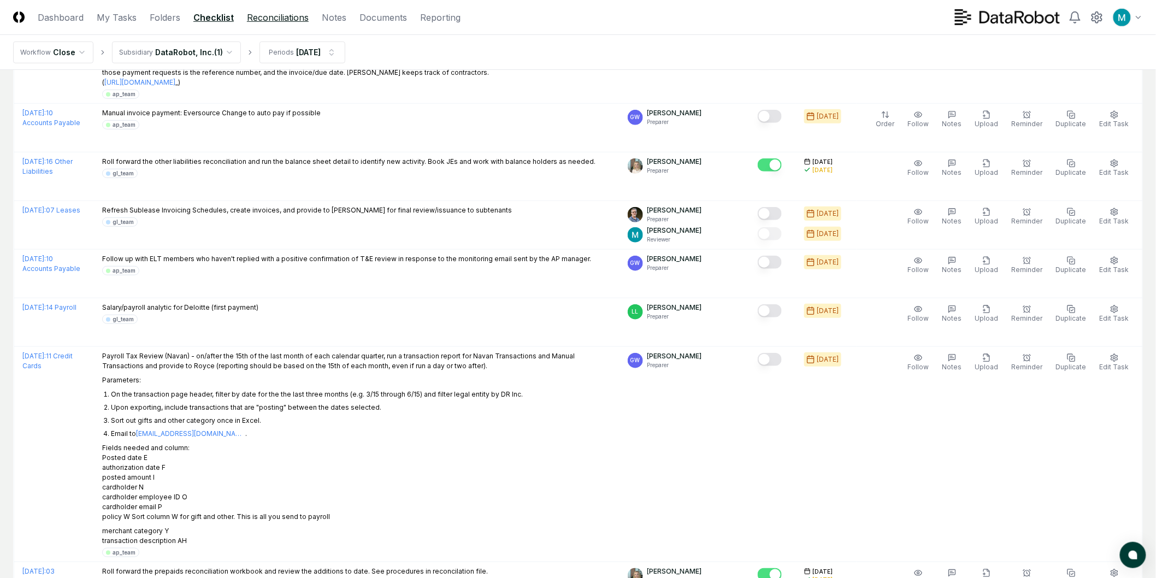
click at [282, 14] on link "Reconciliations" at bounding box center [278, 17] width 62 height 13
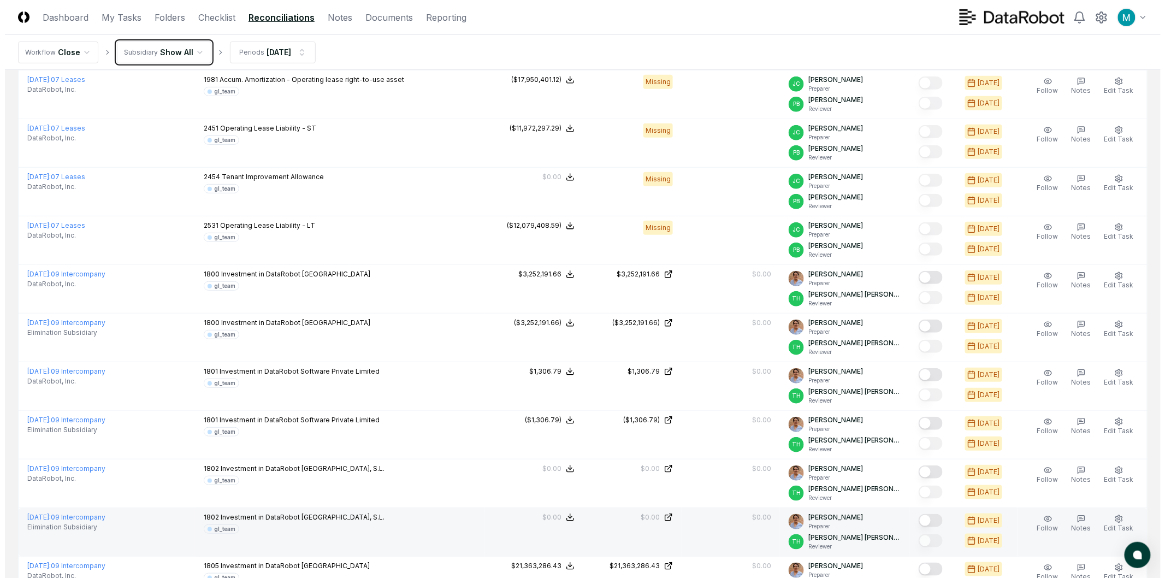
scroll to position [303, 0]
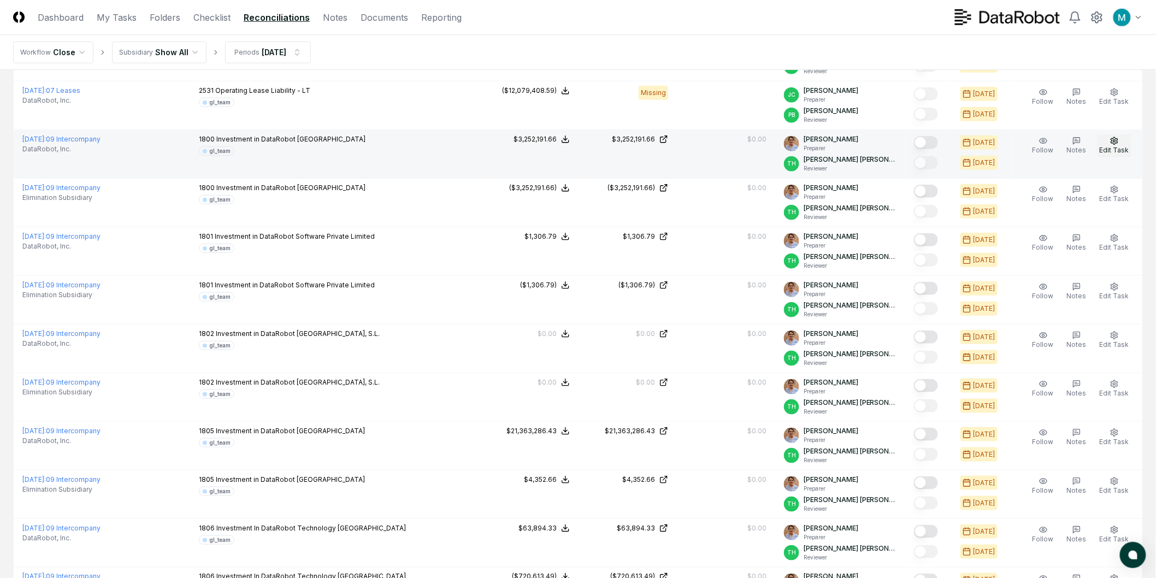
click at [581, 142] on icon "button" at bounding box center [1114, 140] width 7 height 7
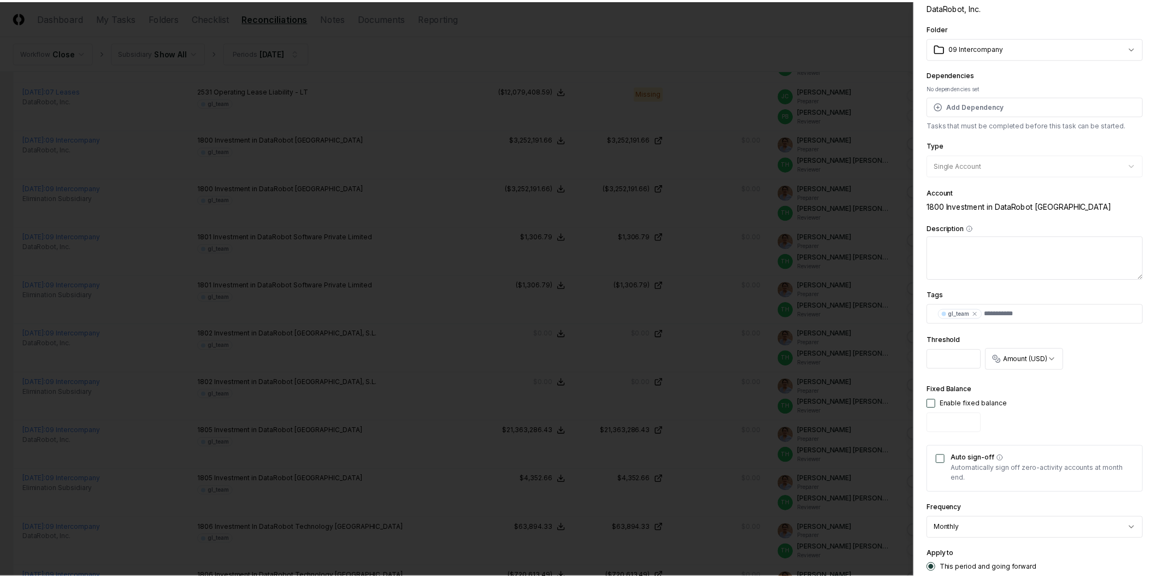
scroll to position [138, 0]
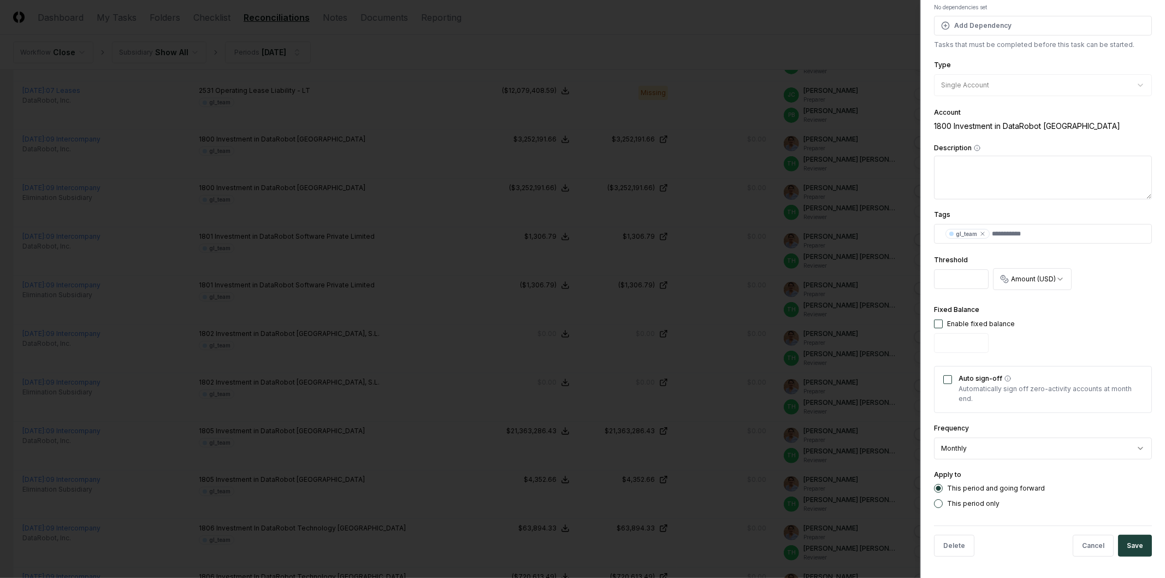
click at [581, 371] on div at bounding box center [582, 289] width 1165 height 578
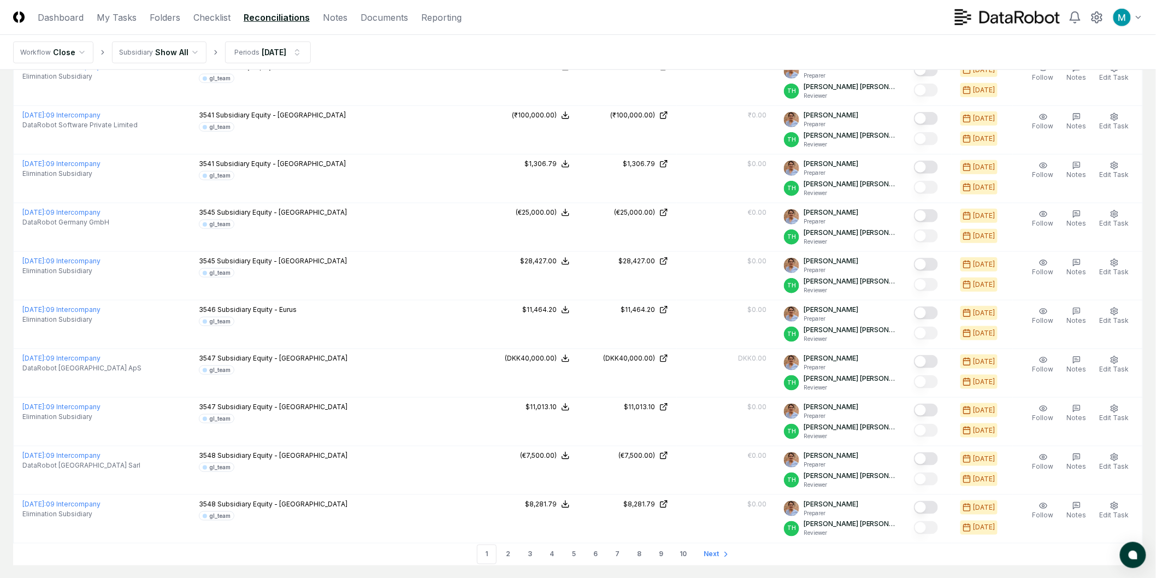
scroll to position [2145, 0]
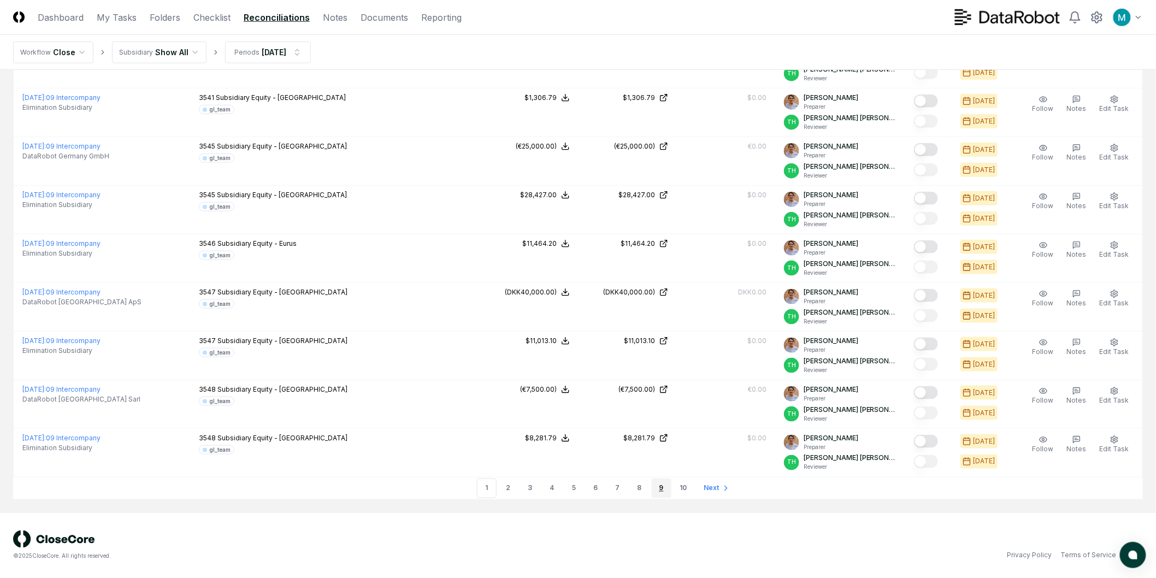
click at [581, 493] on link "9" at bounding box center [662, 489] width 20 height 20
